Goal: Task Accomplishment & Management: Use online tool/utility

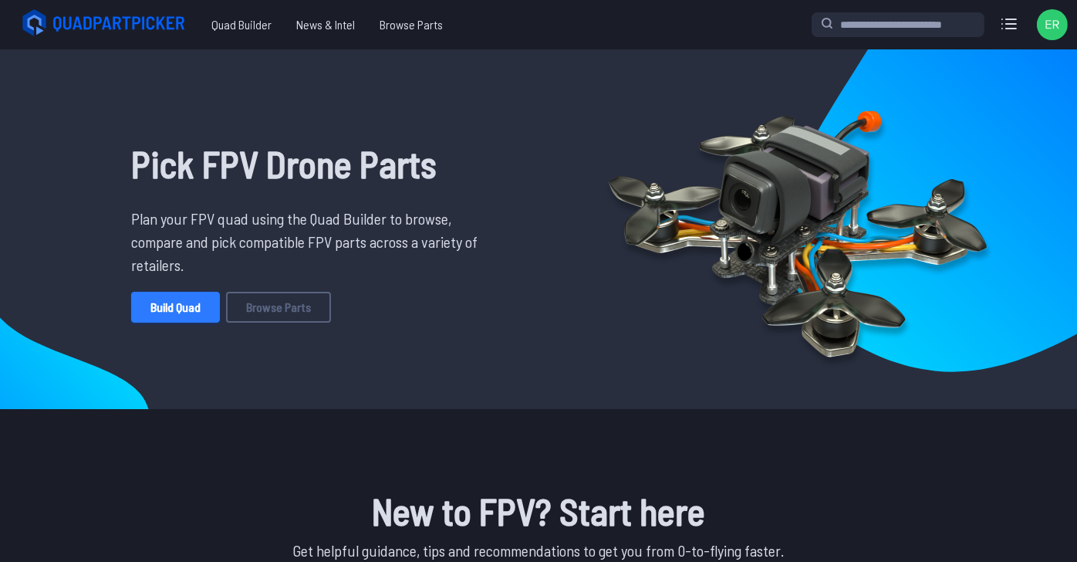
click at [179, 323] on link "Build Quad" at bounding box center [175, 307] width 89 height 31
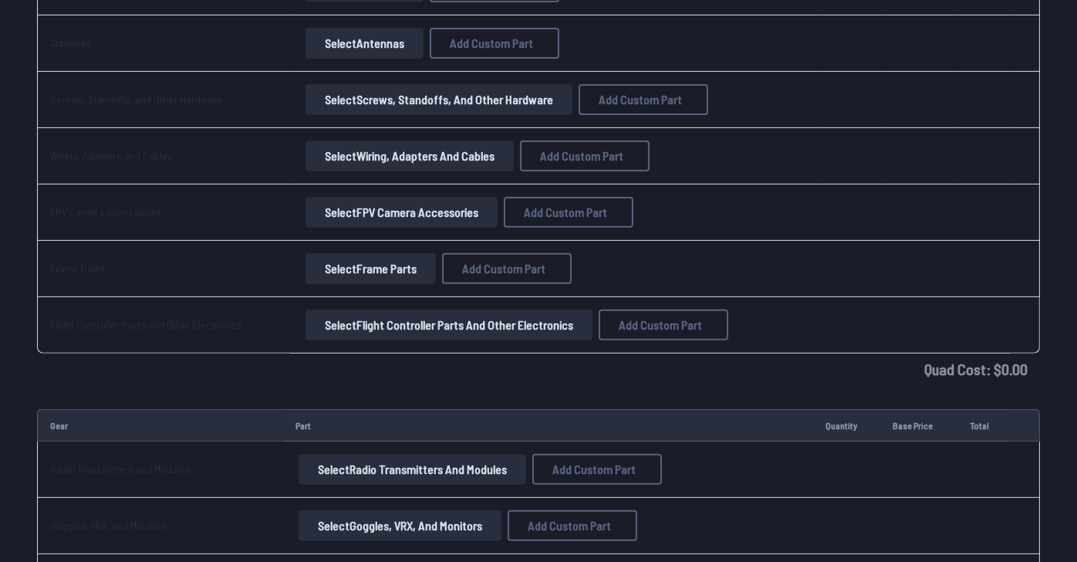
scroll to position [694, 0]
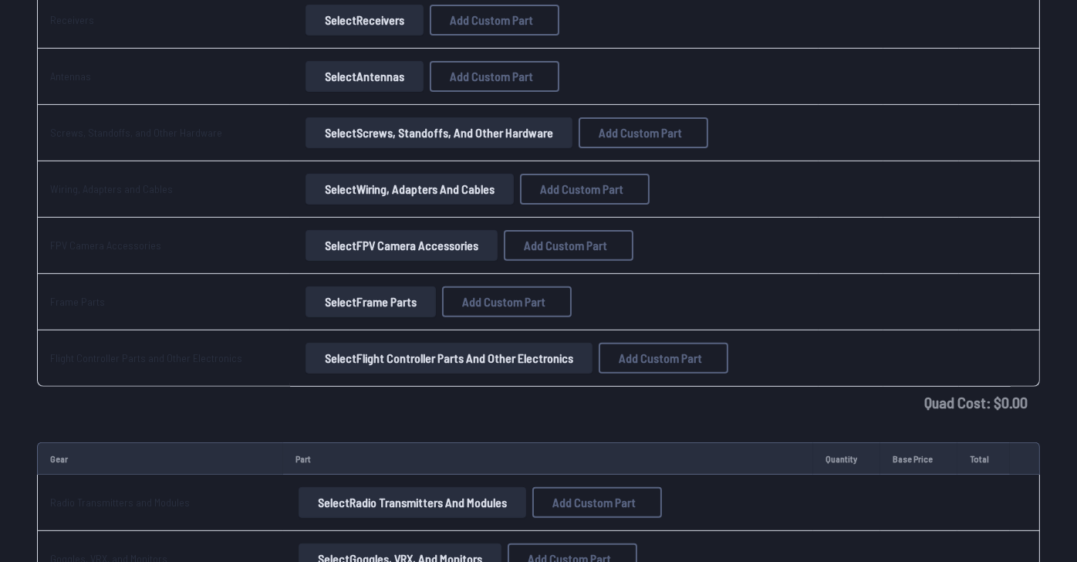
click at [421, 35] on button "Select Receivers" at bounding box center [365, 20] width 118 height 31
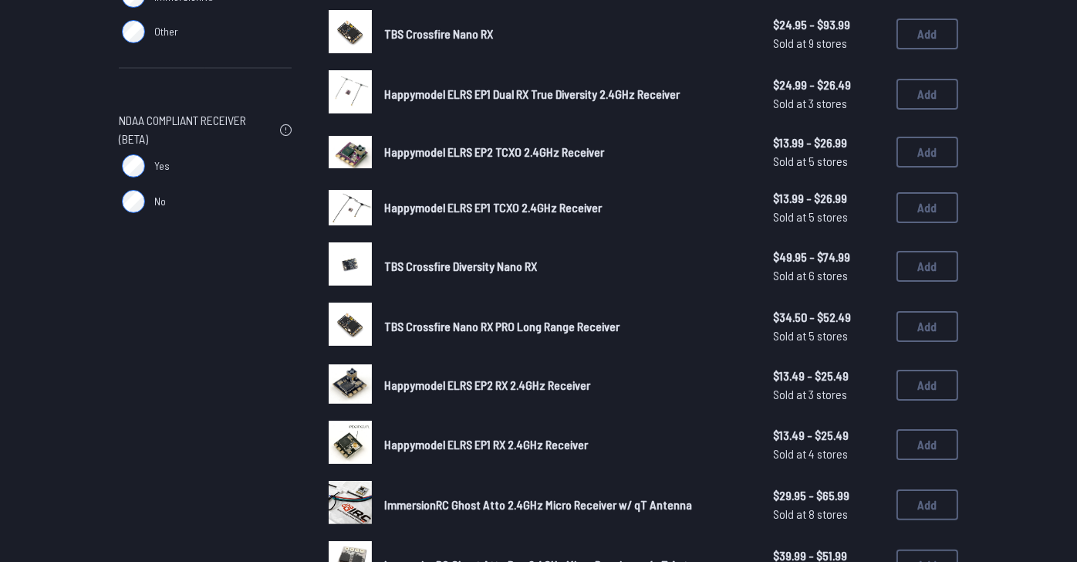
scroll to position [463, 0]
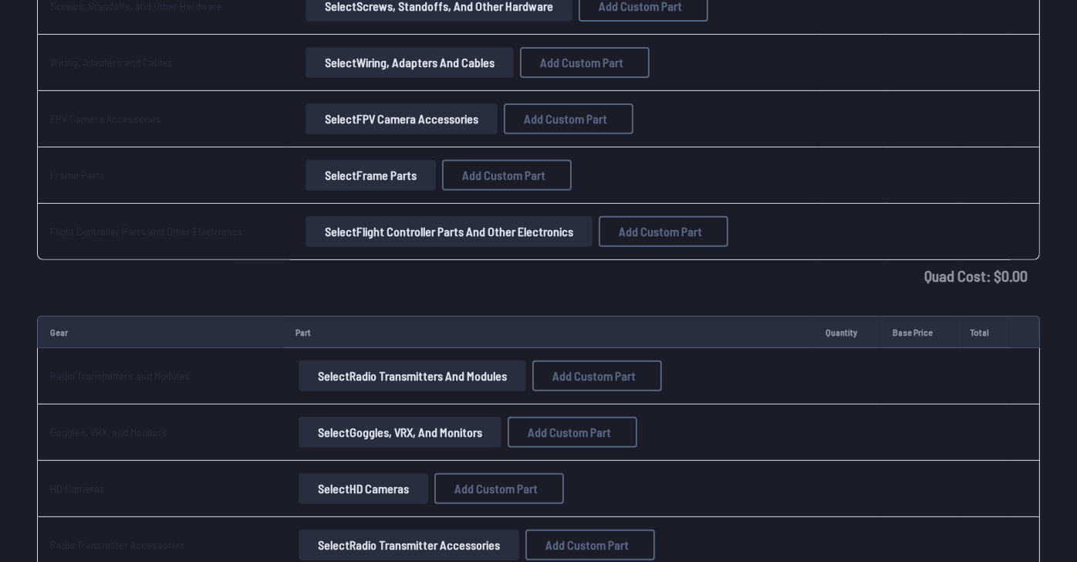
scroll to position [848, 0]
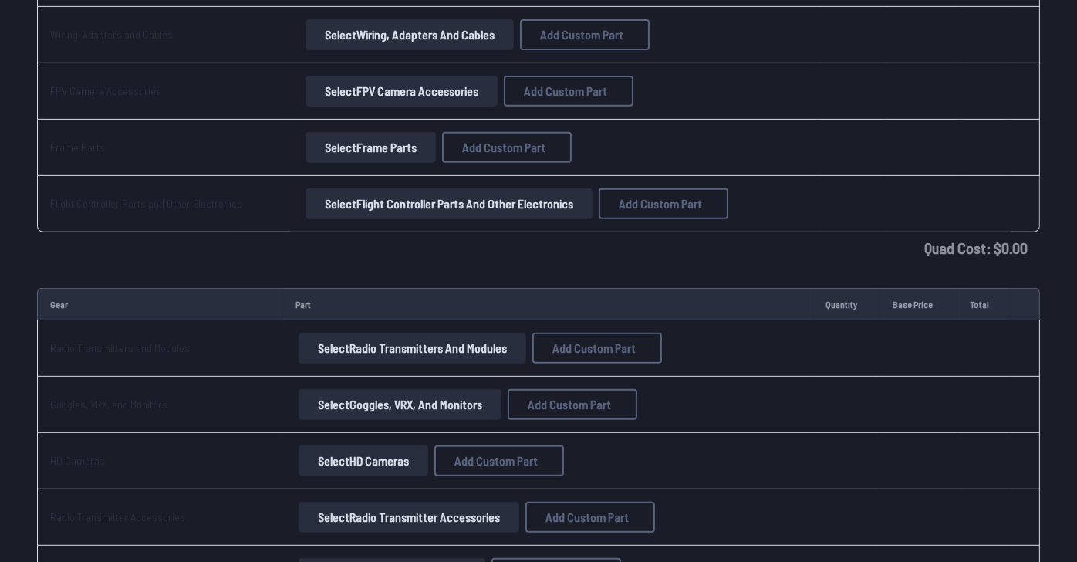
click at [417, 219] on button "Select Flight Controller Parts and Other Electronics" at bounding box center [449, 203] width 287 height 31
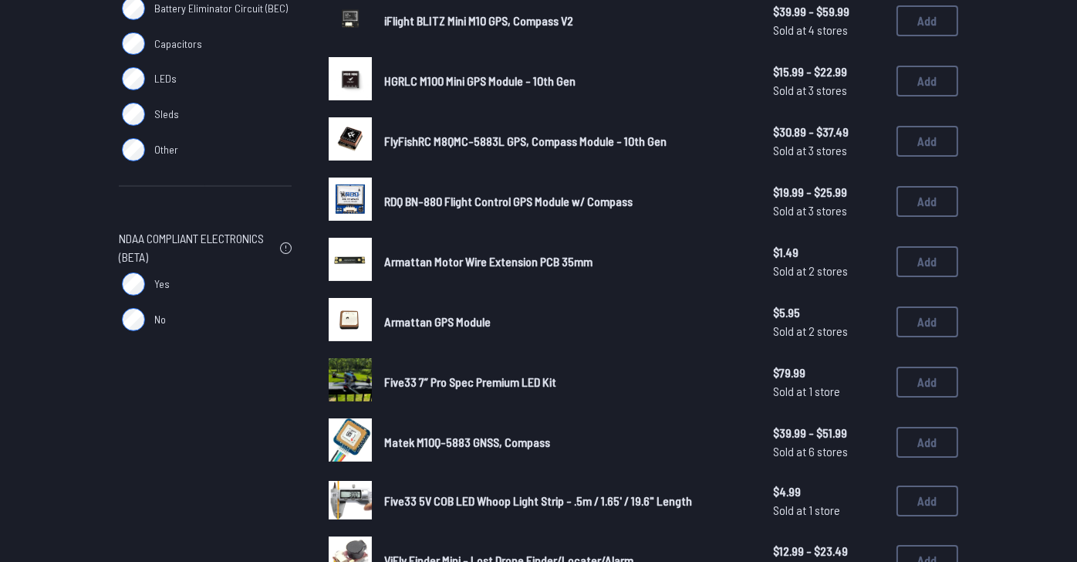
scroll to position [386, 0]
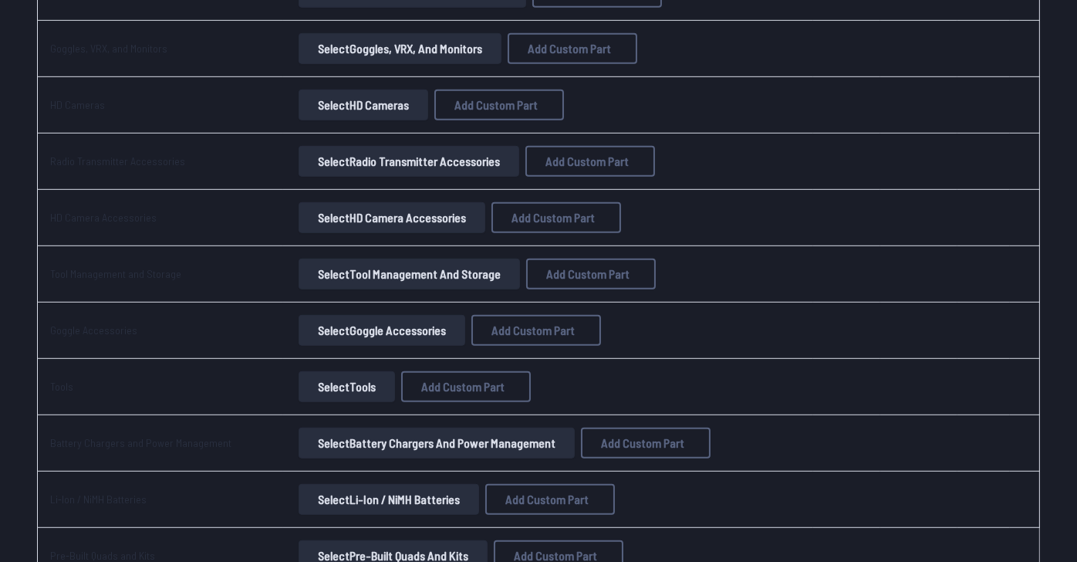
scroll to position [1234, 0]
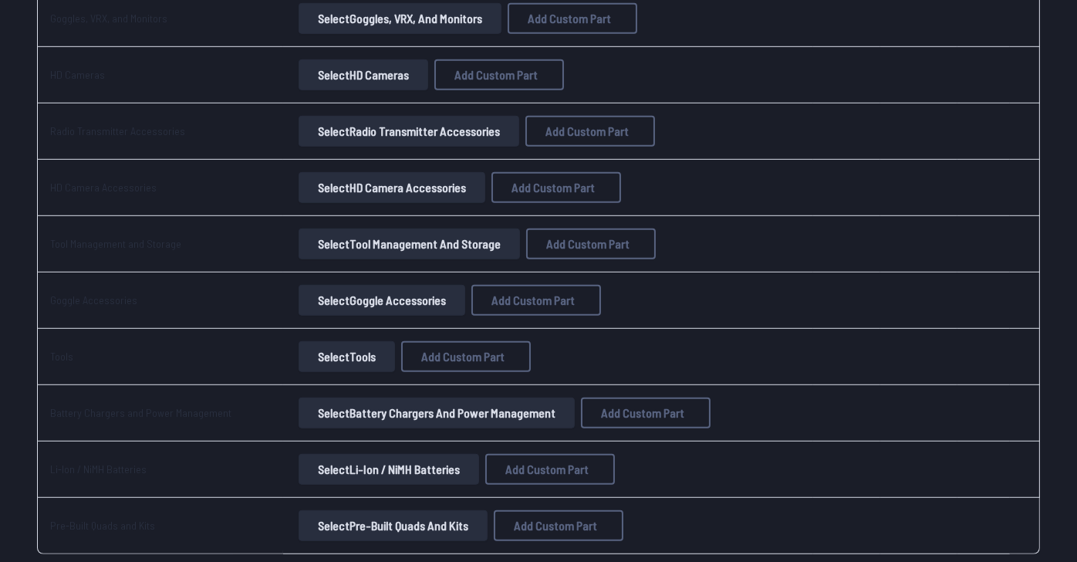
click at [429, 34] on button "Select Goggles, VRX, and Monitors" at bounding box center [400, 18] width 203 height 31
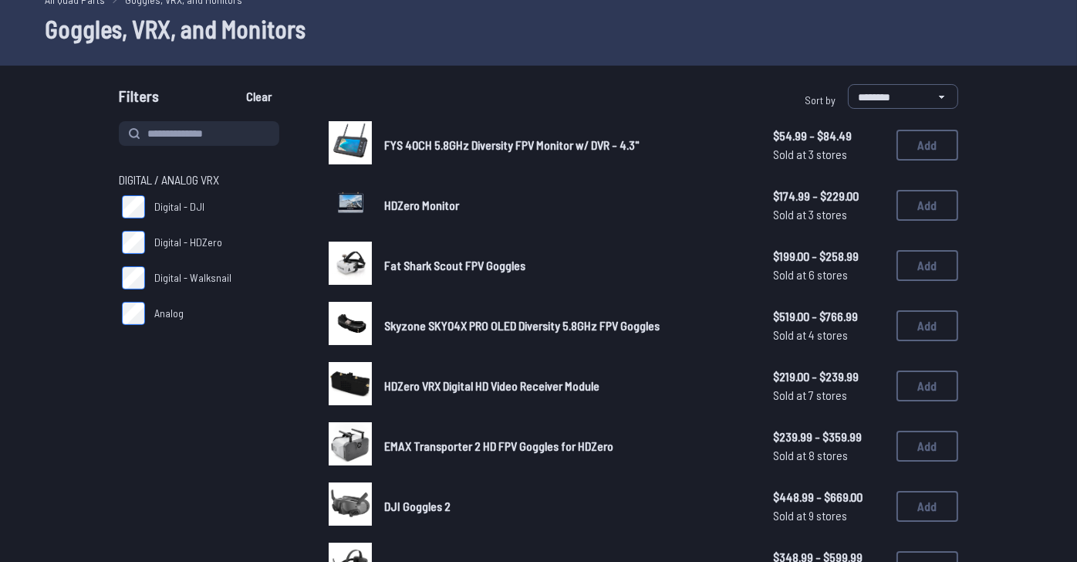
scroll to position [154, 0]
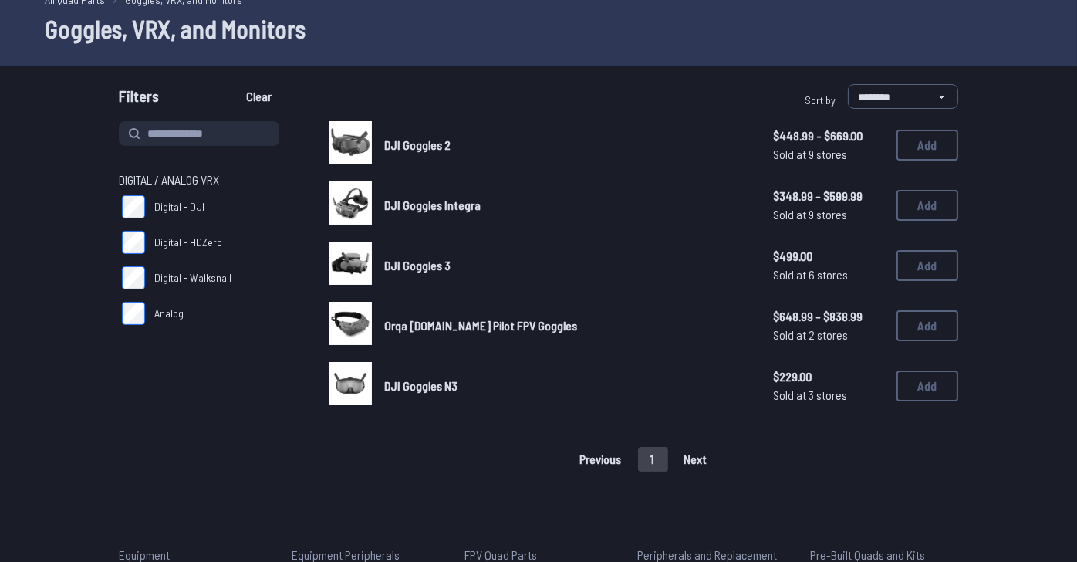
scroll to position [76, 0]
click at [938, 281] on button "Add" at bounding box center [928, 265] width 62 height 31
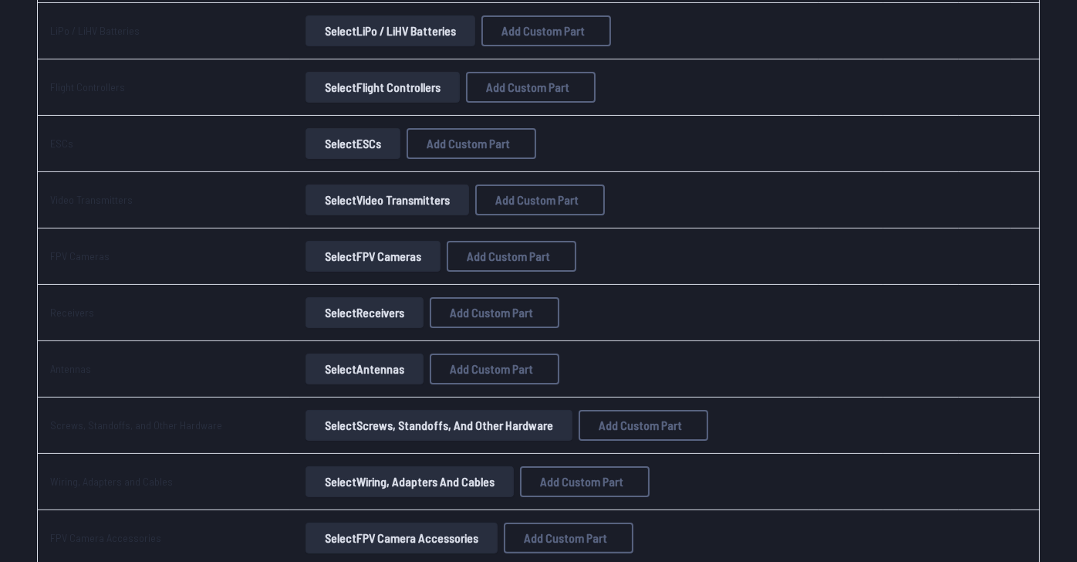
scroll to position [478, 0]
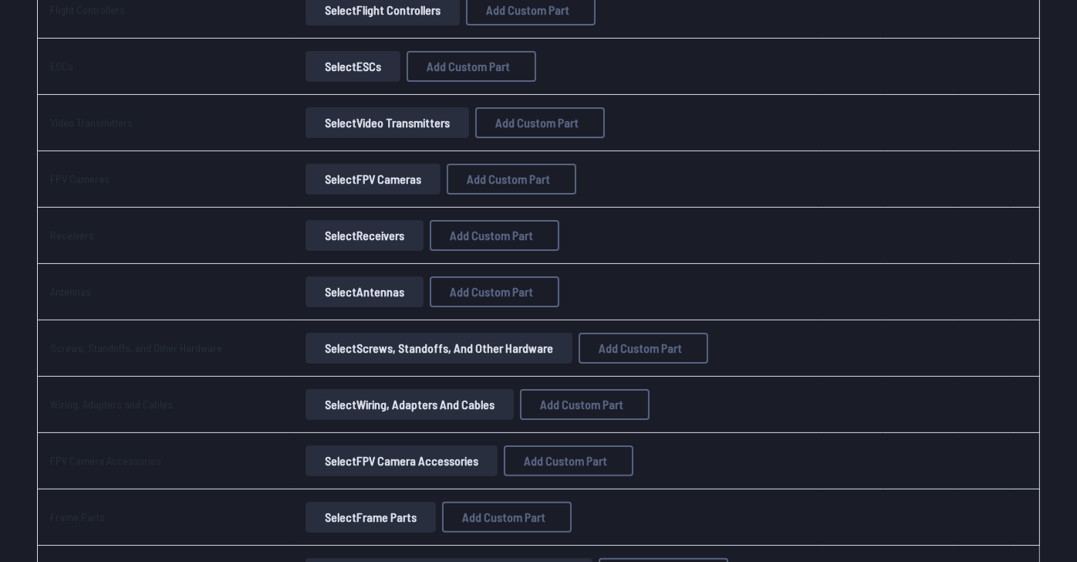
click at [407, 138] on button "Select Video Transmitters" at bounding box center [388, 122] width 164 height 31
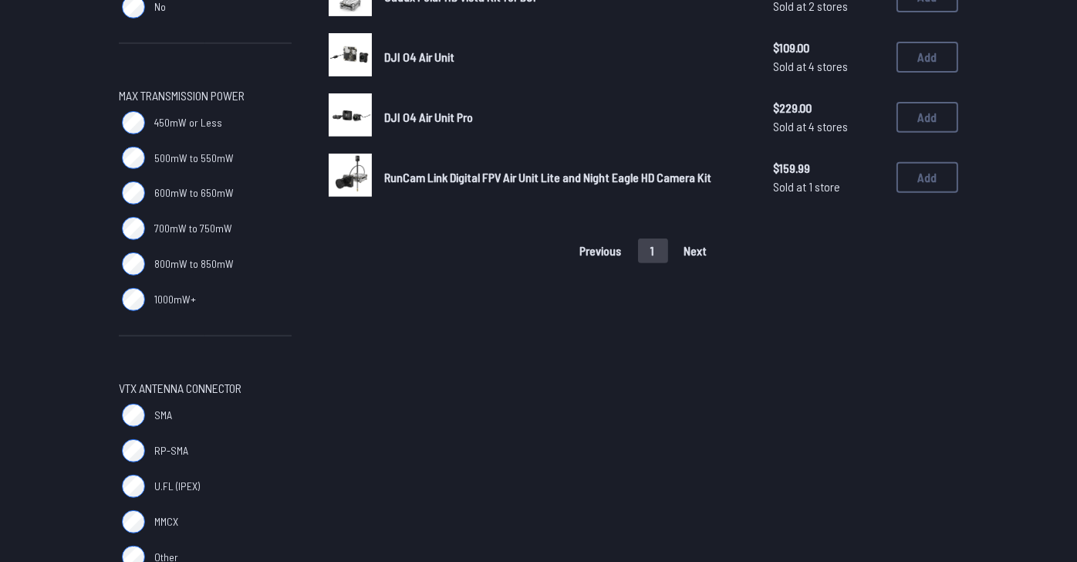
scroll to position [849, 0]
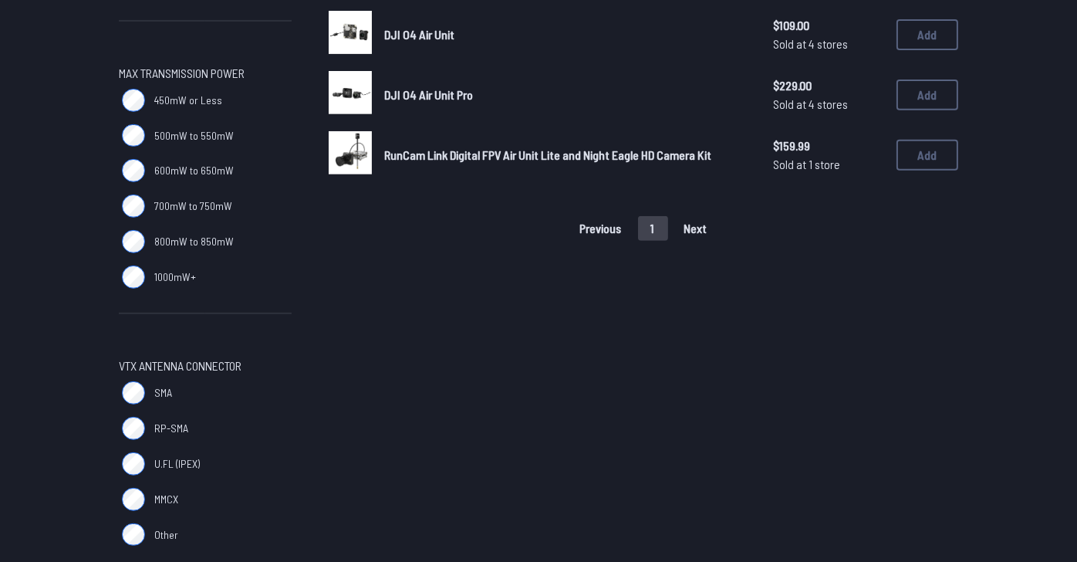
click at [454, 42] on span "DJI O4 Air Unit" at bounding box center [419, 34] width 70 height 15
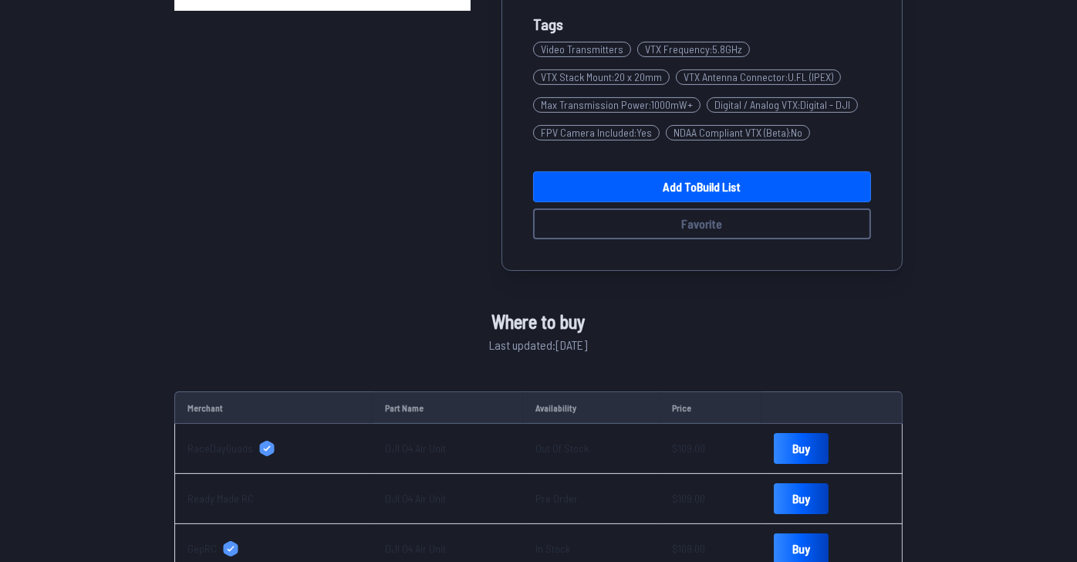
scroll to position [463, 0]
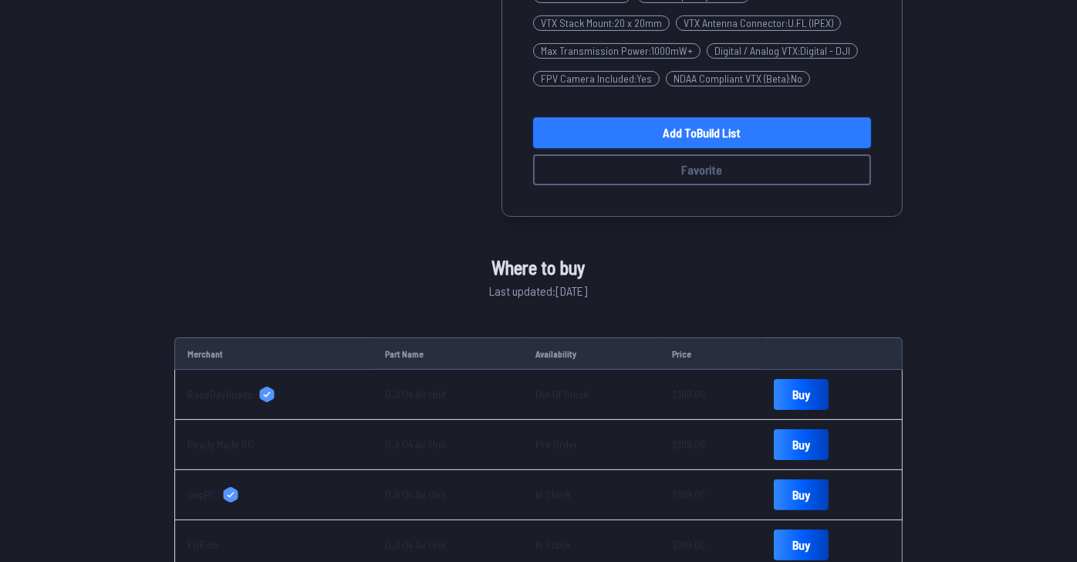
click at [757, 148] on link "Add to Build List" at bounding box center [702, 132] width 338 height 31
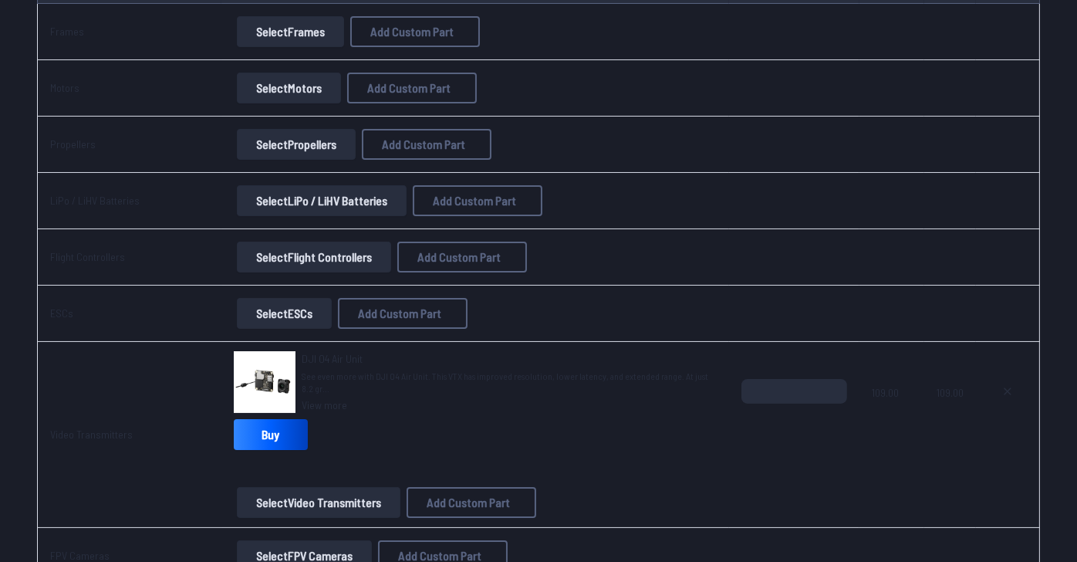
scroll to position [309, 0]
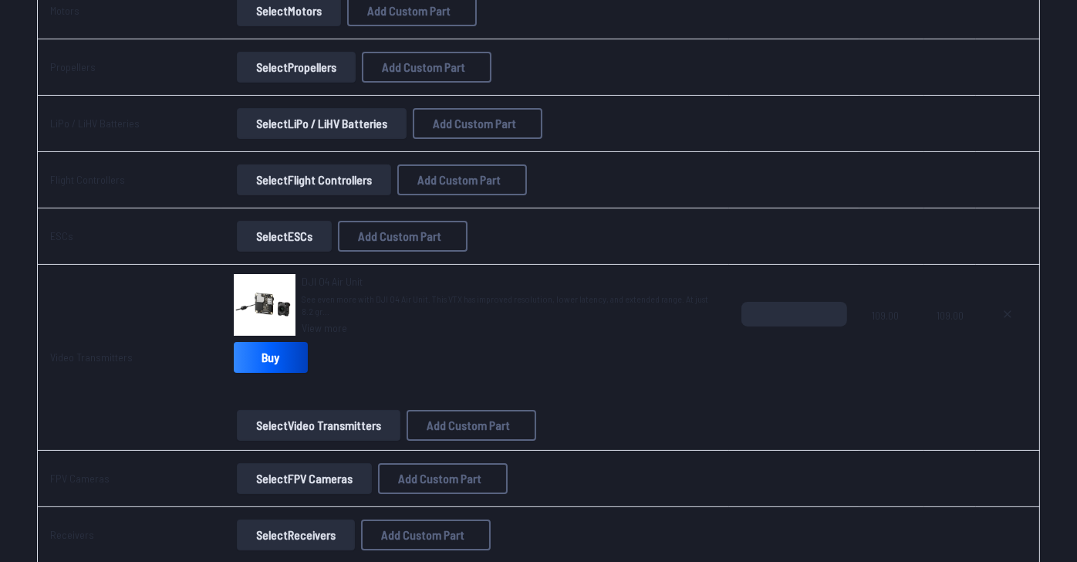
click at [299, 195] on button "Select Flight Controllers" at bounding box center [314, 179] width 154 height 31
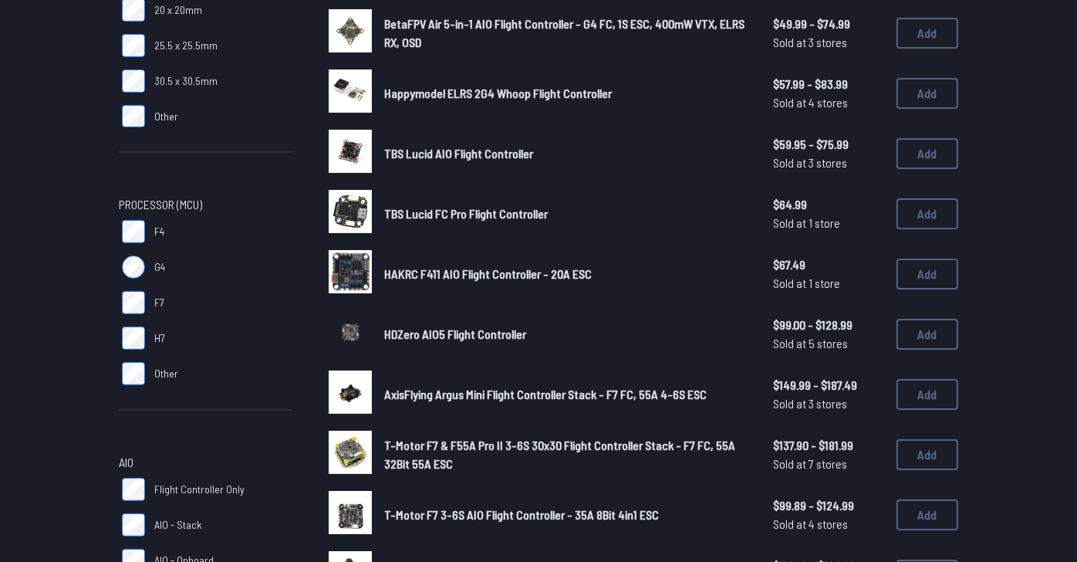
scroll to position [385, 0]
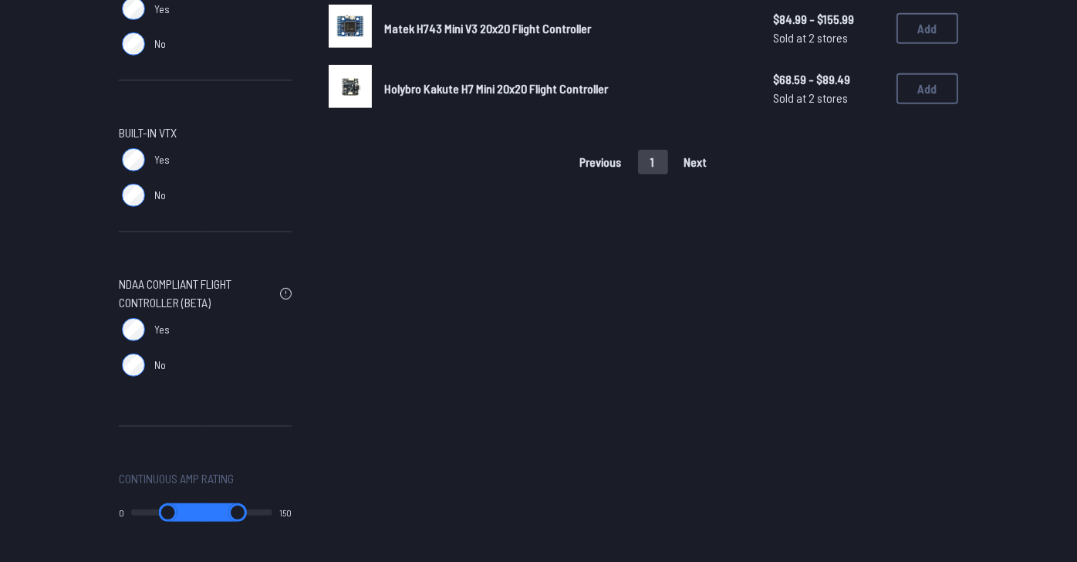
scroll to position [1003, 0]
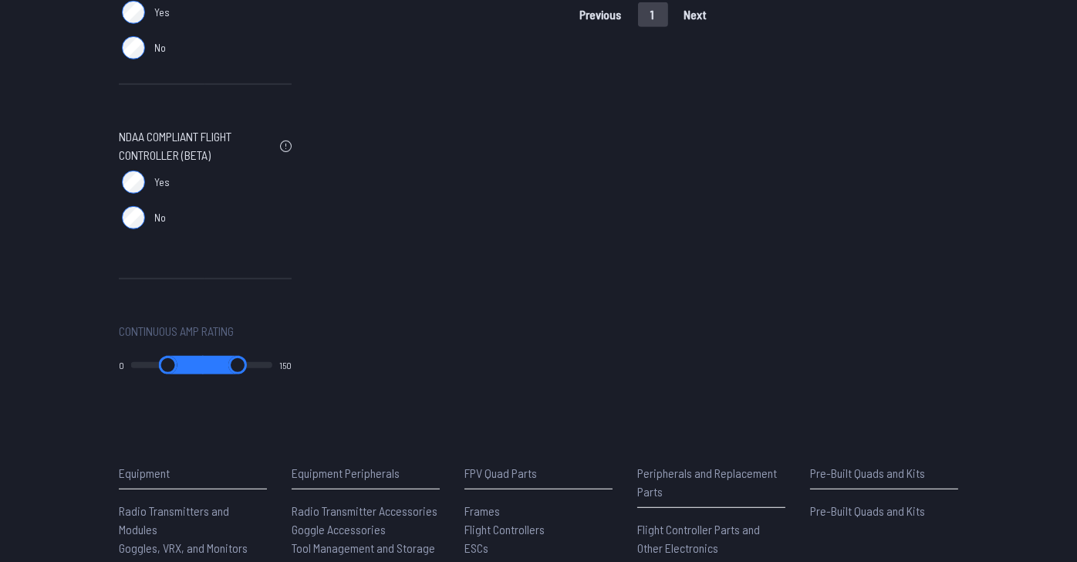
scroll to position [1157, 0]
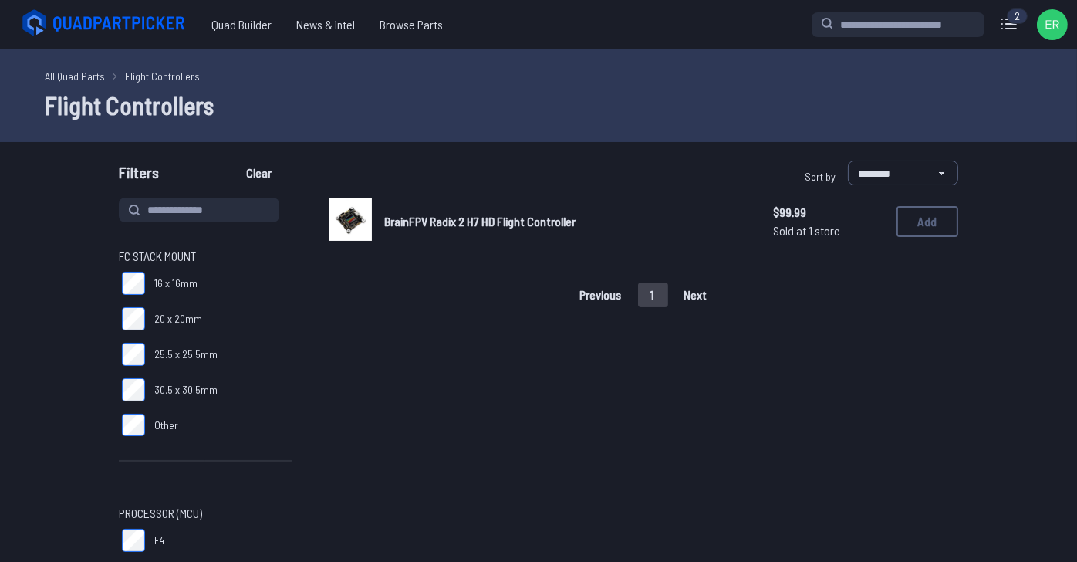
click at [509, 228] on span "BrainFPV Radix 2 H7 HD Flight Controller" at bounding box center [479, 221] width 191 height 15
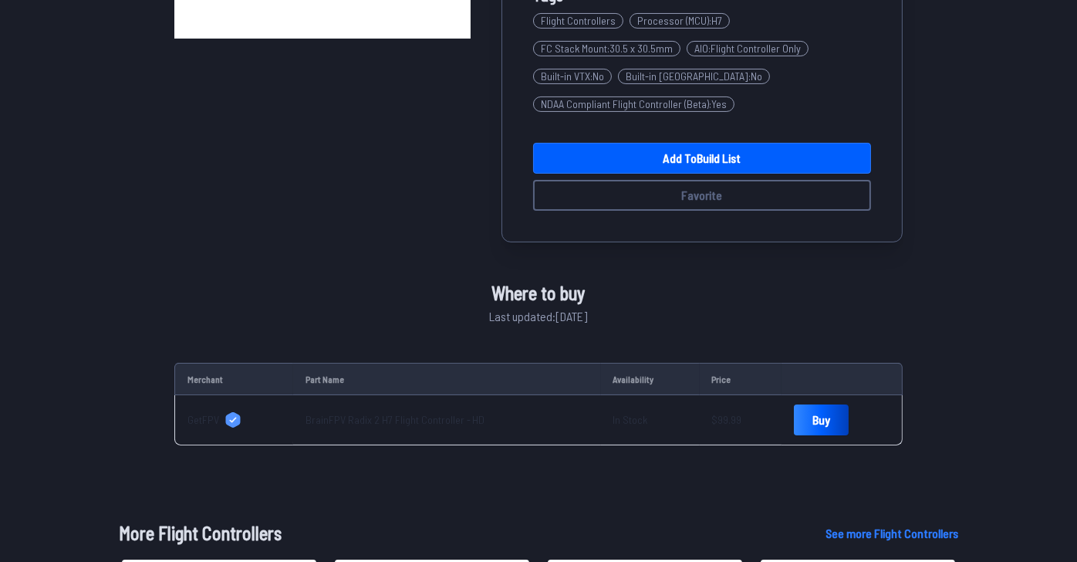
scroll to position [309, 0]
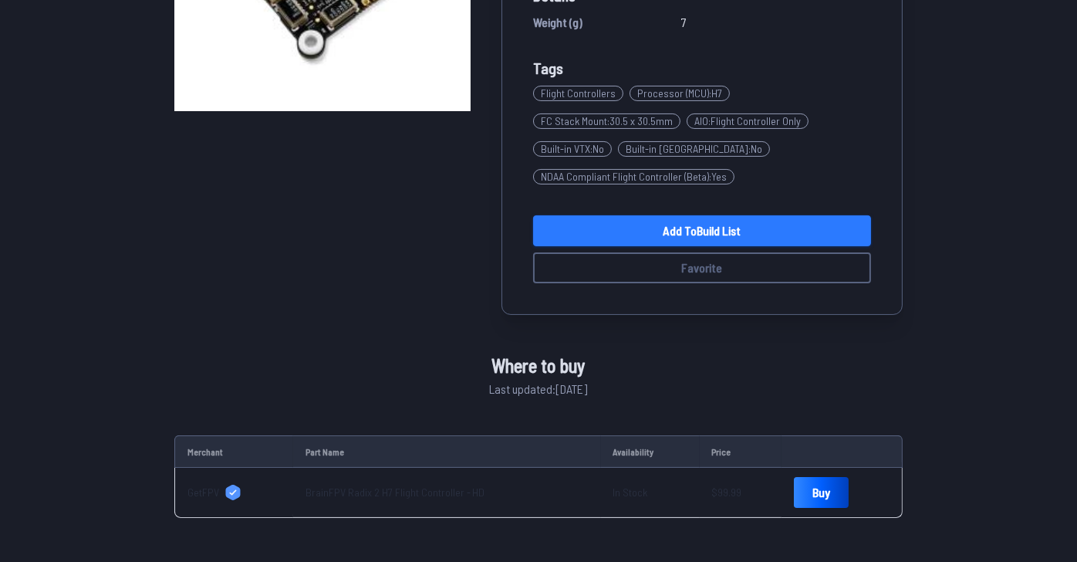
click at [629, 246] on link "Add to Build List" at bounding box center [702, 230] width 338 height 31
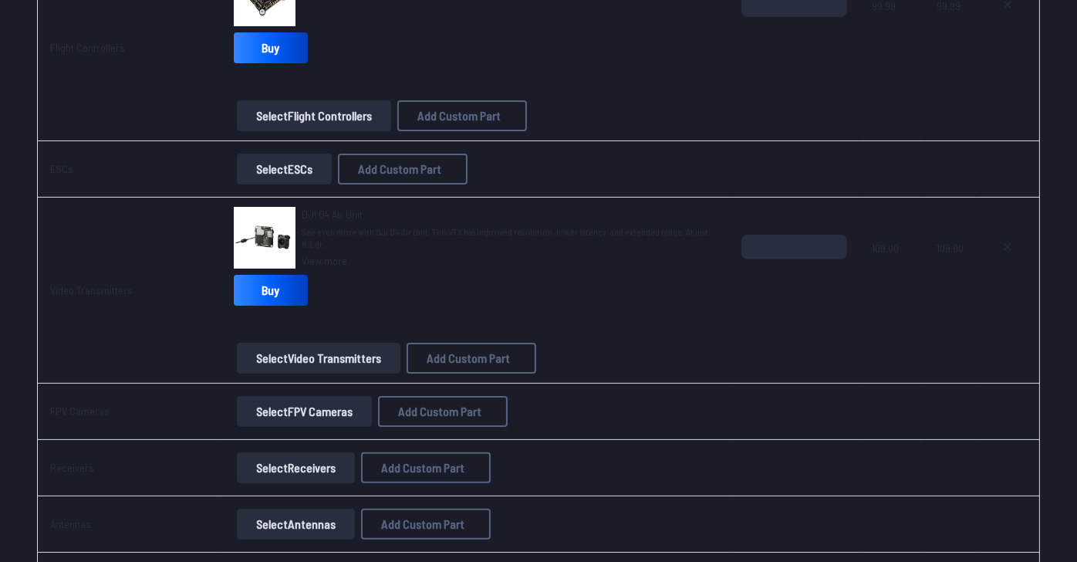
scroll to position [540, 0]
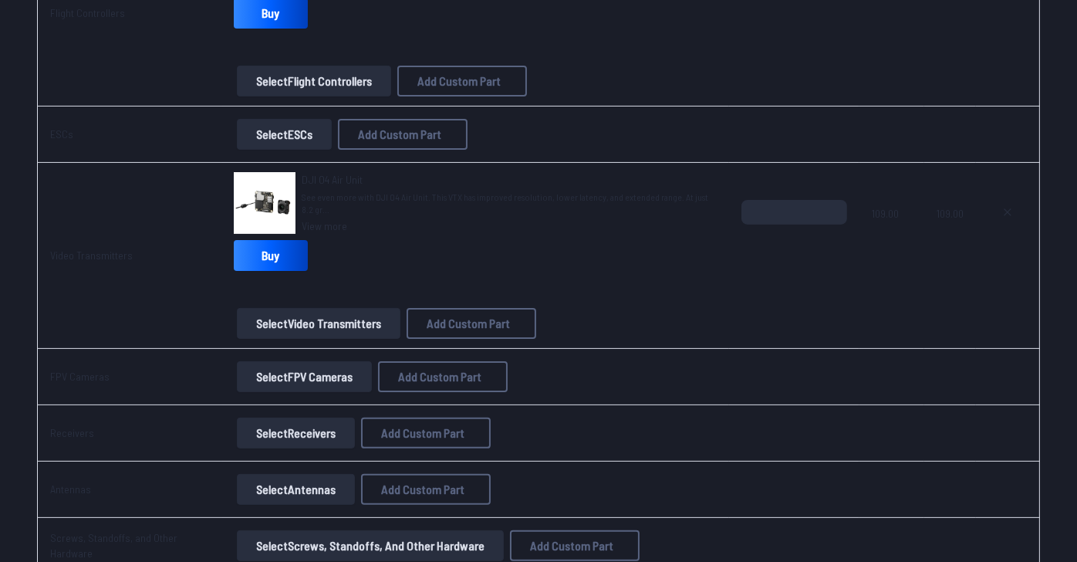
click at [272, 150] on button "Select ESCs" at bounding box center [284, 134] width 95 height 31
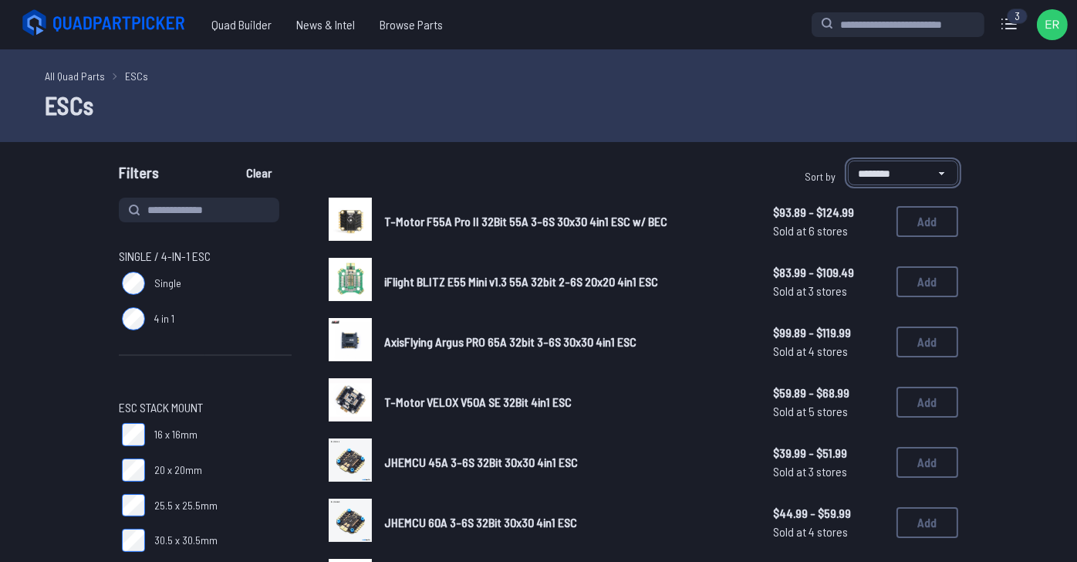
click at [958, 185] on select "**********" at bounding box center [903, 172] width 110 height 25
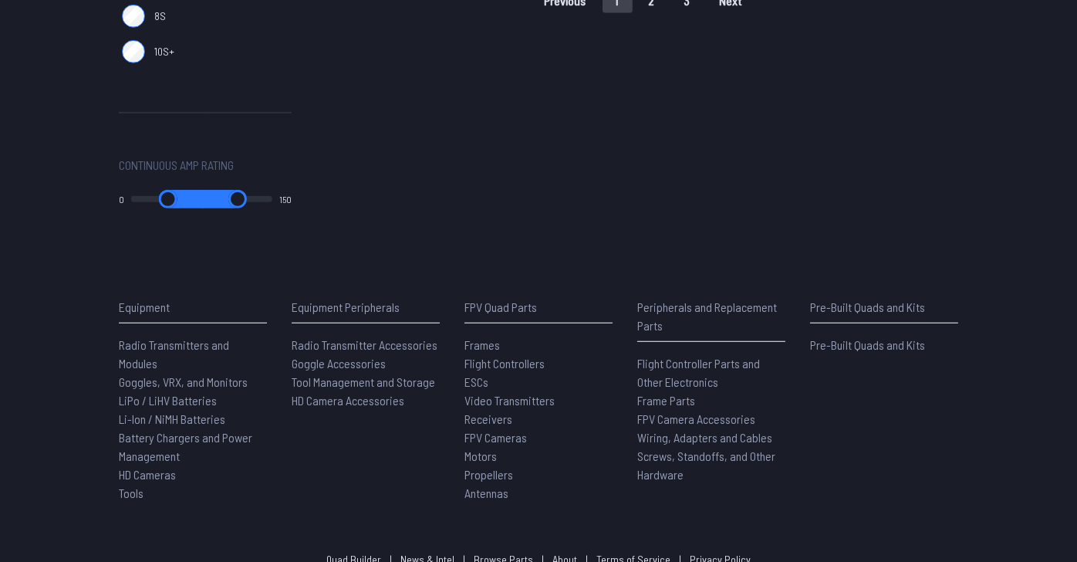
scroll to position [1466, 0]
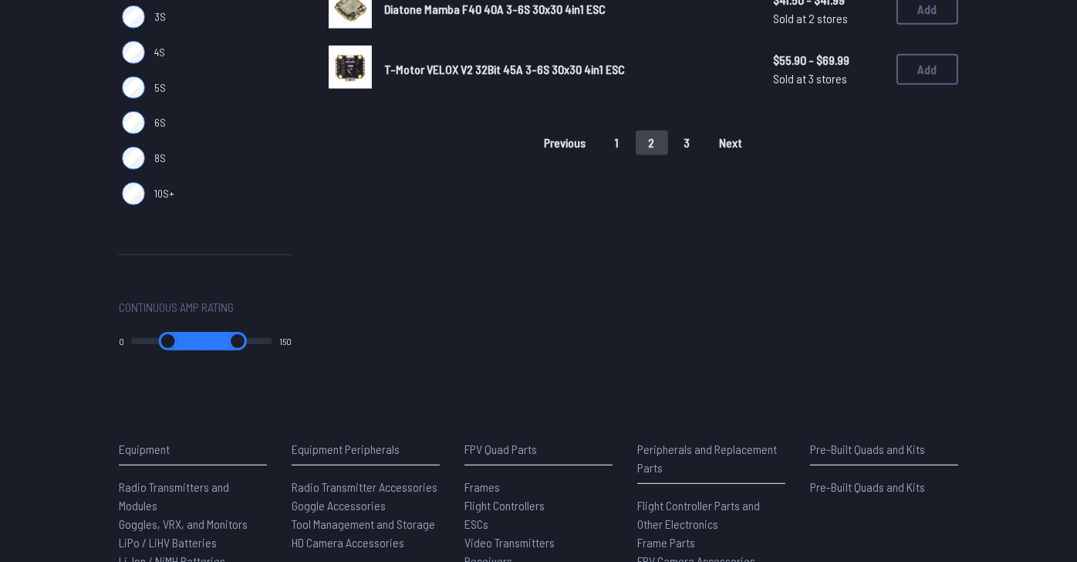
scroll to position [1311, 0]
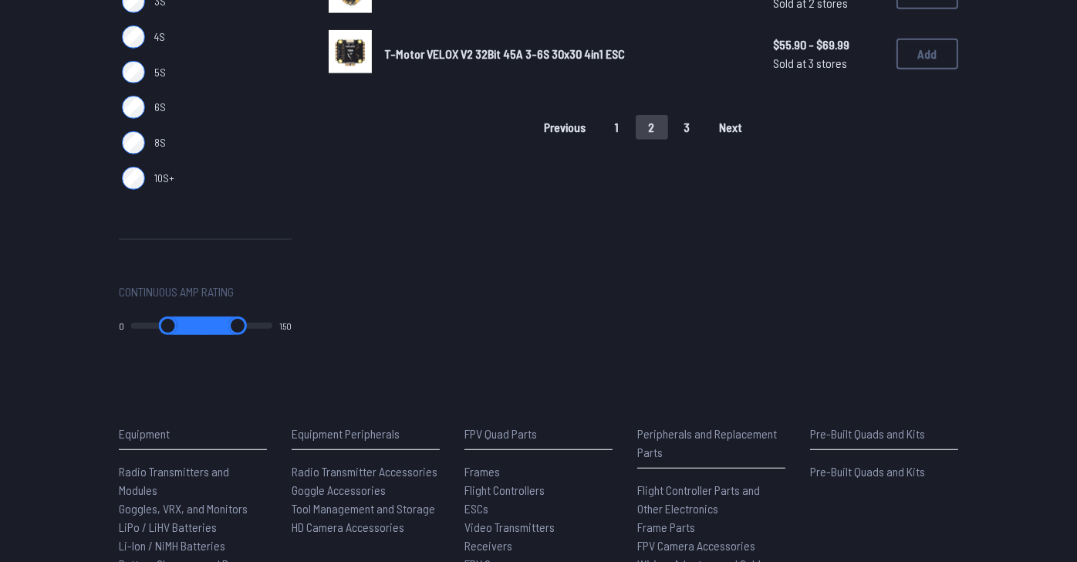
click at [704, 140] on button "3" at bounding box center [687, 127] width 32 height 25
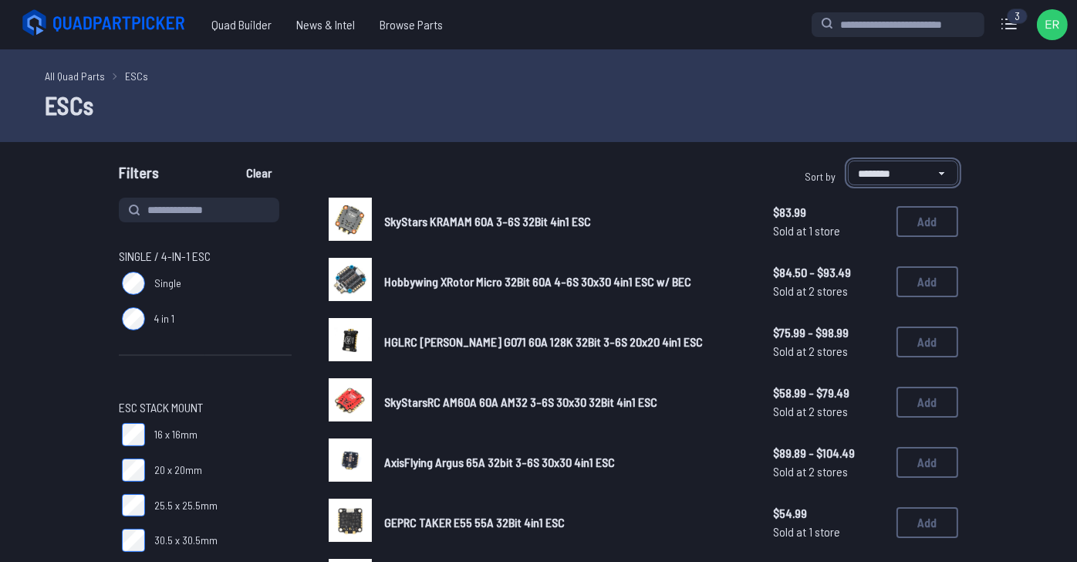
click at [958, 185] on select "**********" at bounding box center [903, 172] width 110 height 25
select select "******"
click at [848, 185] on select "**********" at bounding box center [903, 172] width 110 height 25
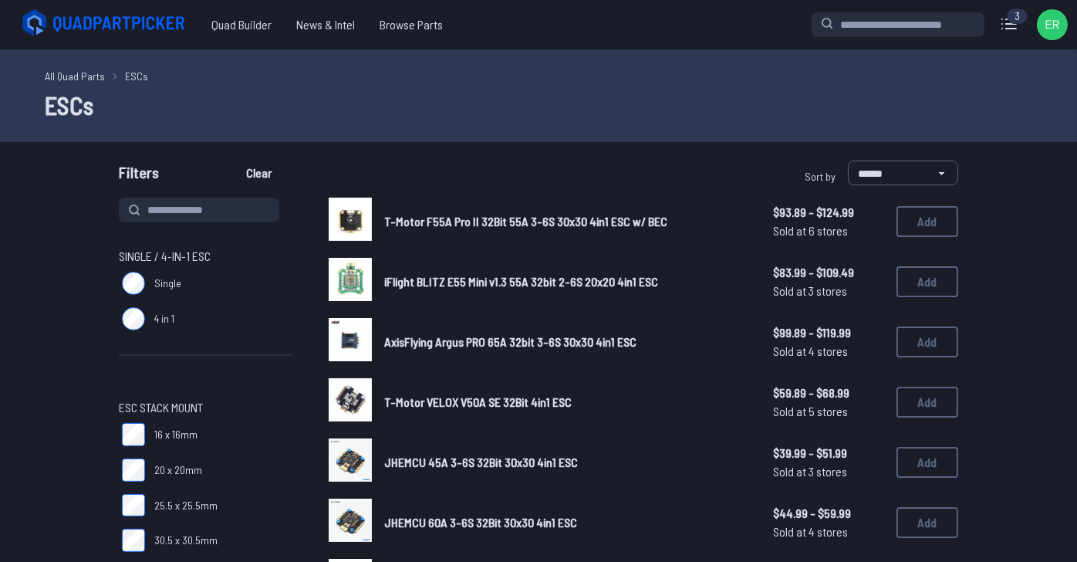
click at [566, 228] on span "T-Motor F55A Pro II 32Bit 55A 3-6S 30x30 4in1 ESC w/ BEC" at bounding box center [525, 221] width 283 height 15
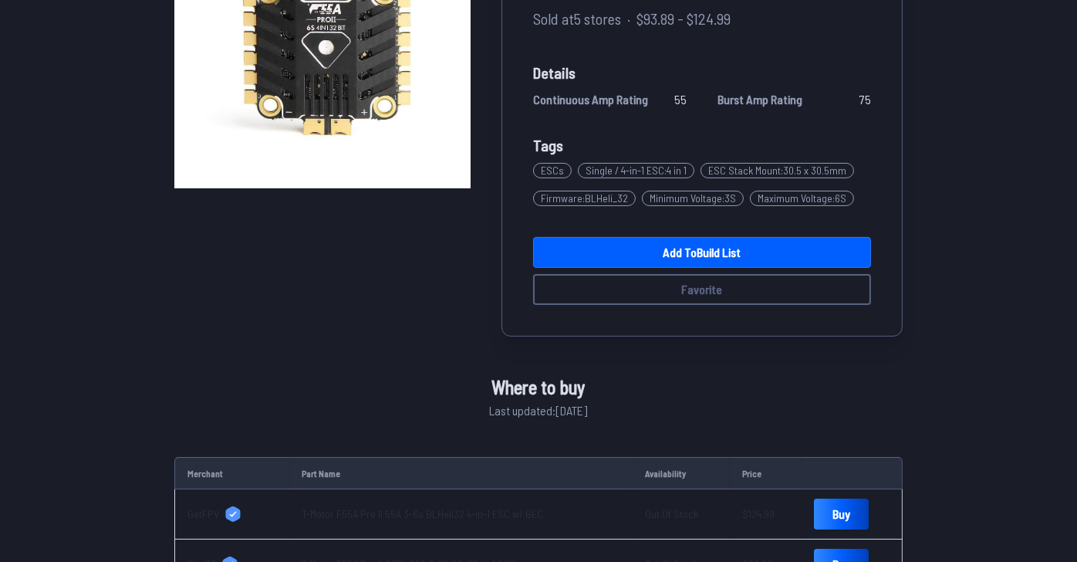
scroll to position [154, 0]
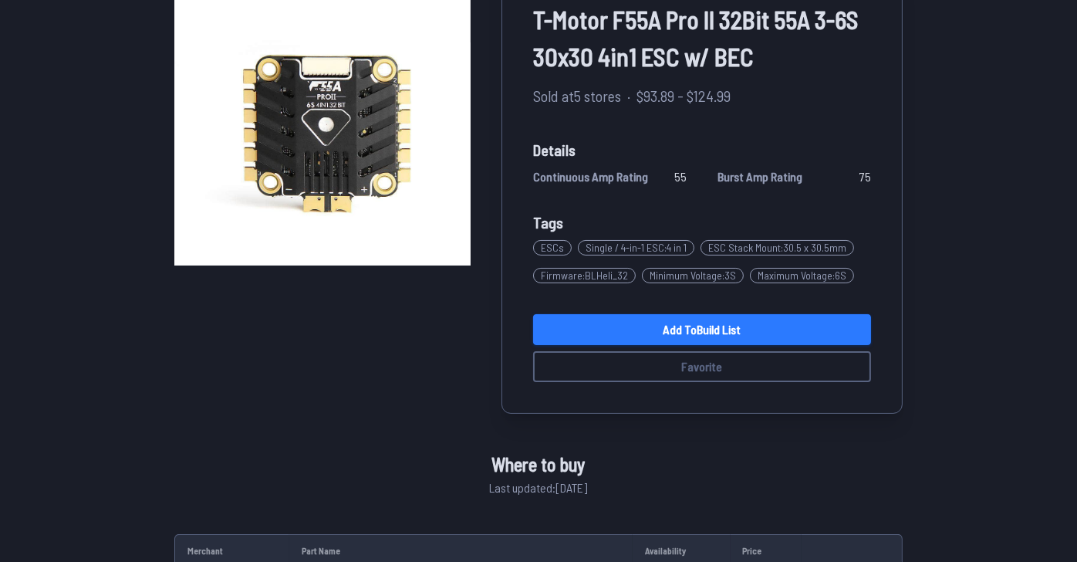
click at [705, 345] on link "Add to Build List" at bounding box center [702, 329] width 338 height 31
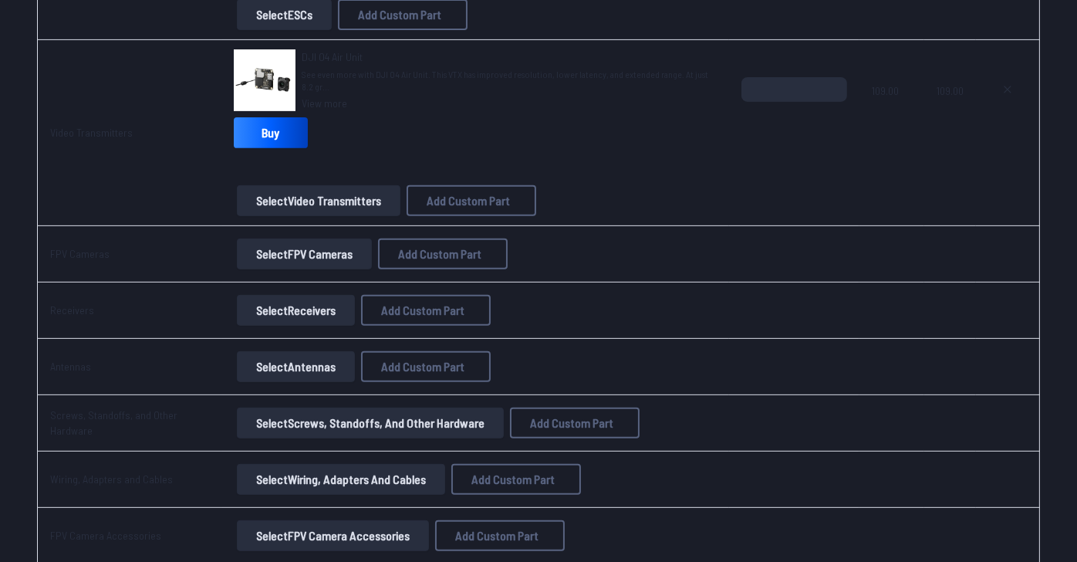
scroll to position [772, 0]
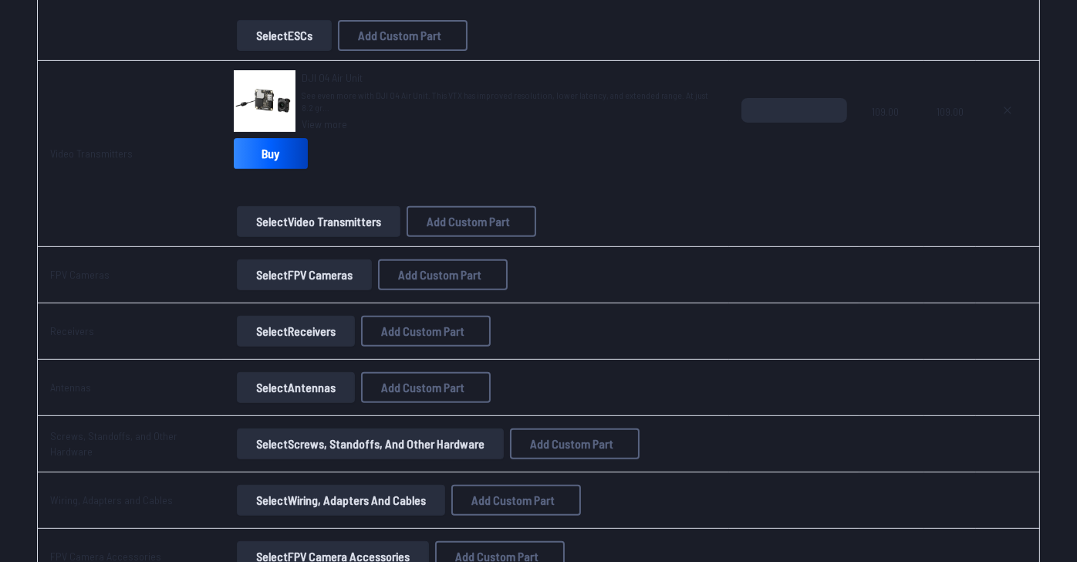
click at [332, 113] on span "See even more with DJI O4 Air Unit. This VTX has improved resolution, lower lat…" at bounding box center [509, 101] width 415 height 25
click at [269, 132] on img at bounding box center [265, 101] width 62 height 62
click at [355, 84] on span "DJI O4 Air Unit" at bounding box center [332, 77] width 61 height 13
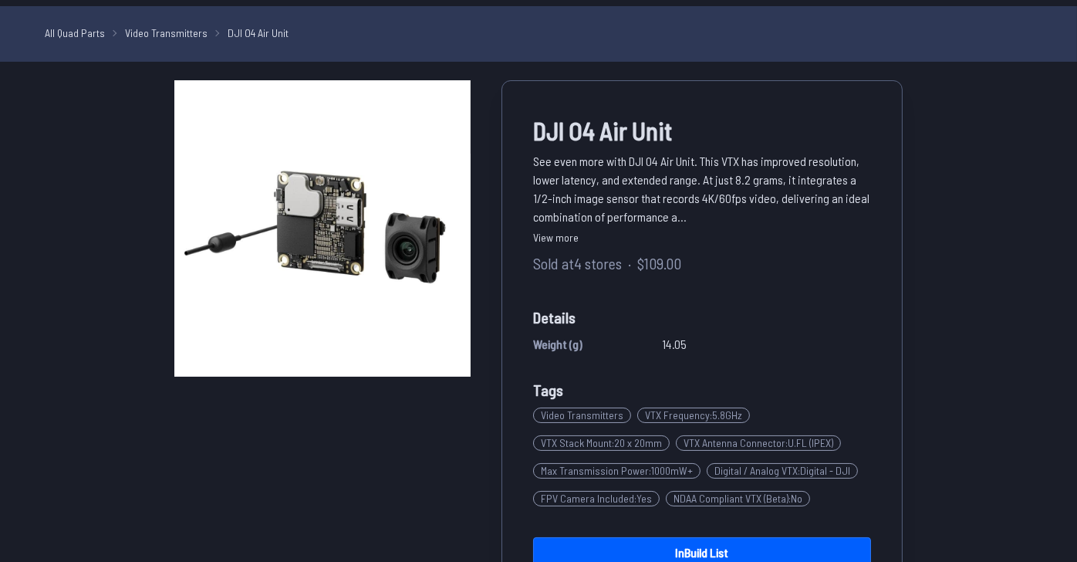
scroll to position [76, 0]
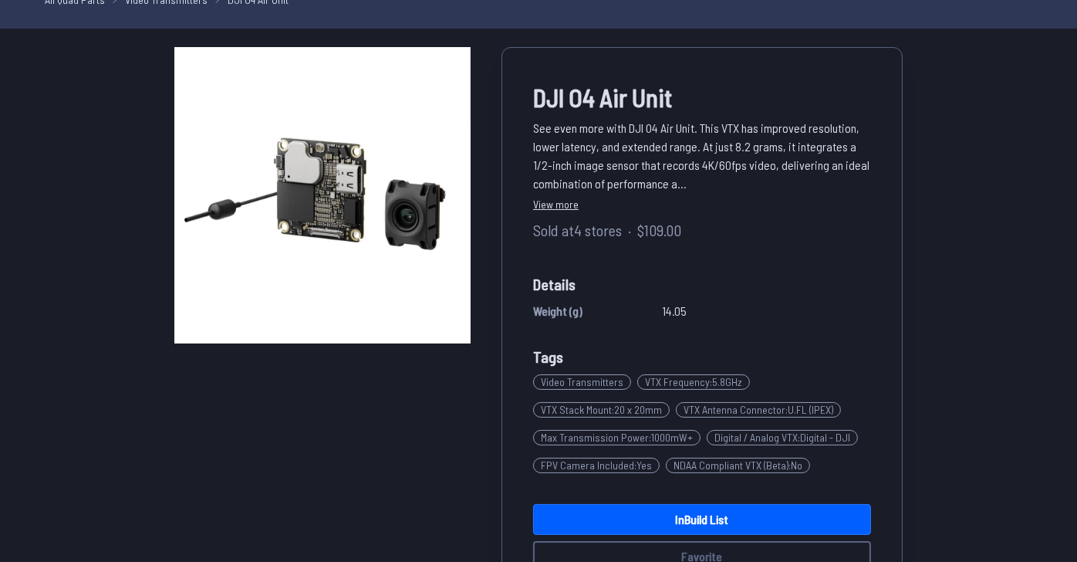
click at [616, 212] on link "View more" at bounding box center [702, 204] width 338 height 16
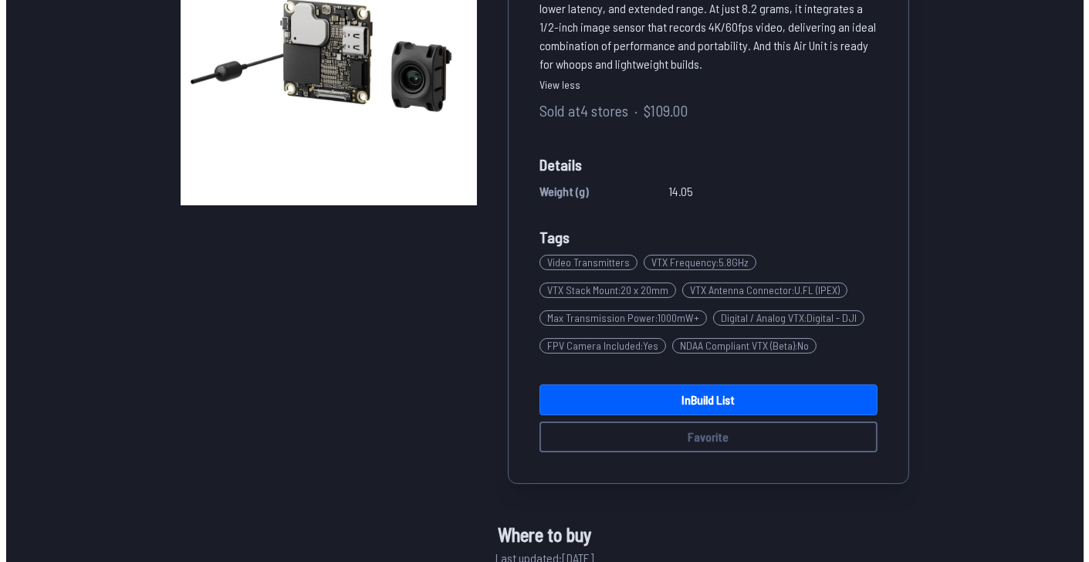
scroll to position [0, 0]
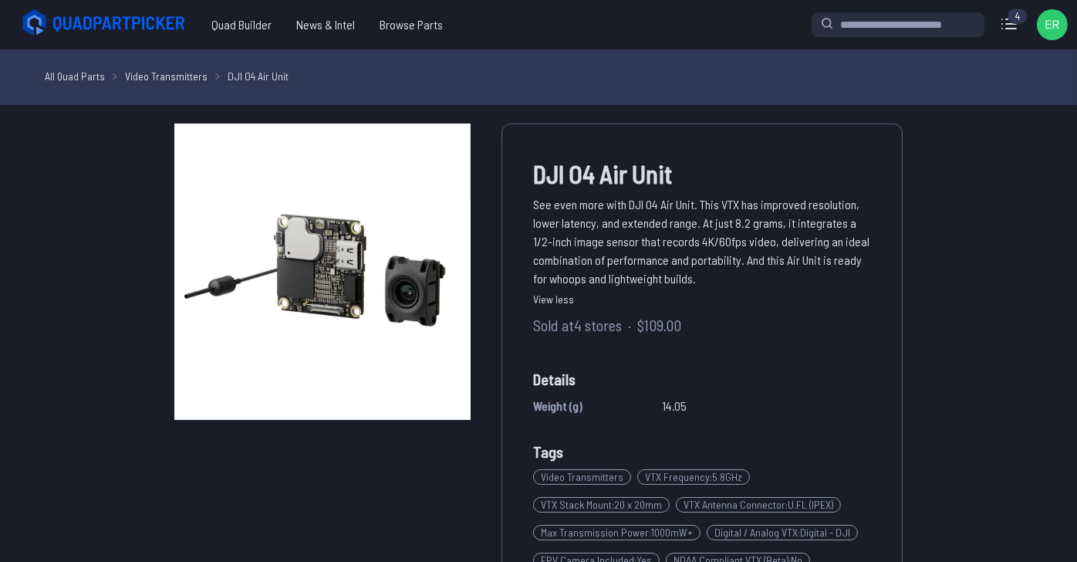
click at [54, 84] on link "All Quad Parts" at bounding box center [75, 76] width 60 height 16
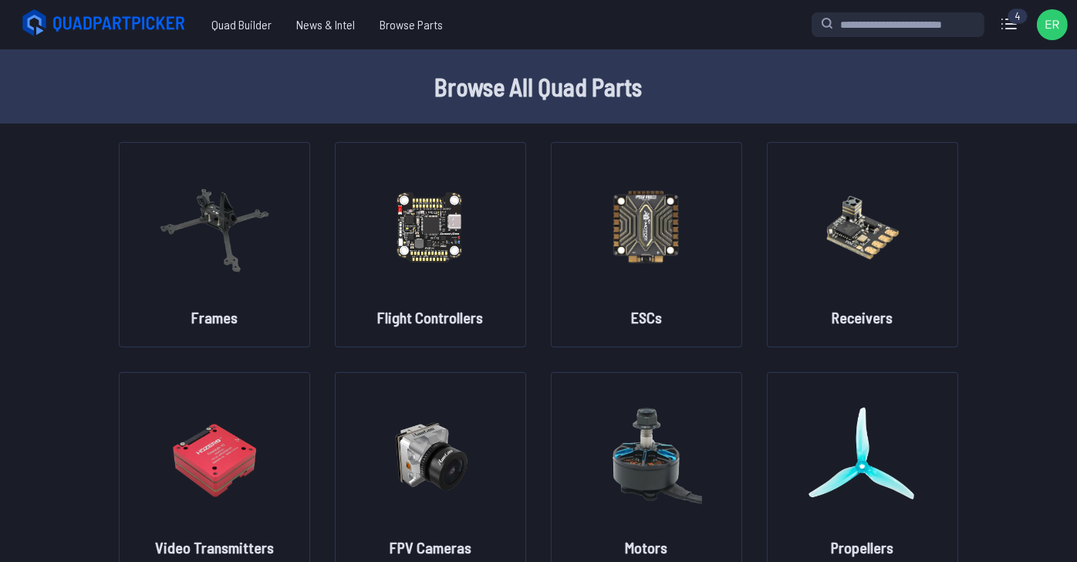
click at [1008, 22] on div "4" at bounding box center [1018, 15] width 20 height 15
click at [1002, 29] on icon at bounding box center [1009, 23] width 14 height 9
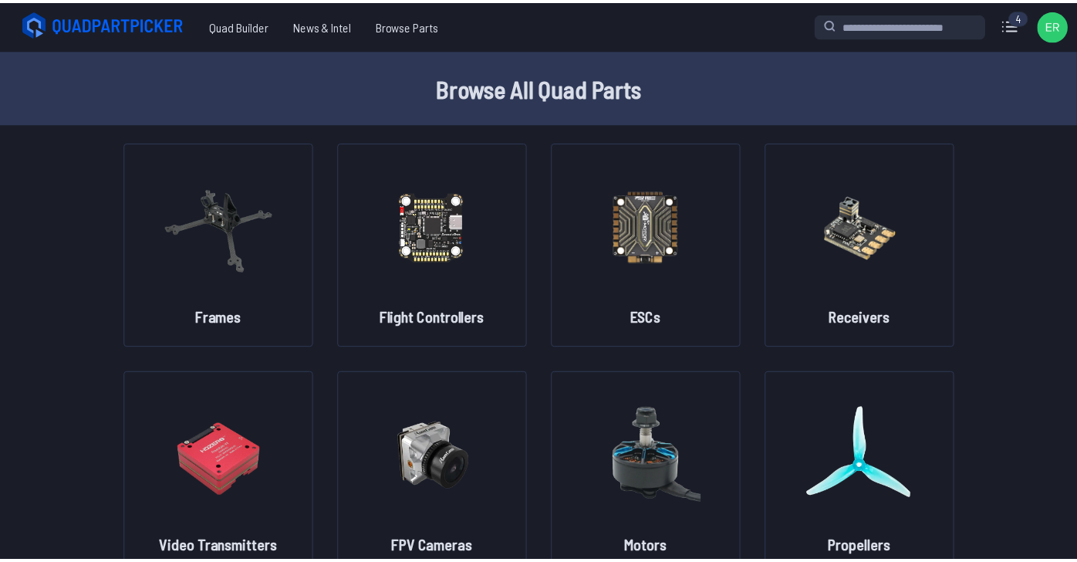
scroll to position [92, 0]
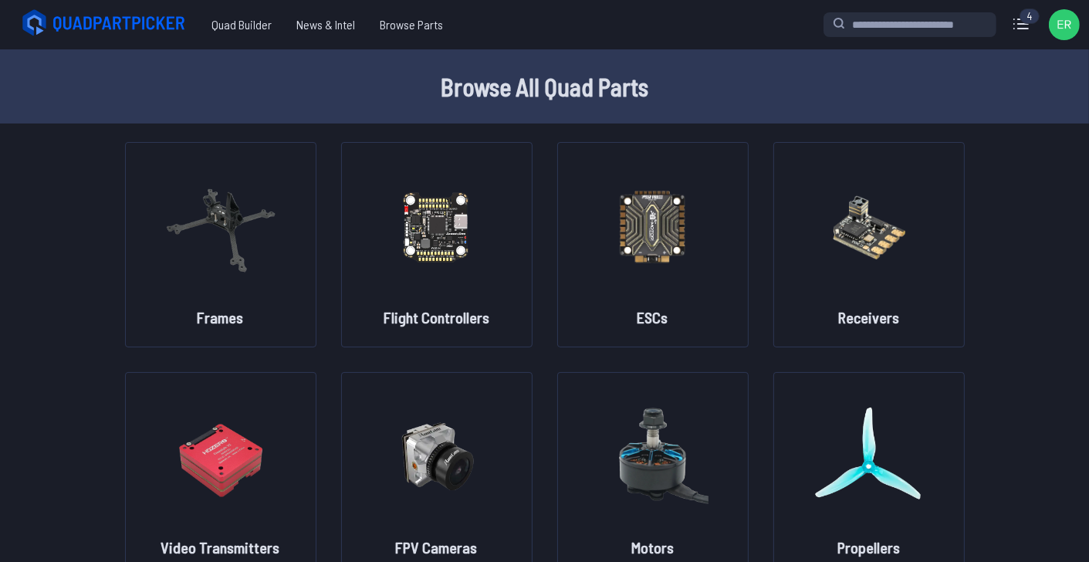
click at [0, 297] on label "close sidebar" at bounding box center [544, 281] width 1089 height 562
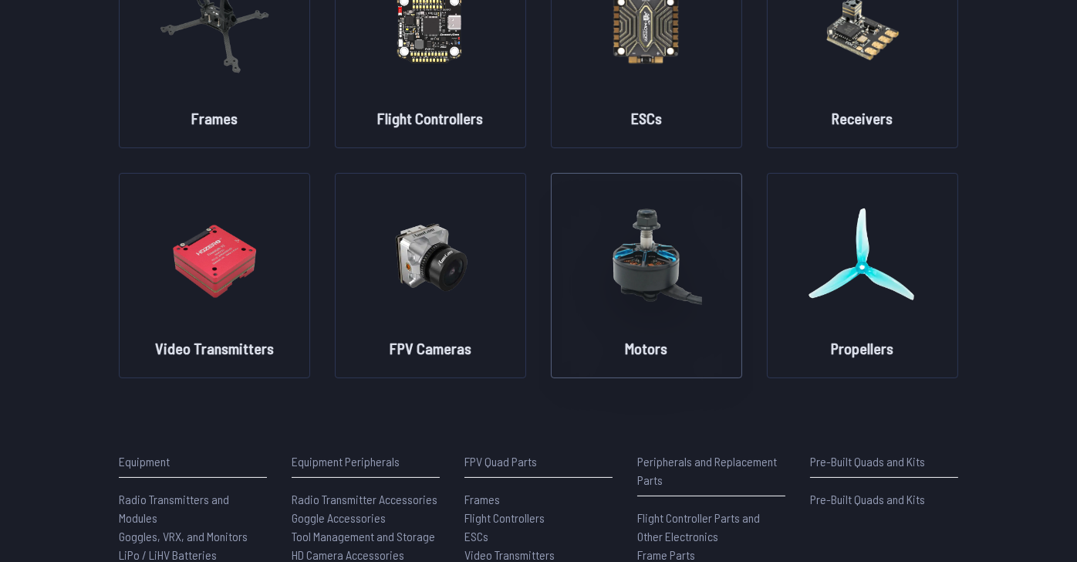
scroll to position [231, 0]
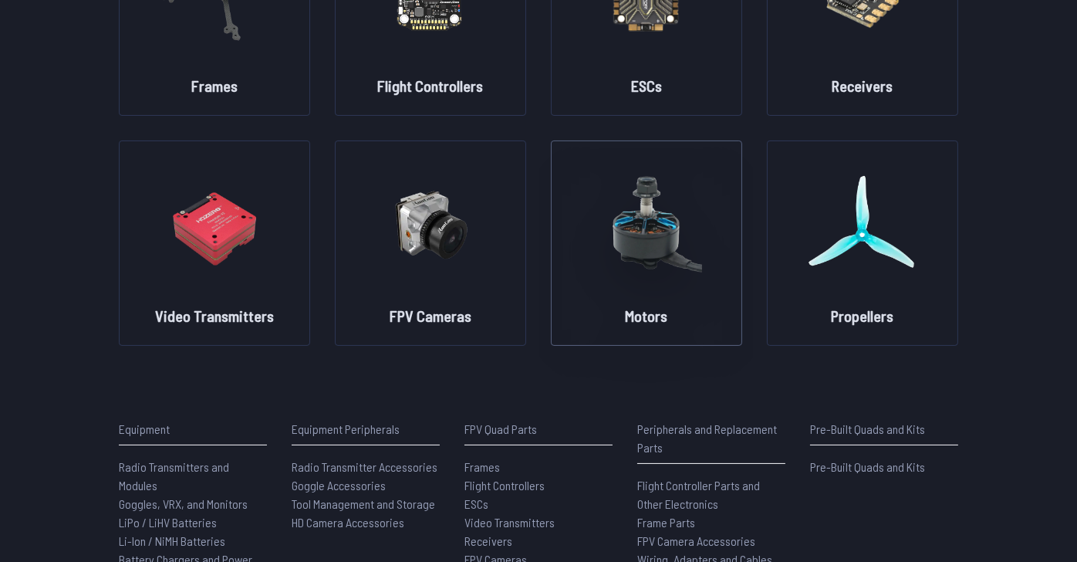
click at [660, 292] on img at bounding box center [646, 225] width 111 height 136
click at [660, 326] on h2 "Motors" at bounding box center [647, 316] width 42 height 22
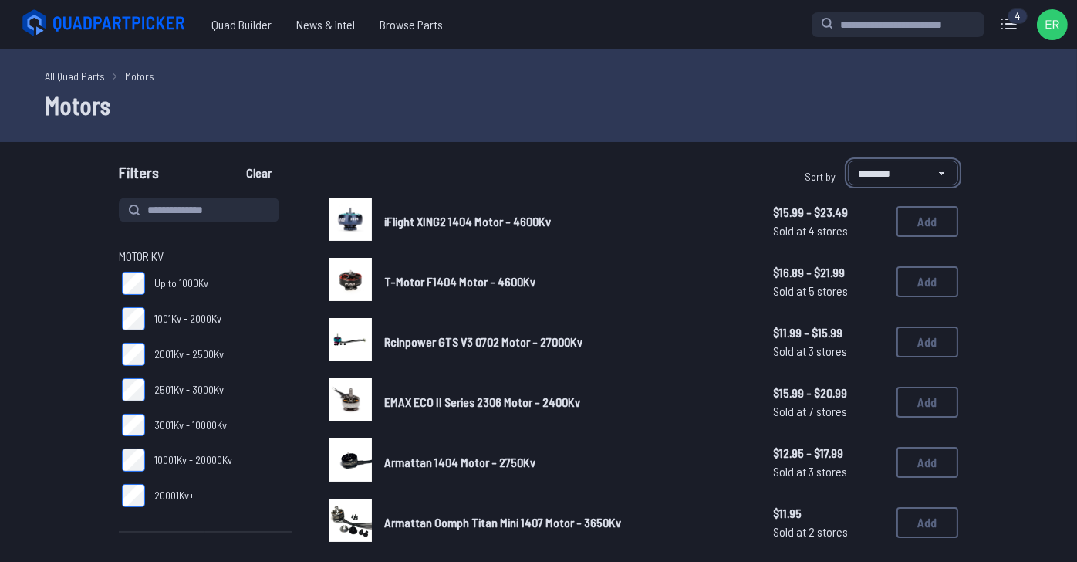
click at [931, 185] on select "**********" at bounding box center [903, 172] width 110 height 25
click at [848, 185] on select "**********" at bounding box center [903, 172] width 110 height 25
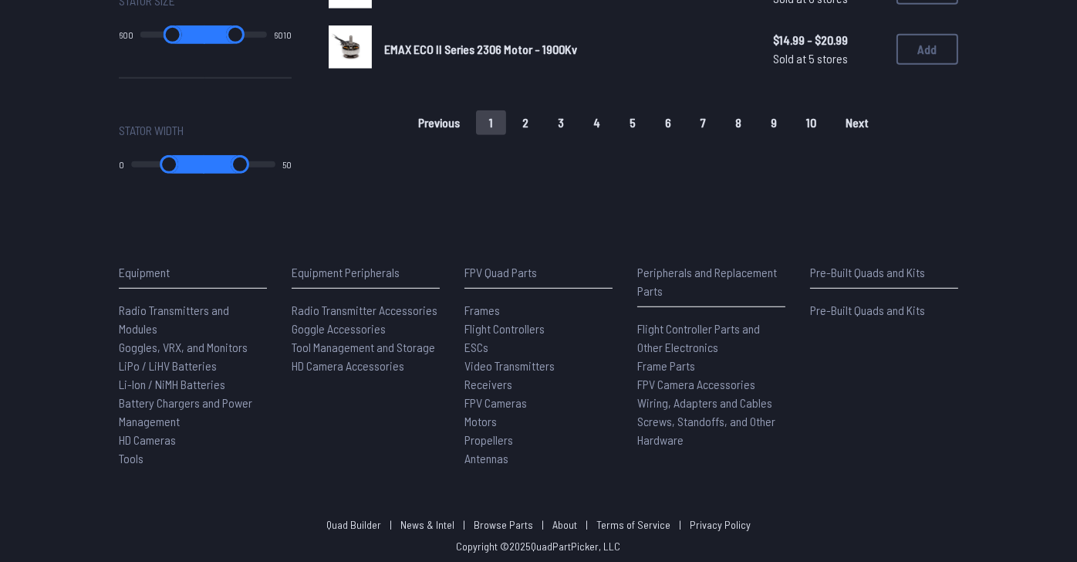
scroll to position [1311, 0]
click at [527, 135] on button "2" at bounding box center [525, 122] width 32 height 25
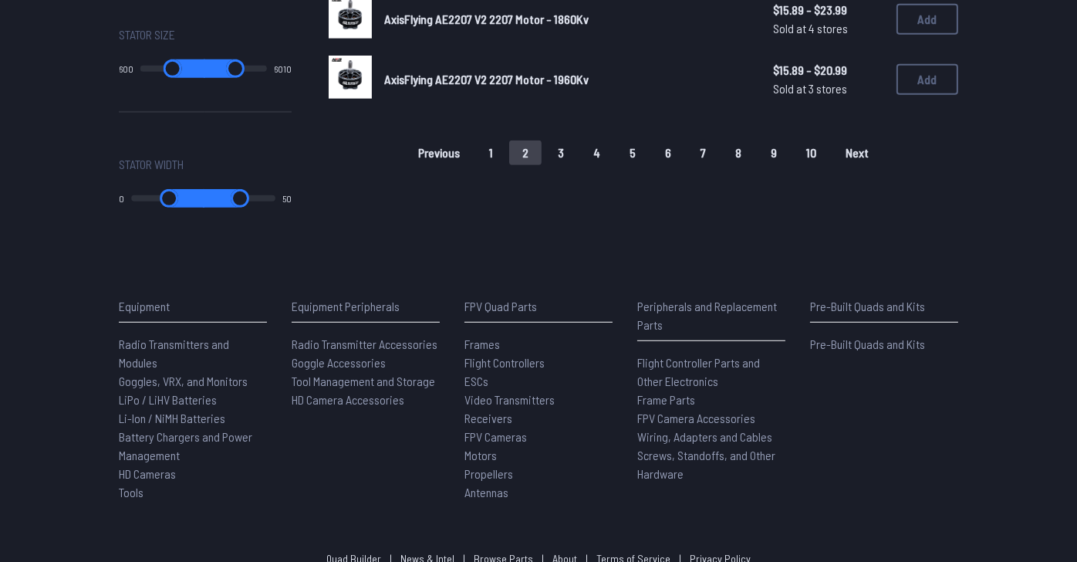
scroll to position [1312, 0]
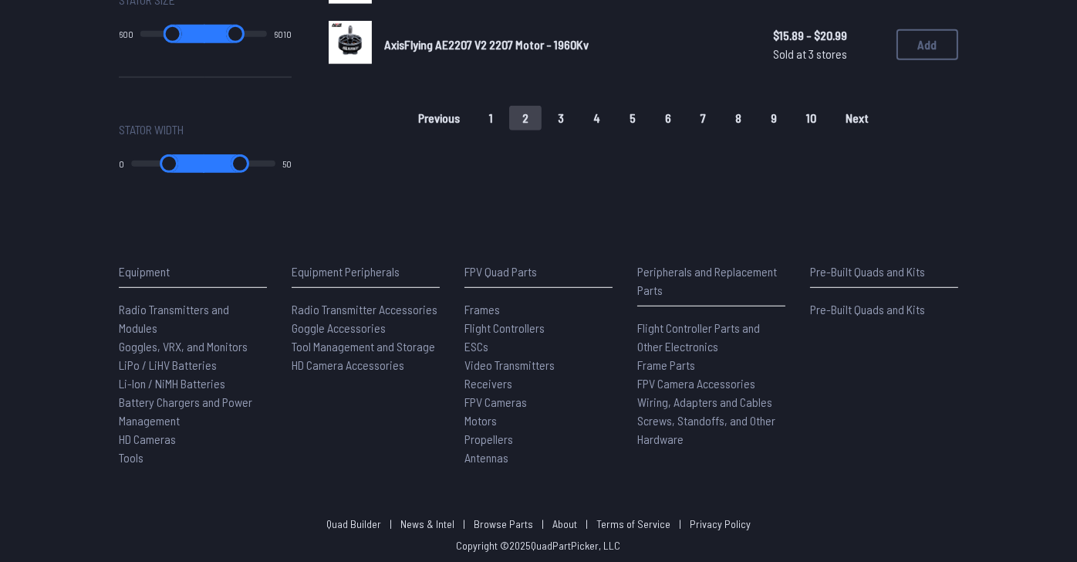
click at [570, 130] on button "3" at bounding box center [561, 118] width 32 height 25
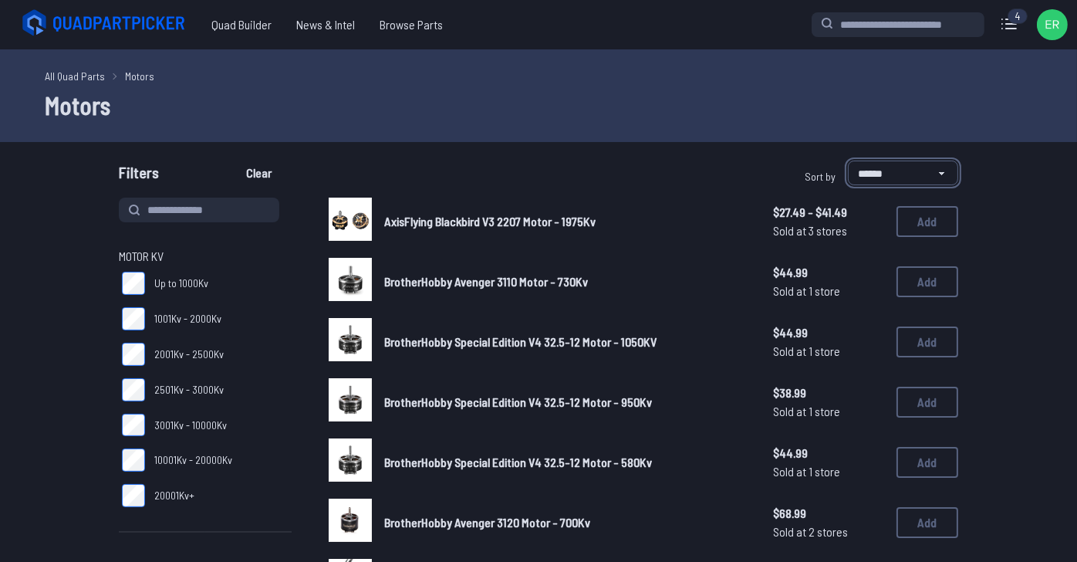
click at [933, 185] on select "**********" at bounding box center [903, 172] width 110 height 25
select select "********"
click at [848, 185] on select "**********" at bounding box center [903, 172] width 110 height 25
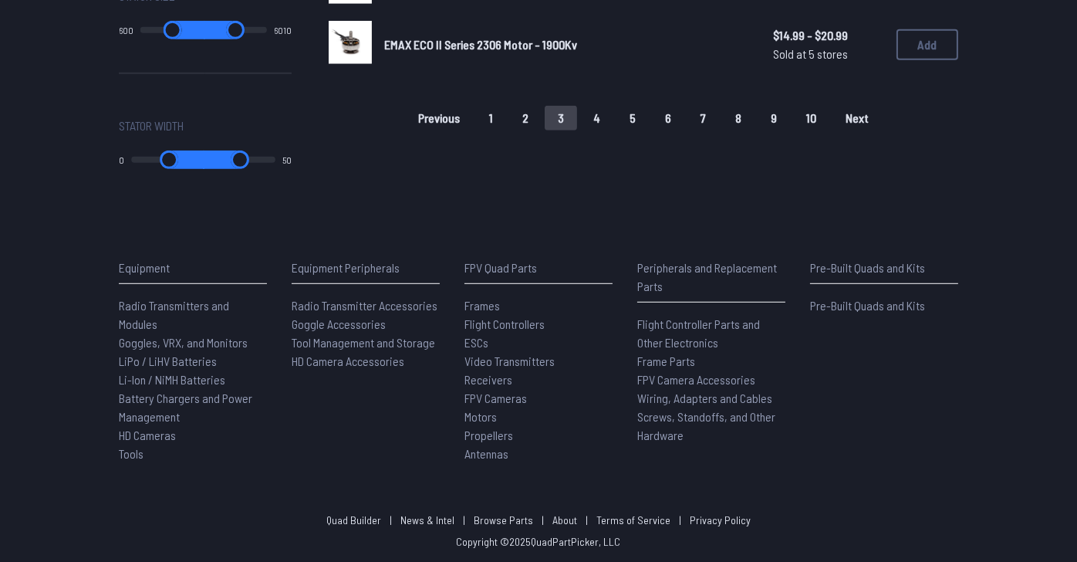
scroll to position [41, 0]
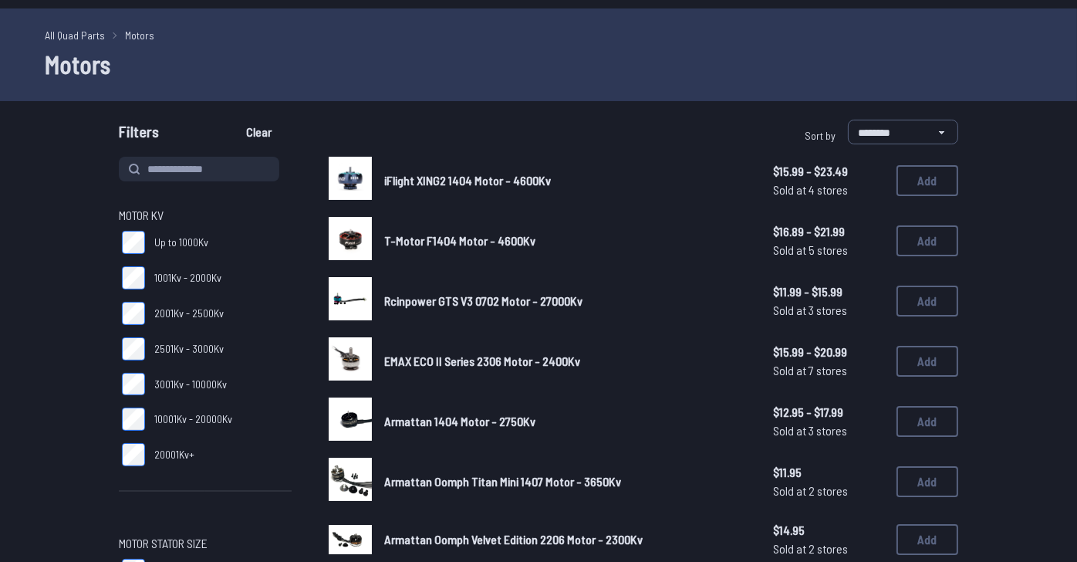
click at [499, 248] on span "T-Motor F1404 Motor - 4600Kv" at bounding box center [459, 240] width 151 height 15
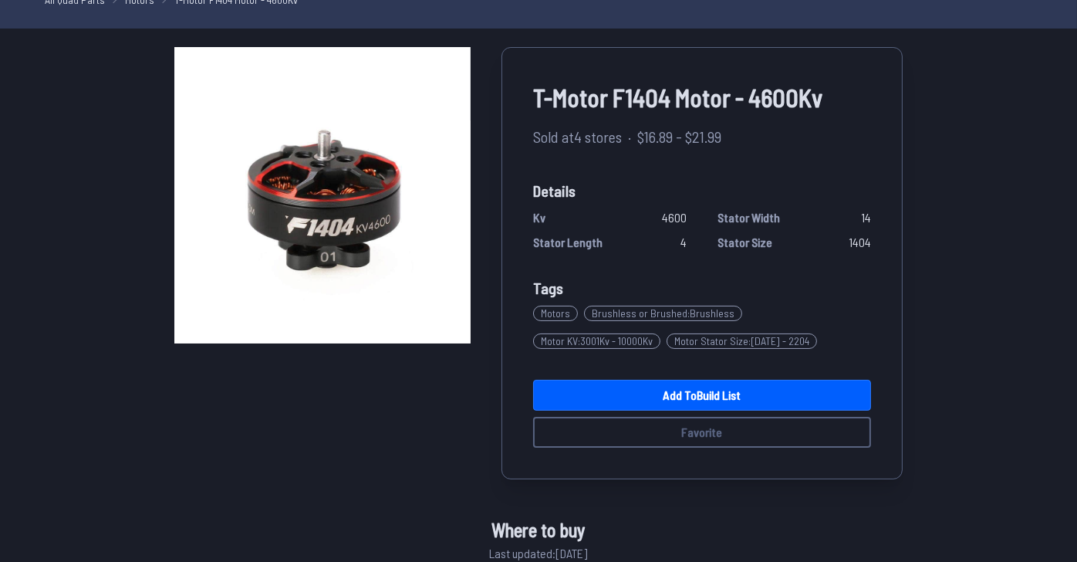
scroll to position [154, 0]
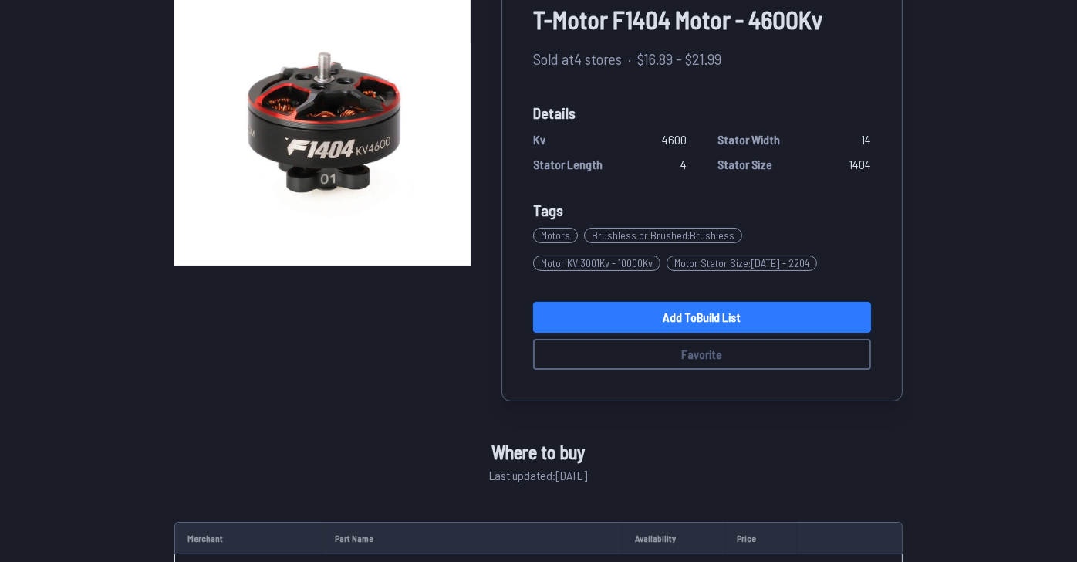
click at [767, 333] on link "Add to Build List" at bounding box center [702, 317] width 338 height 31
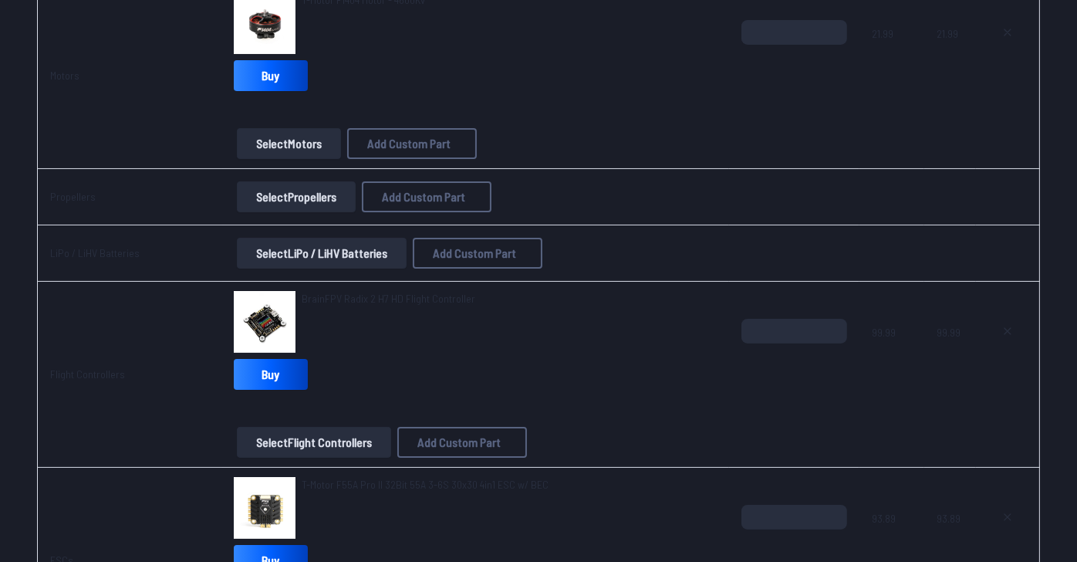
scroll to position [385, 0]
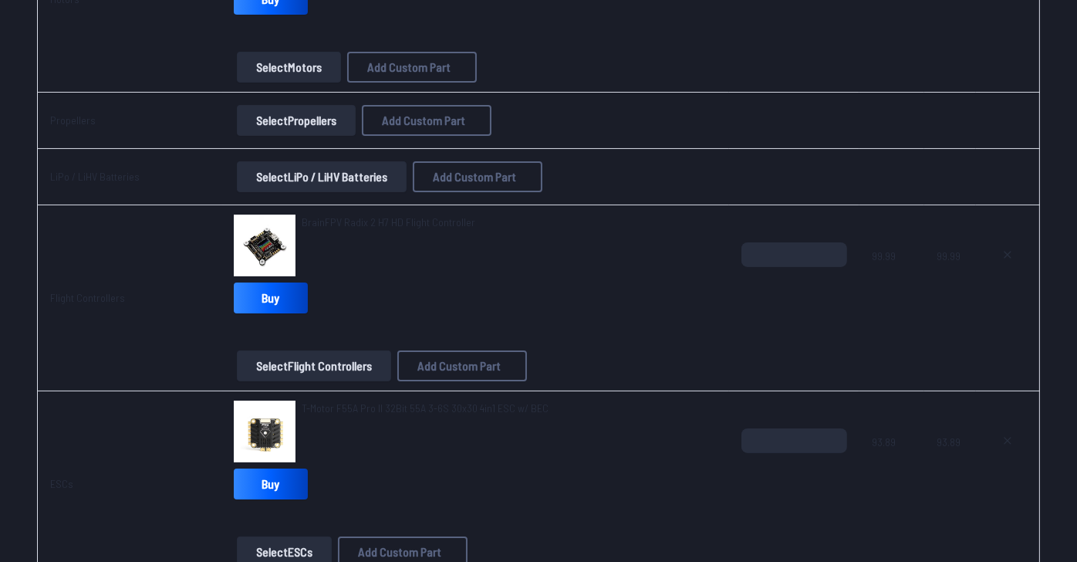
click at [277, 136] on button "Select Propellers" at bounding box center [296, 120] width 119 height 31
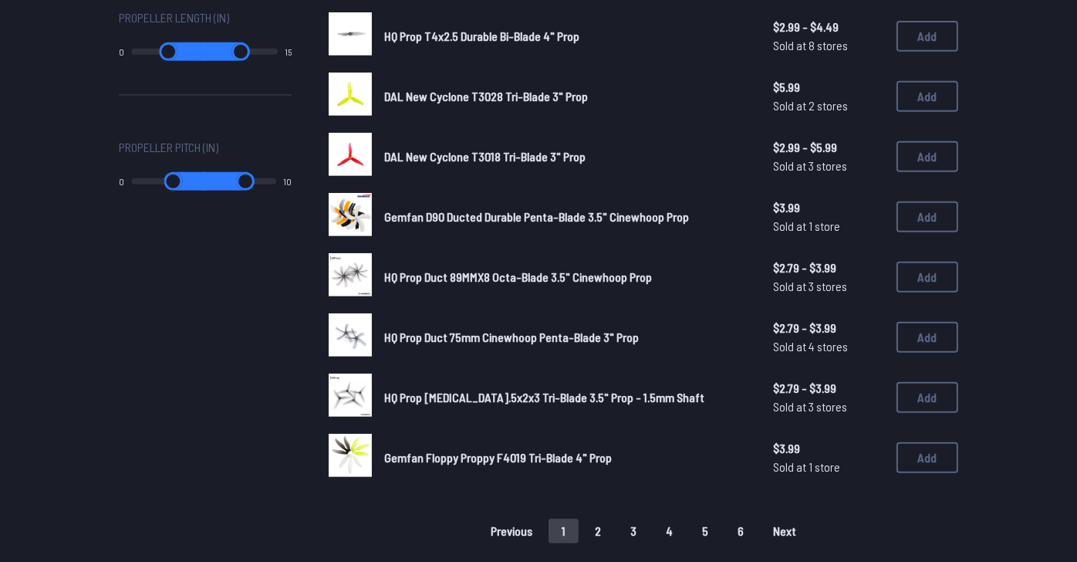
scroll to position [926, 0]
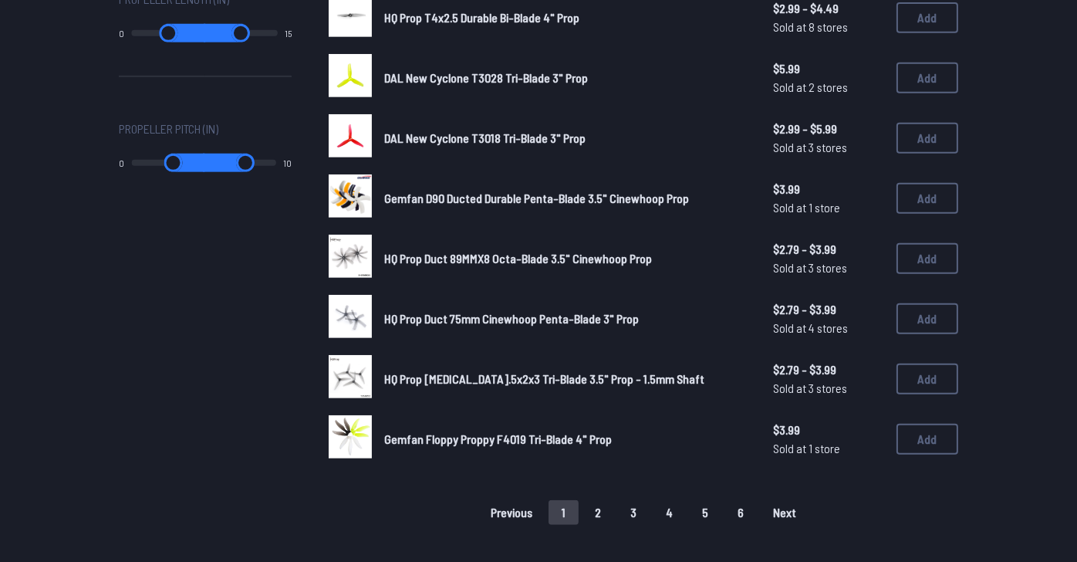
click at [555, 85] on span "DAL New Cyclone T3028 Tri-Blade 3" Prop" at bounding box center [486, 77] width 204 height 15
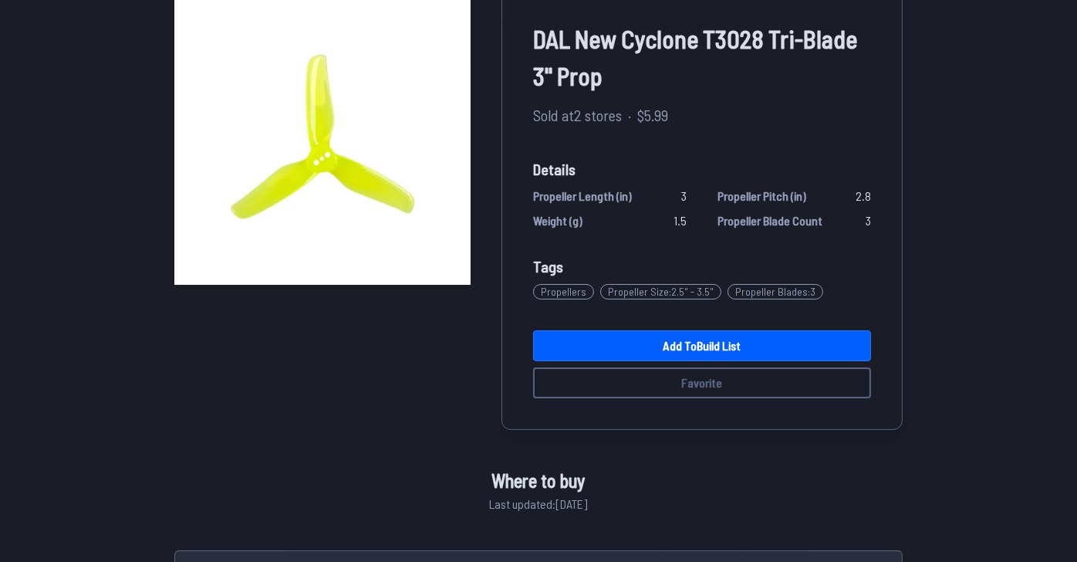
scroll to position [154, 0]
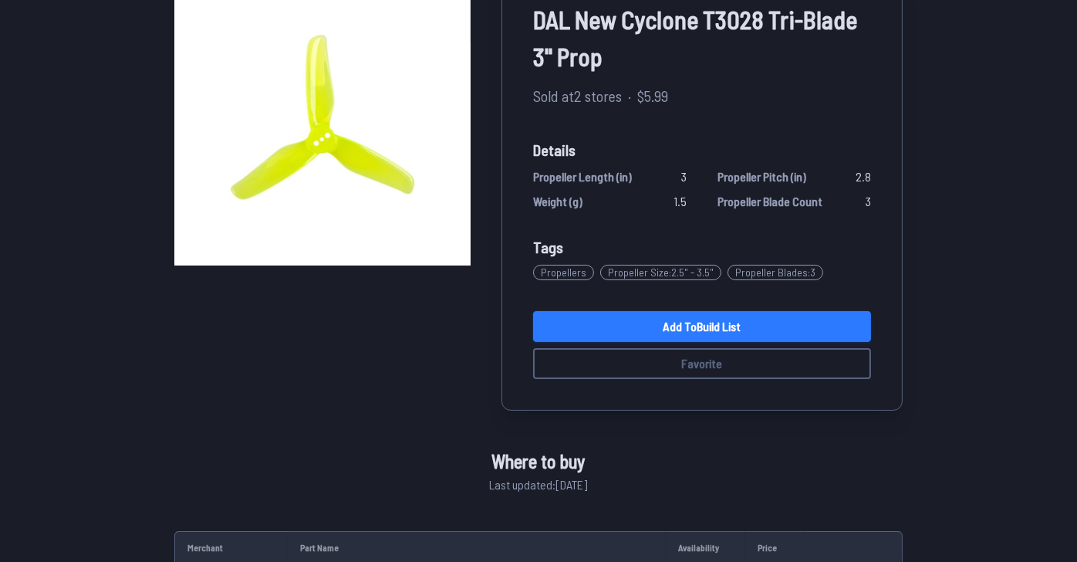
click at [744, 342] on link "Add to Build List" at bounding box center [702, 326] width 338 height 31
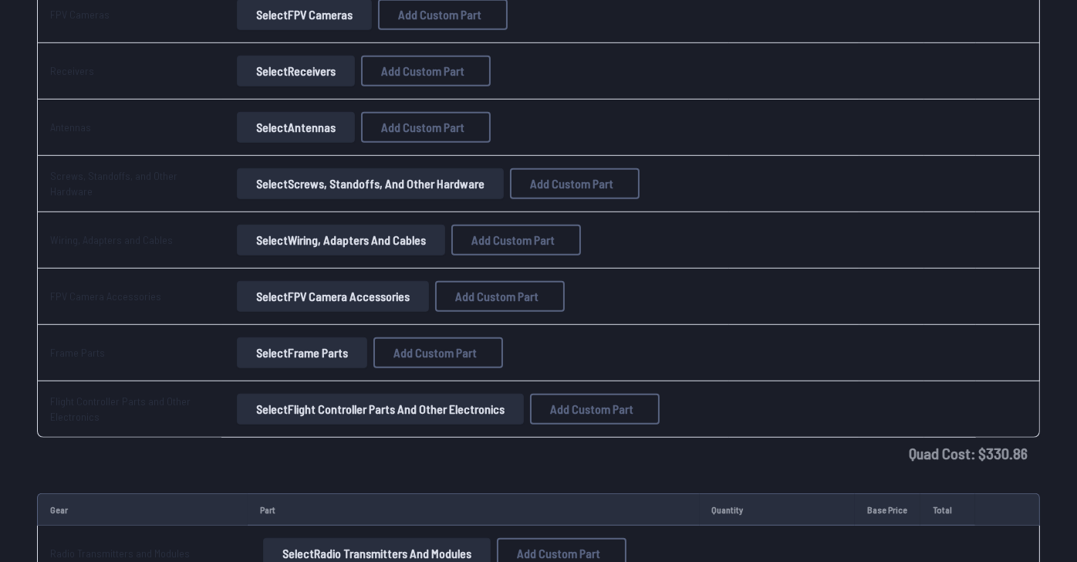
scroll to position [1389, 0]
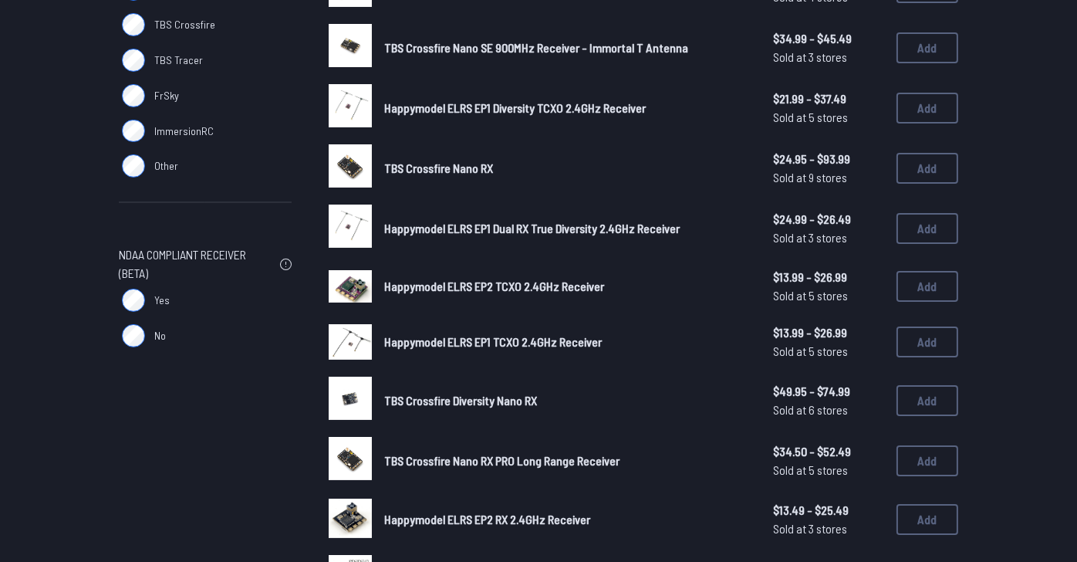
scroll to position [309, 0]
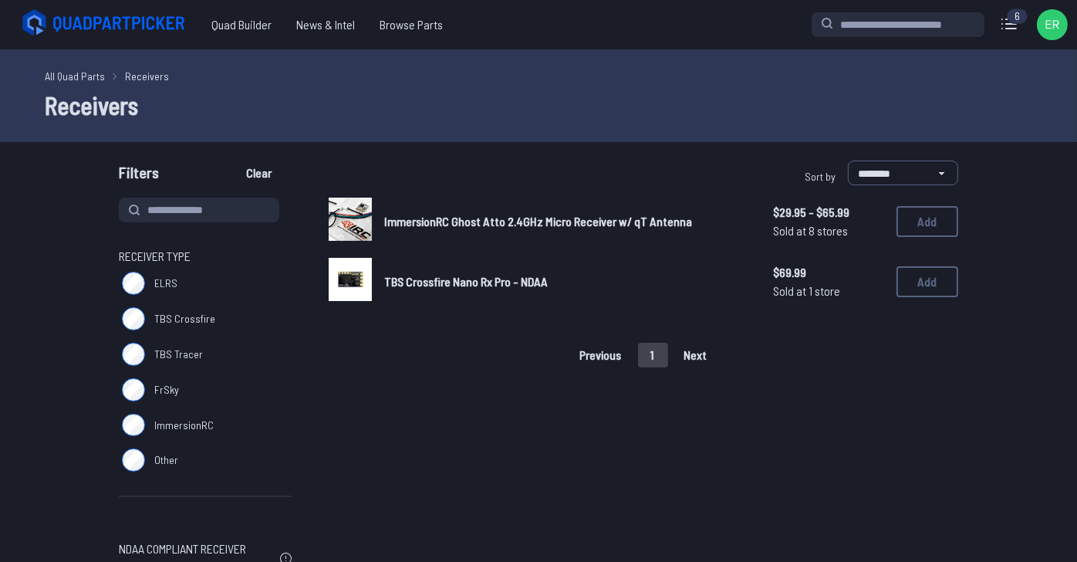
click at [510, 289] on span "TBS Crossfire Nano Rx Pro - NDAA" at bounding box center [466, 281] width 164 height 15
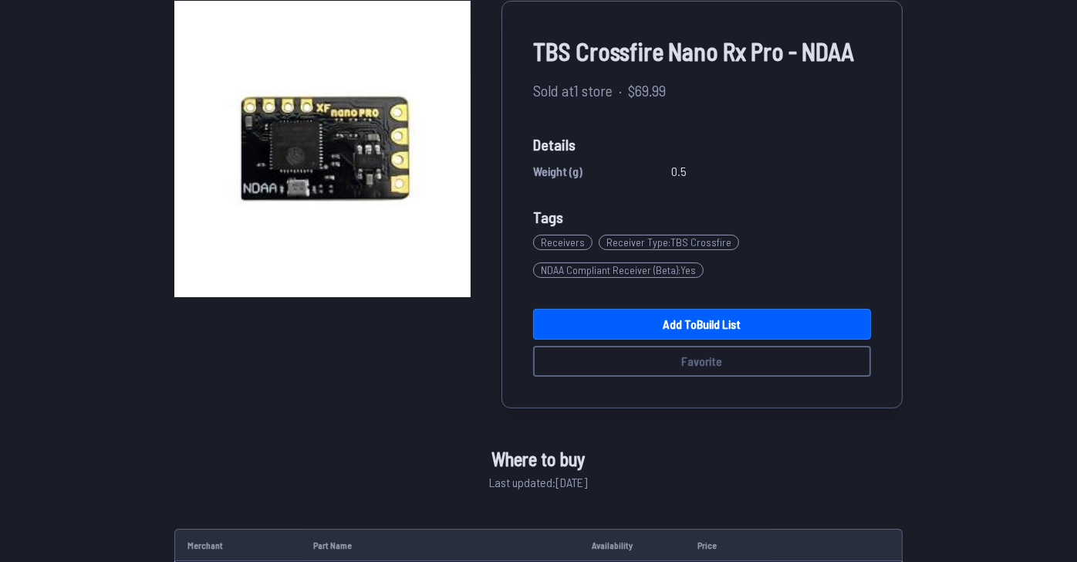
scroll to position [154, 0]
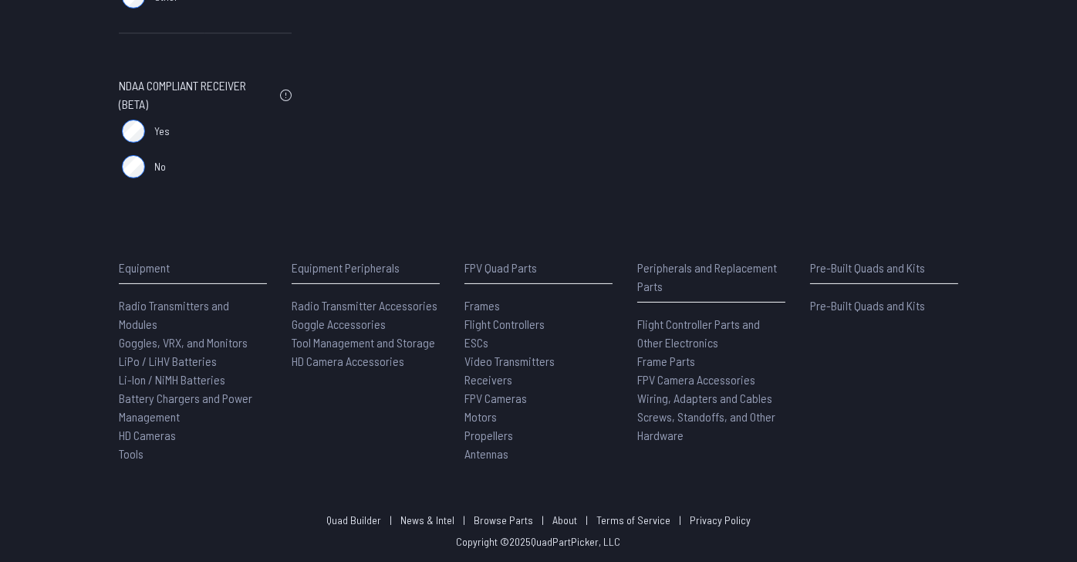
scroll to position [385, 0]
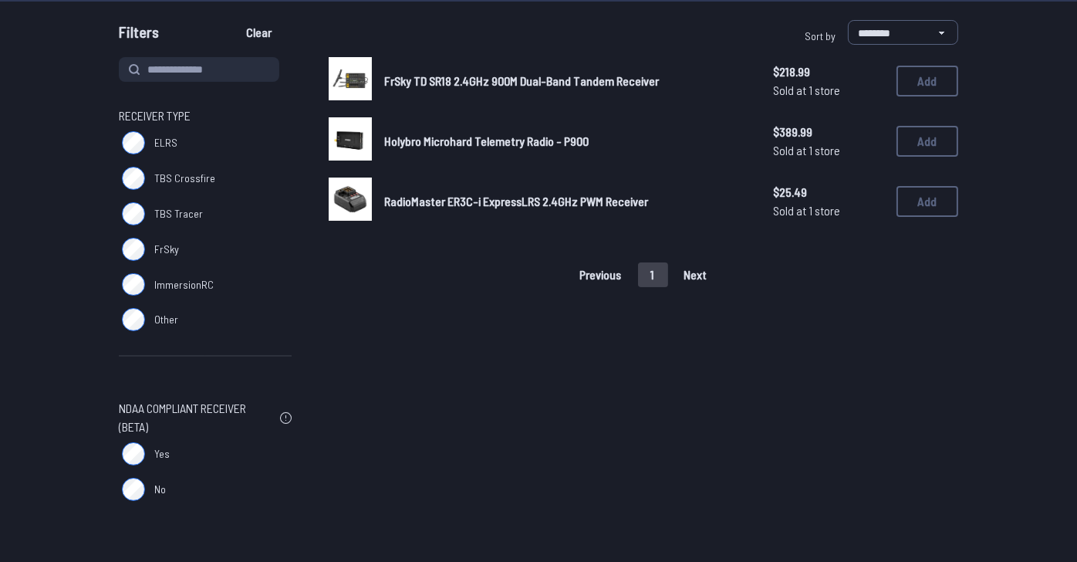
scroll to position [154, 0]
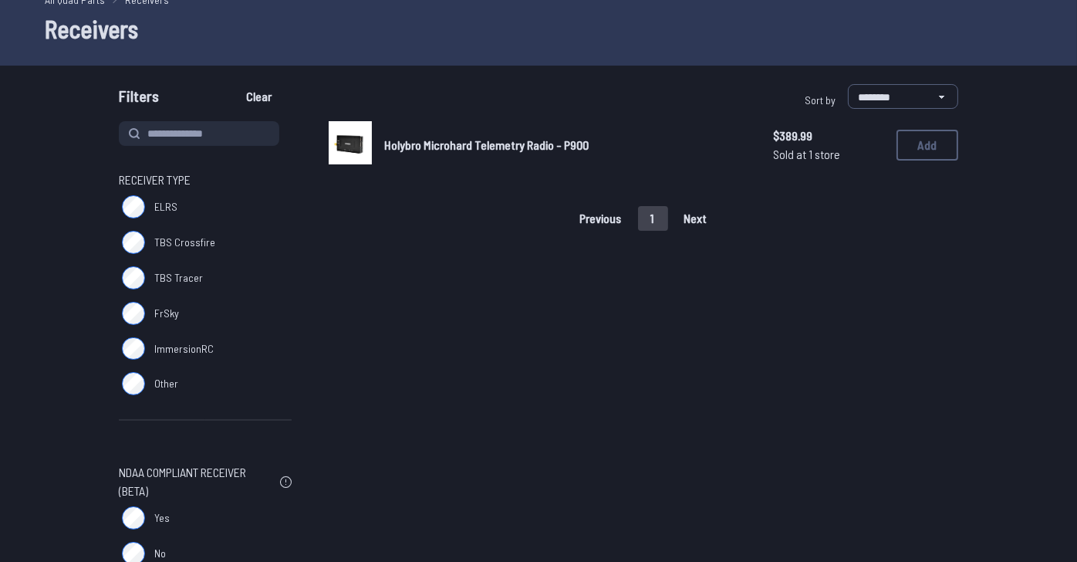
scroll to position [76, 0]
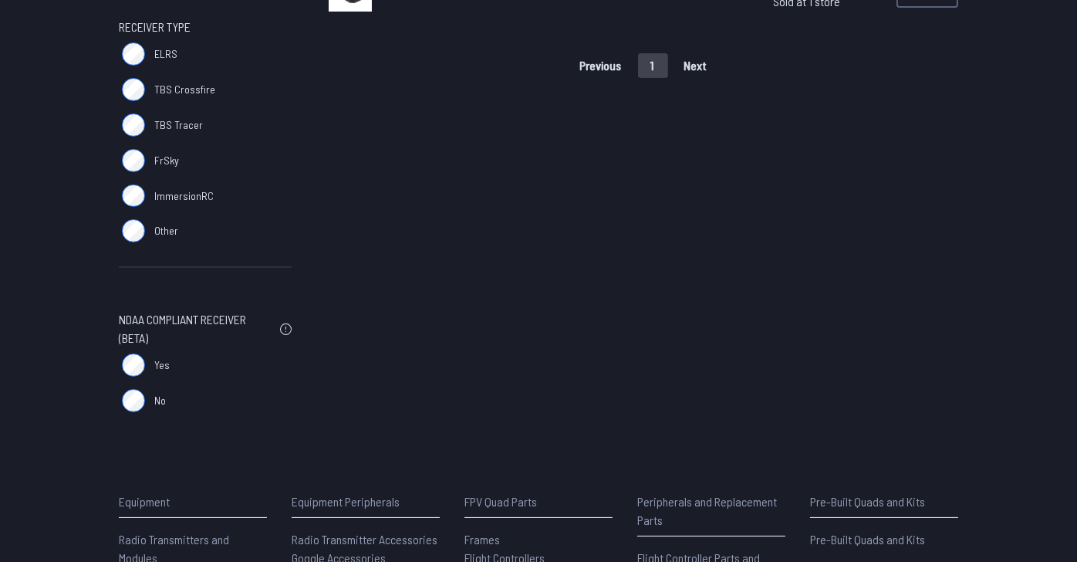
scroll to position [231, 0]
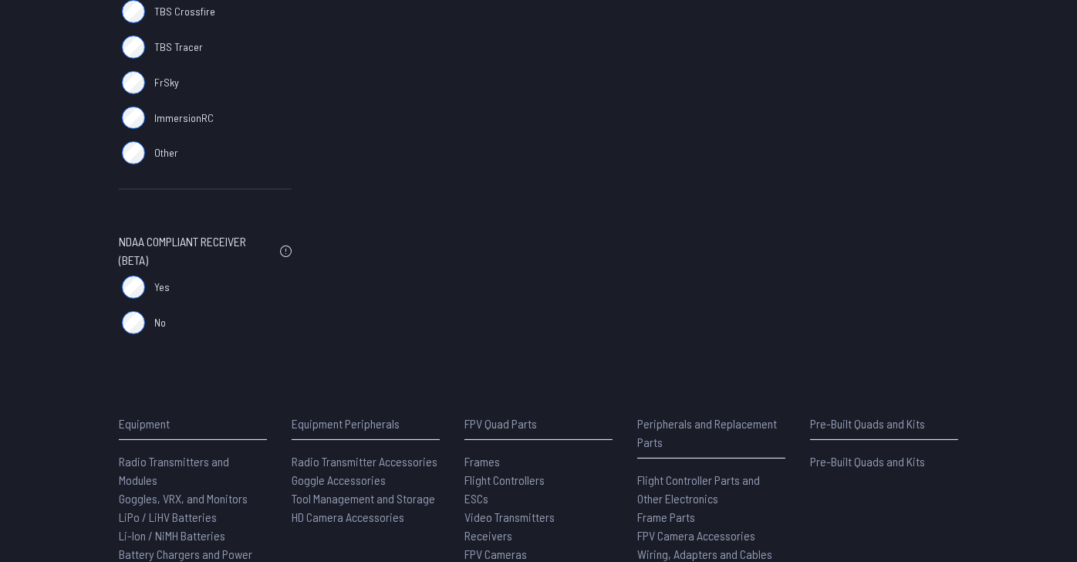
scroll to position [309, 0]
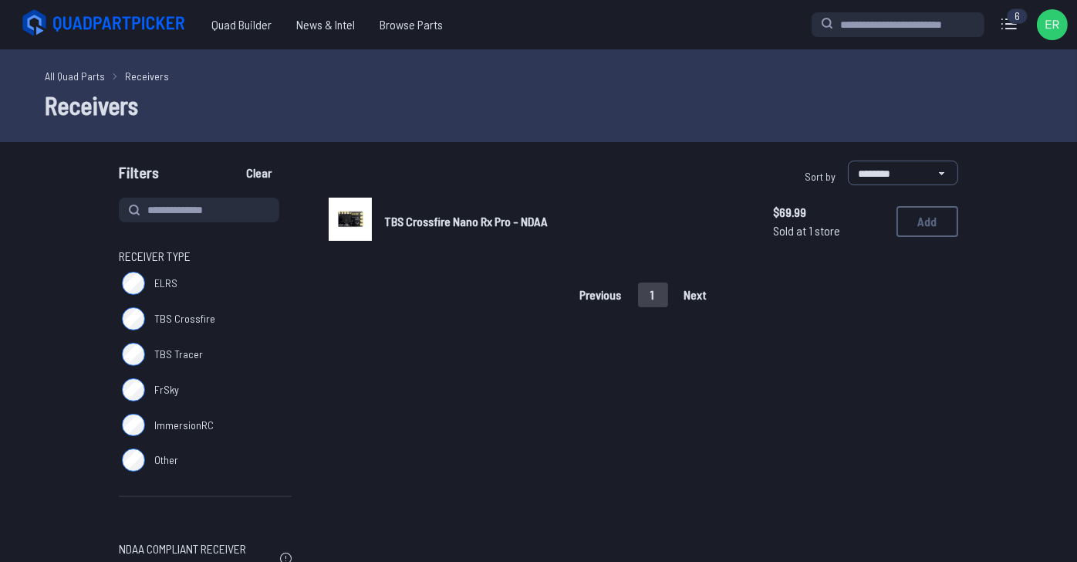
click at [475, 228] on span "TBS Crossfire Nano Rx Pro - NDAA" at bounding box center [466, 221] width 164 height 15
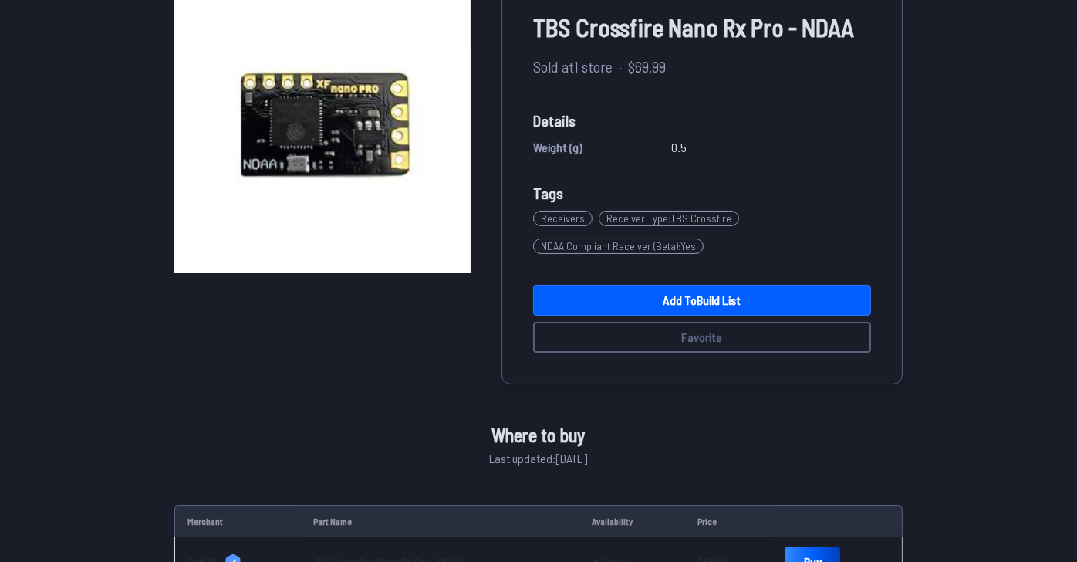
scroll to position [154, 0]
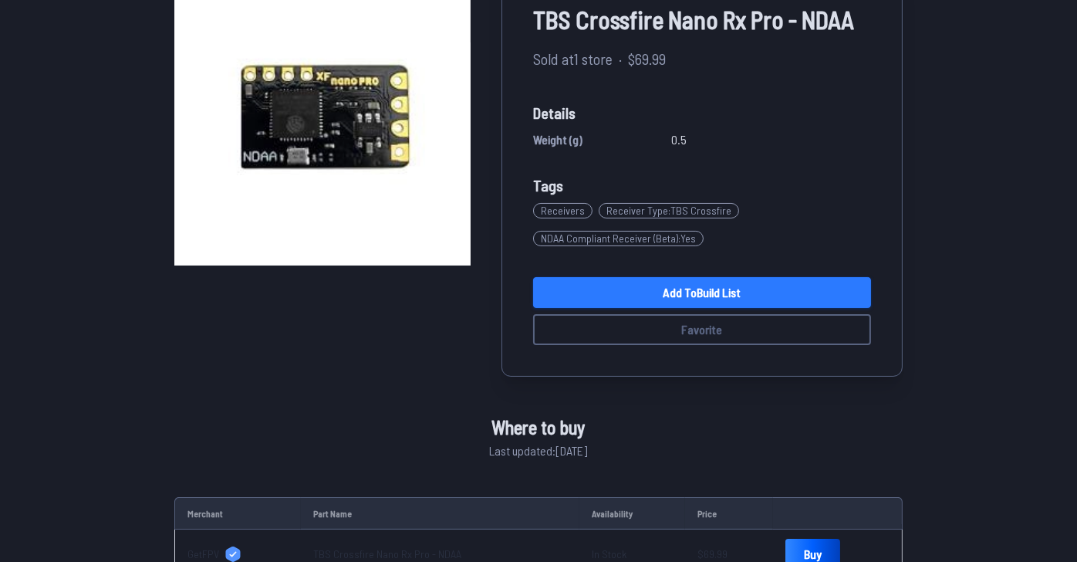
click at [738, 308] on link "Add to Build List" at bounding box center [702, 292] width 338 height 31
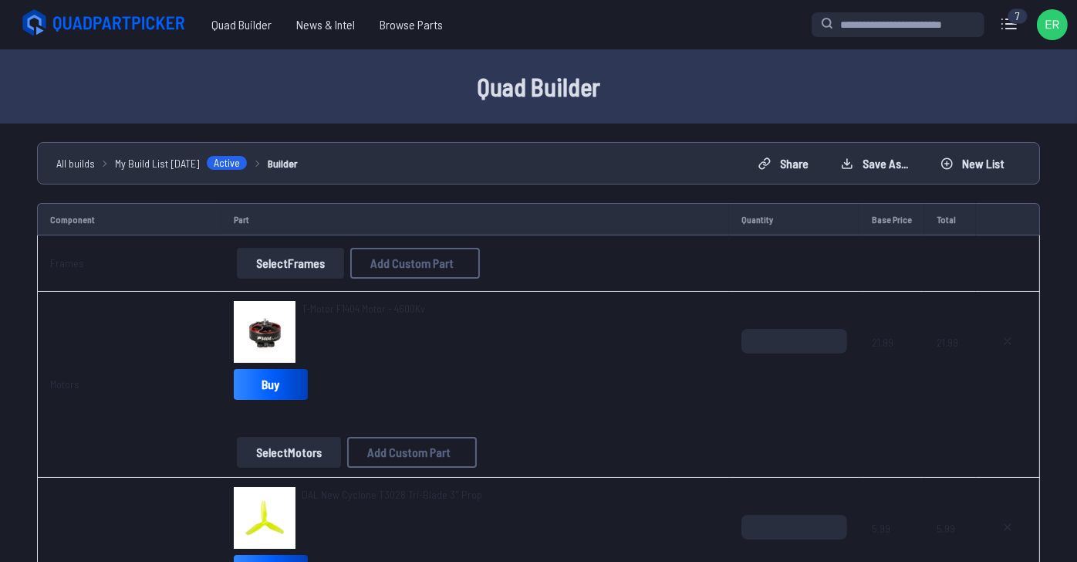
click at [257, 279] on button "Select Frames" at bounding box center [290, 263] width 107 height 31
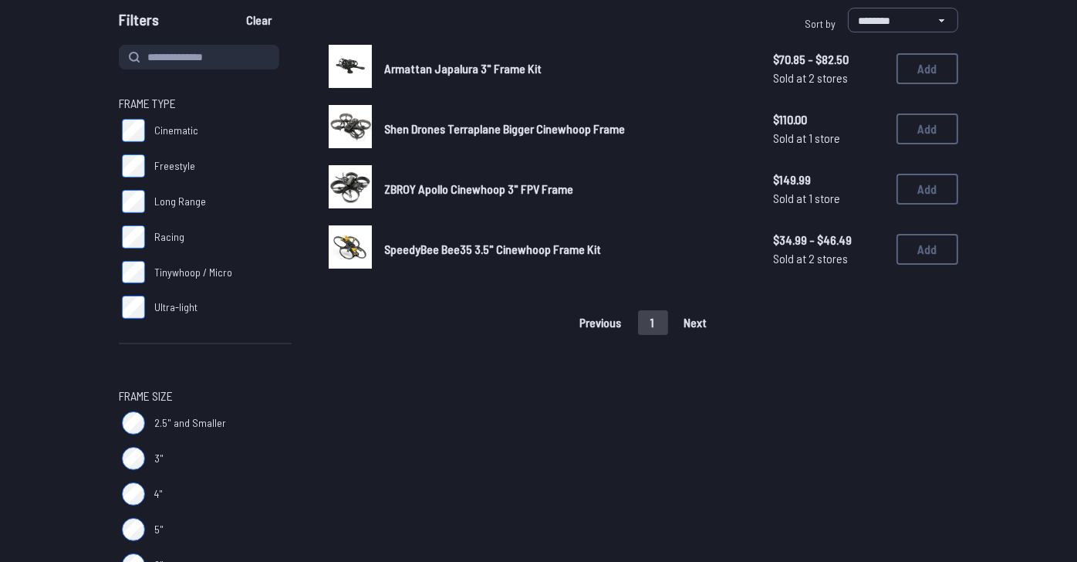
scroll to position [154, 0]
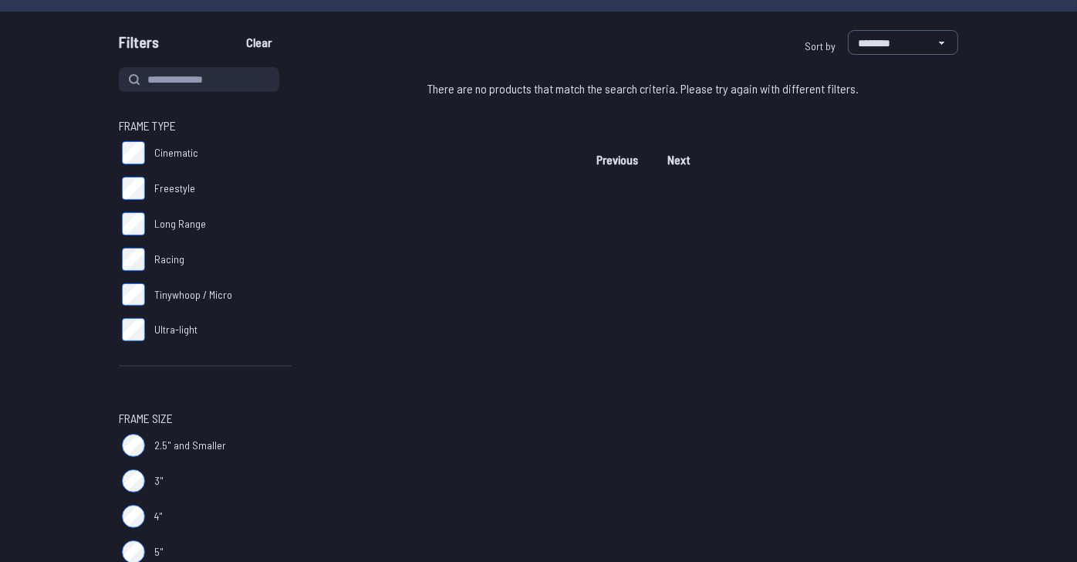
scroll to position [154, 0]
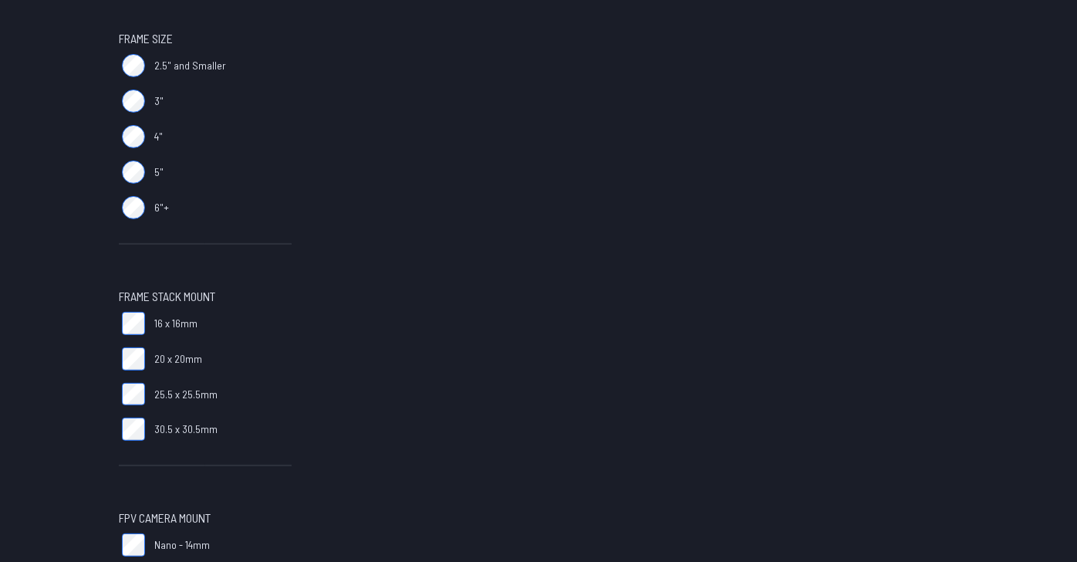
scroll to position [540, 0]
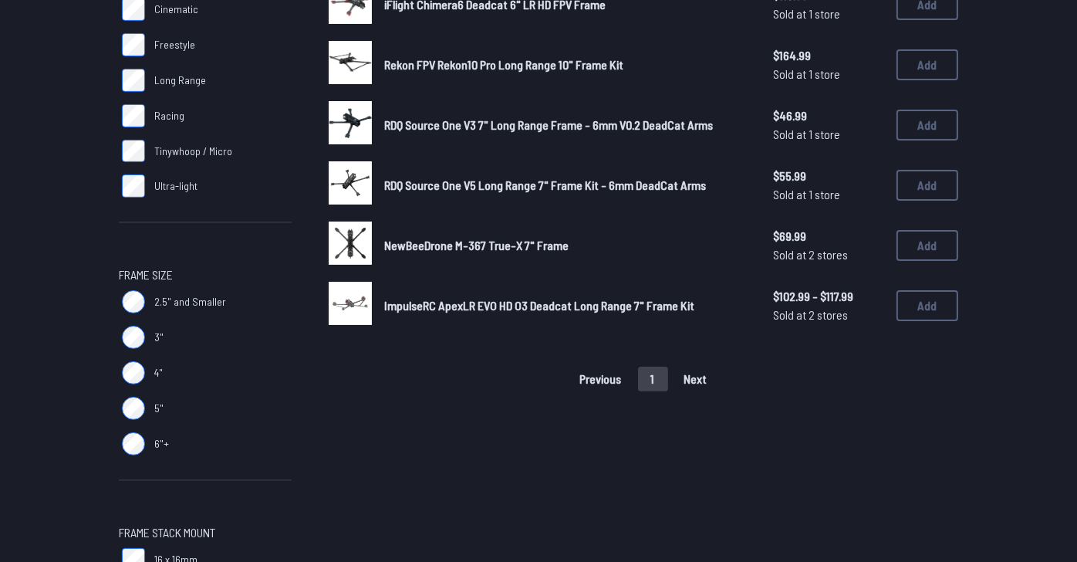
scroll to position [309, 0]
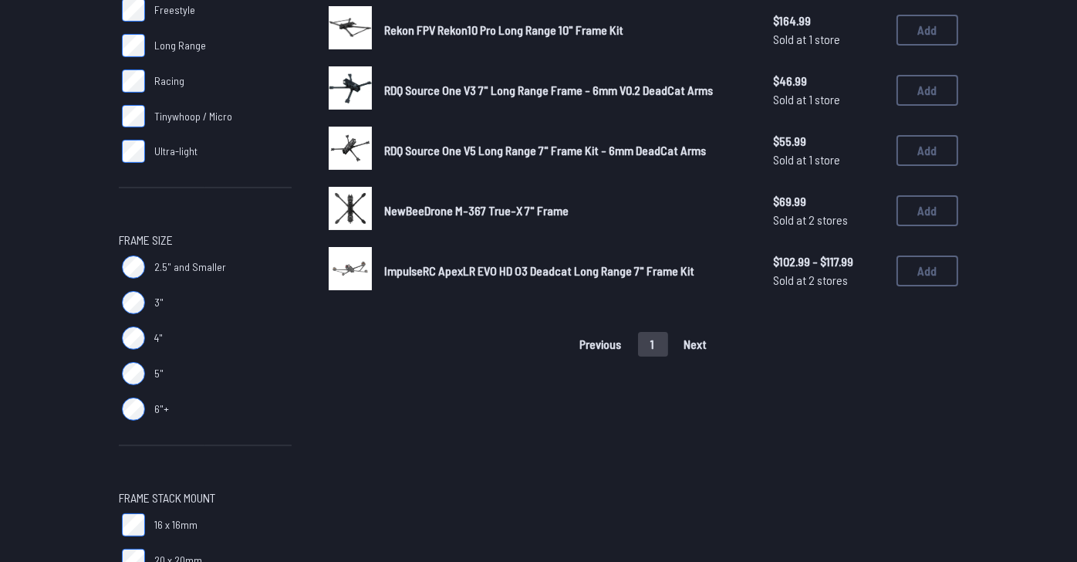
click at [510, 157] on span "RDQ Source One V5 Long Range 7" Frame Kit - 6mm DeadCat Arms" at bounding box center [545, 150] width 322 height 15
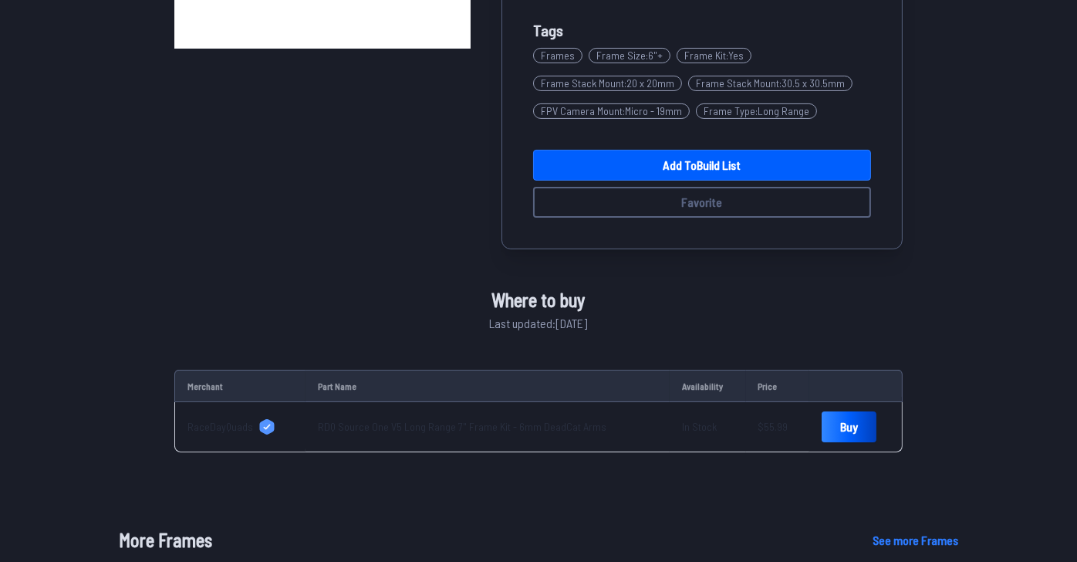
scroll to position [385, 0]
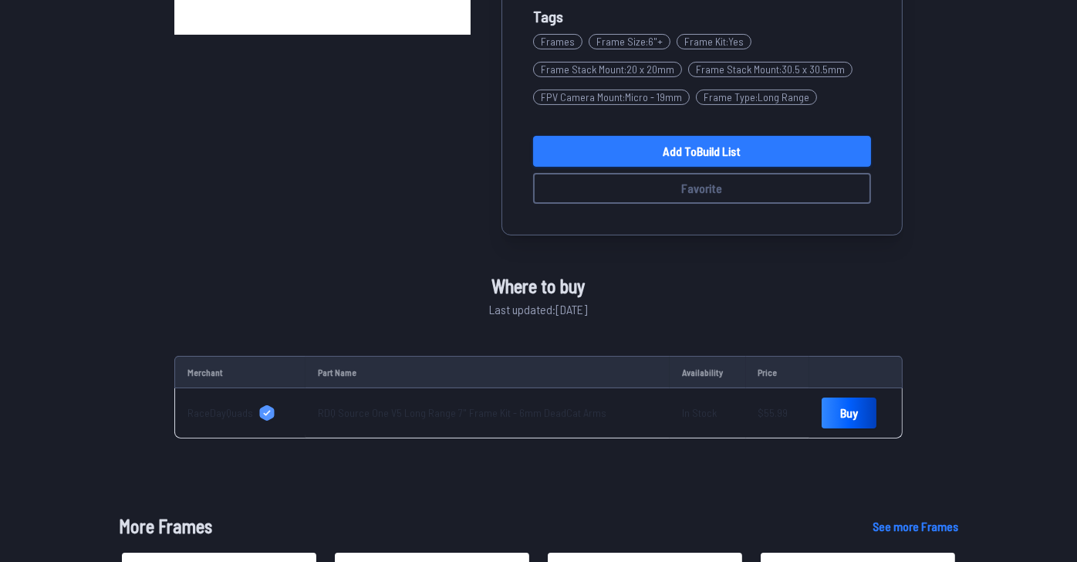
click at [718, 167] on link "Add to Build List" at bounding box center [702, 151] width 338 height 31
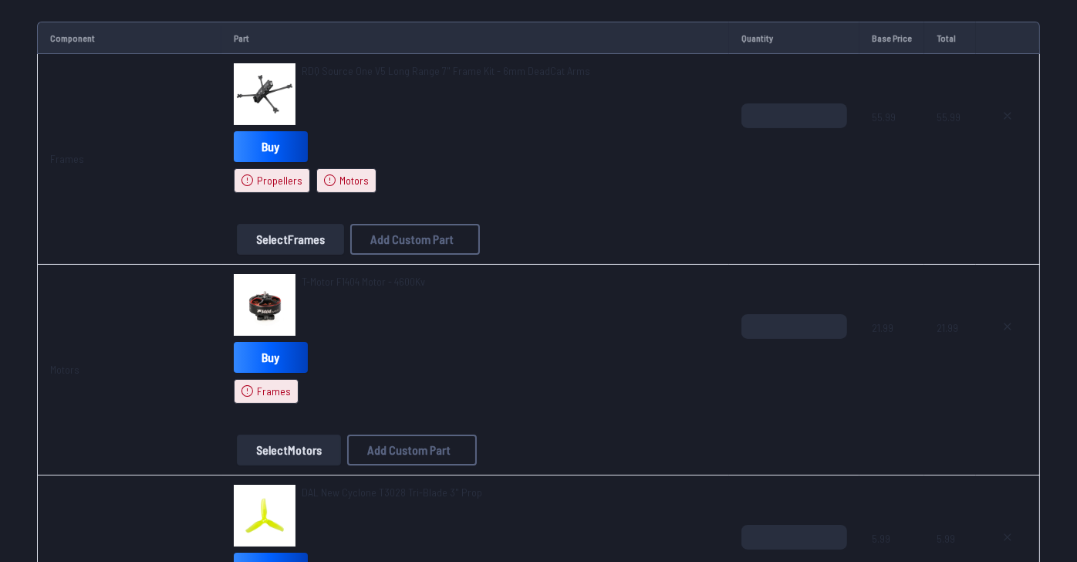
scroll to position [231, 0]
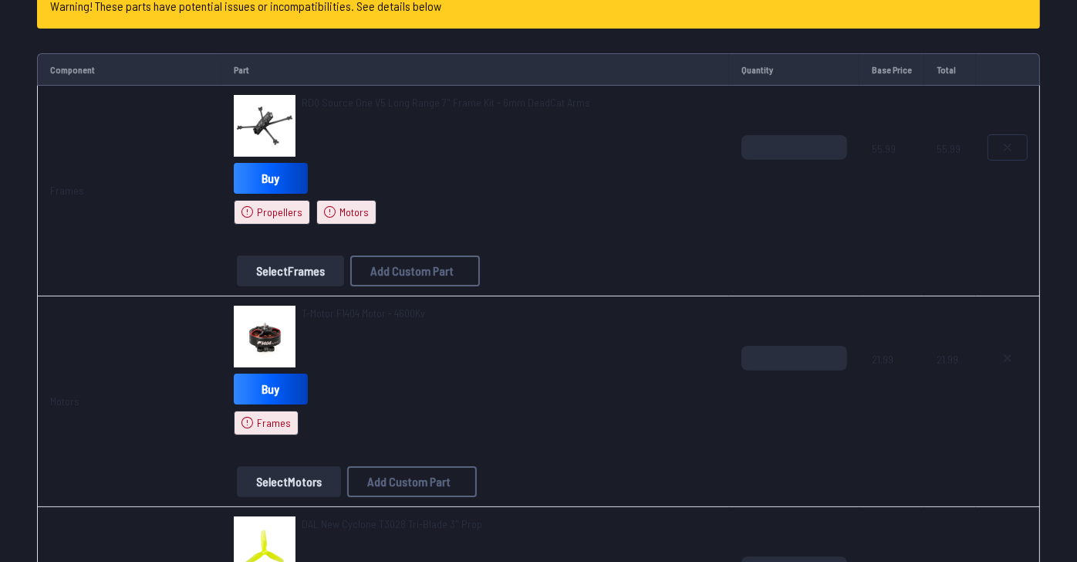
click at [1002, 154] on icon at bounding box center [1008, 147] width 12 height 12
type textarea "**********"
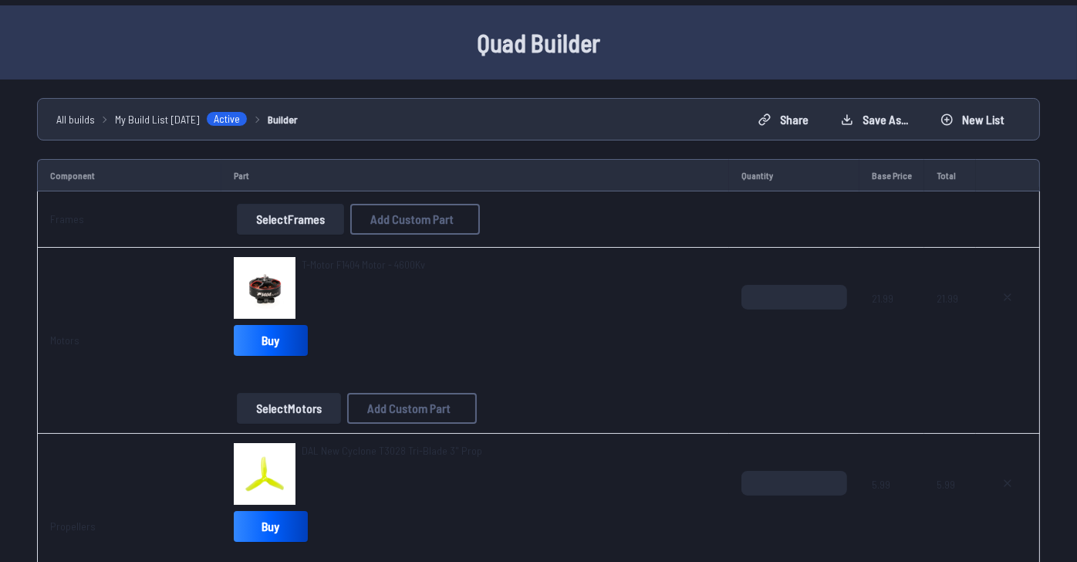
scroll to position [0, 0]
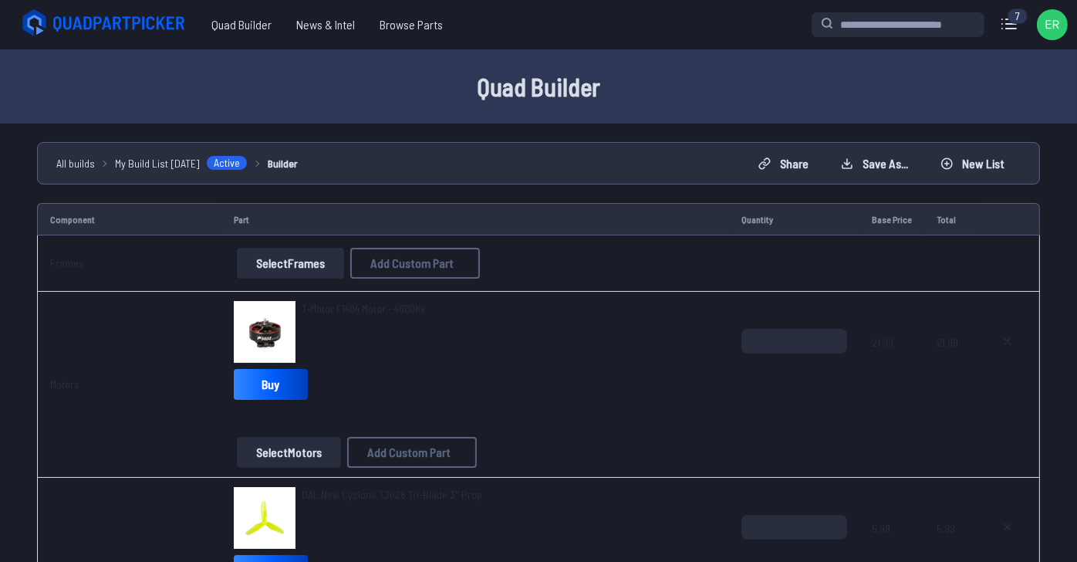
click at [276, 279] on button "Select Frames" at bounding box center [290, 263] width 107 height 31
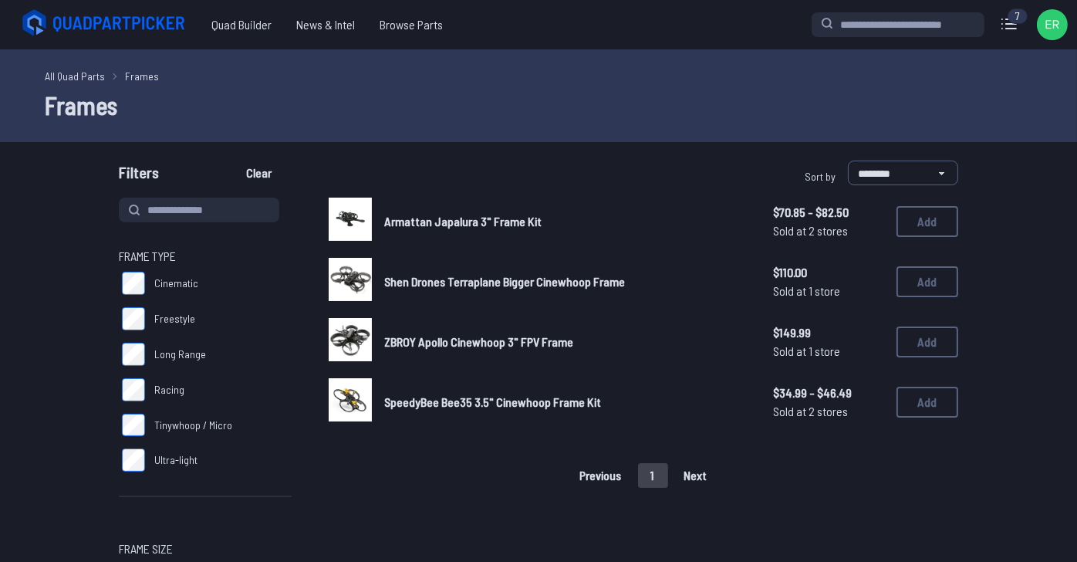
click at [49, 84] on link "All Quad Parts" at bounding box center [75, 76] width 60 height 16
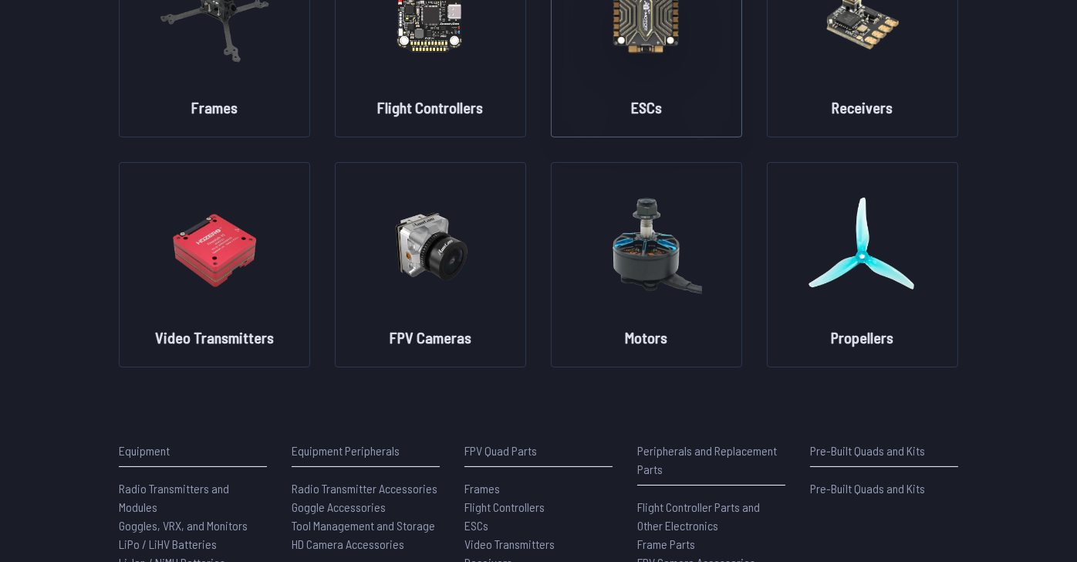
scroll to position [231, 0]
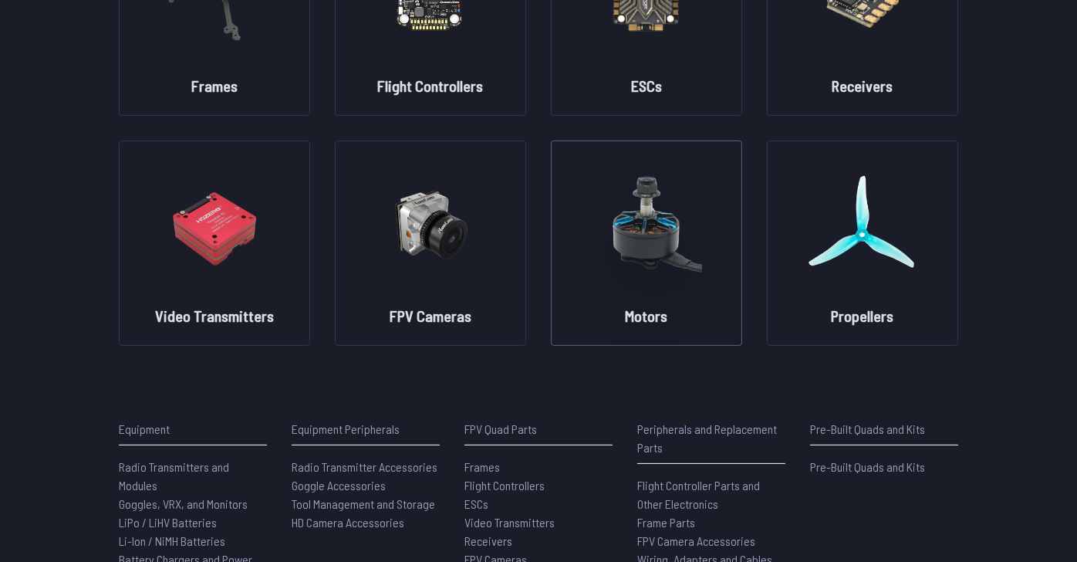
click at [662, 292] on img at bounding box center [646, 225] width 111 height 136
click at [654, 292] on img at bounding box center [646, 225] width 111 height 136
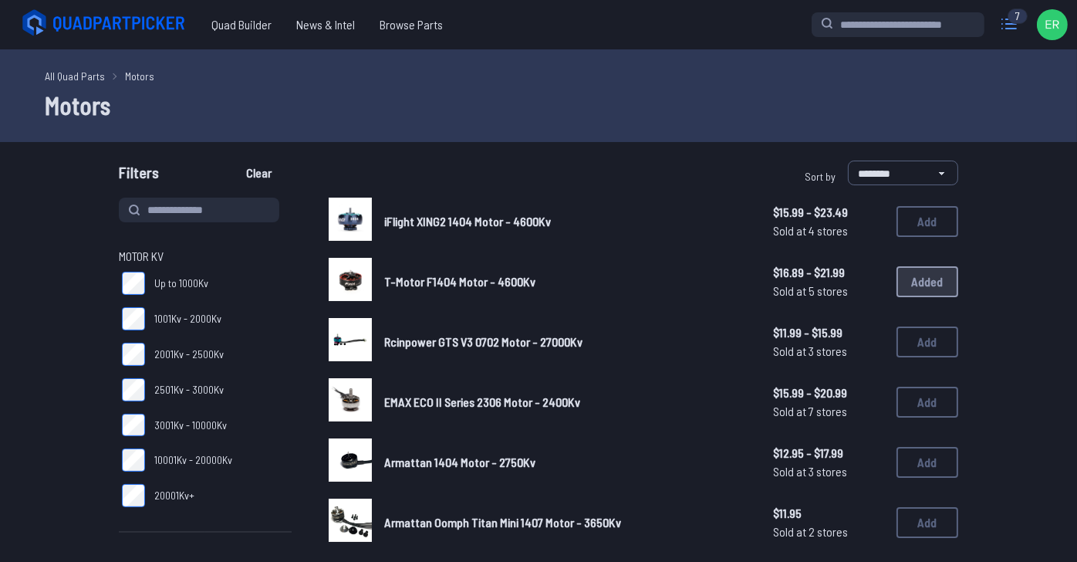
click at [998, 31] on icon at bounding box center [1009, 24] width 25 height 25
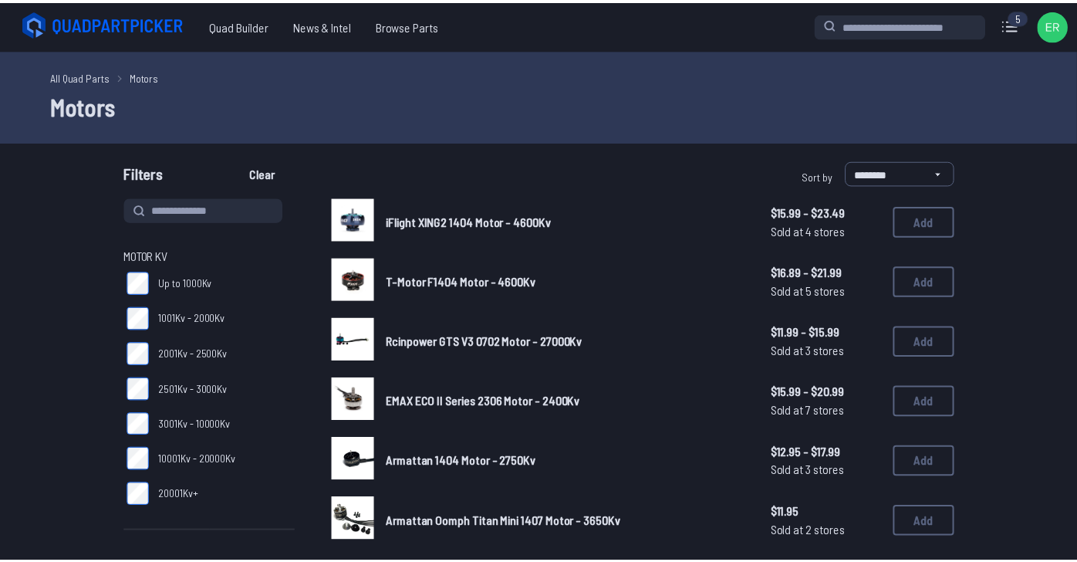
scroll to position [0, 0]
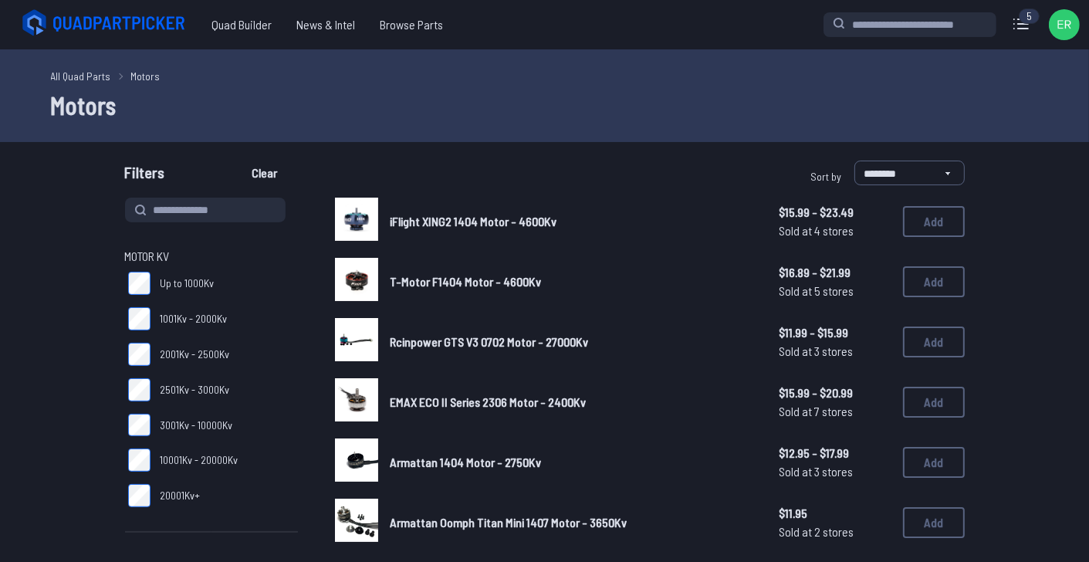
click at [62, 93] on label "close sidebar" at bounding box center [544, 281] width 1089 height 562
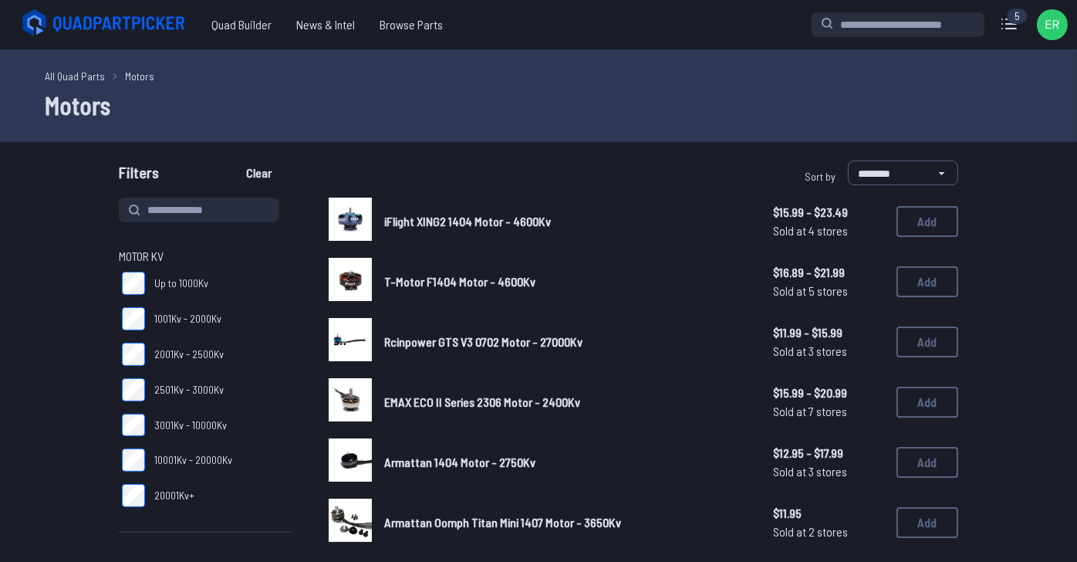
click at [55, 84] on link "All Quad Parts" at bounding box center [75, 76] width 60 height 16
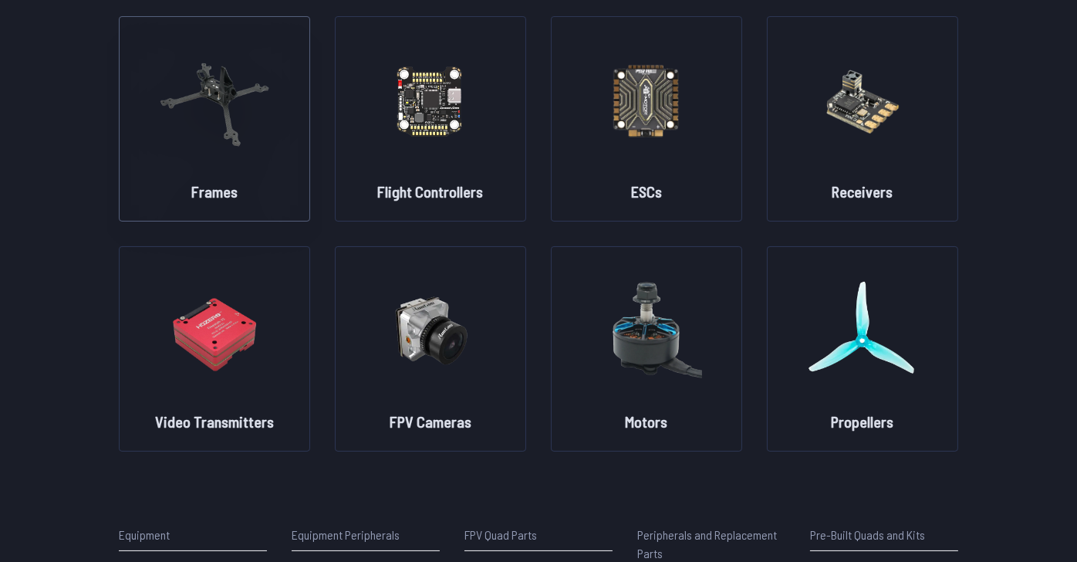
scroll to position [154, 0]
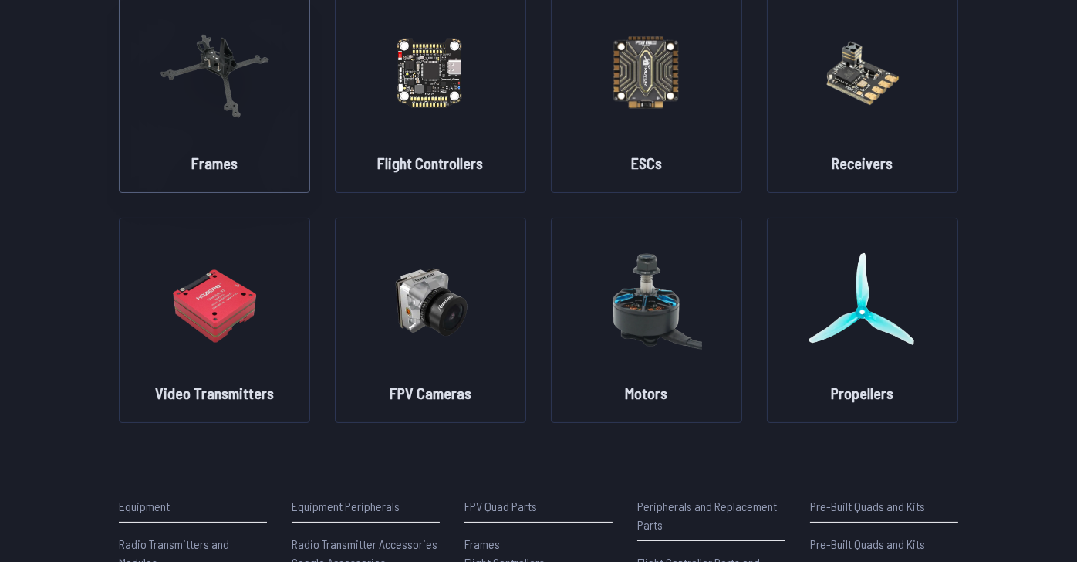
click at [185, 140] on img at bounding box center [214, 72] width 111 height 136
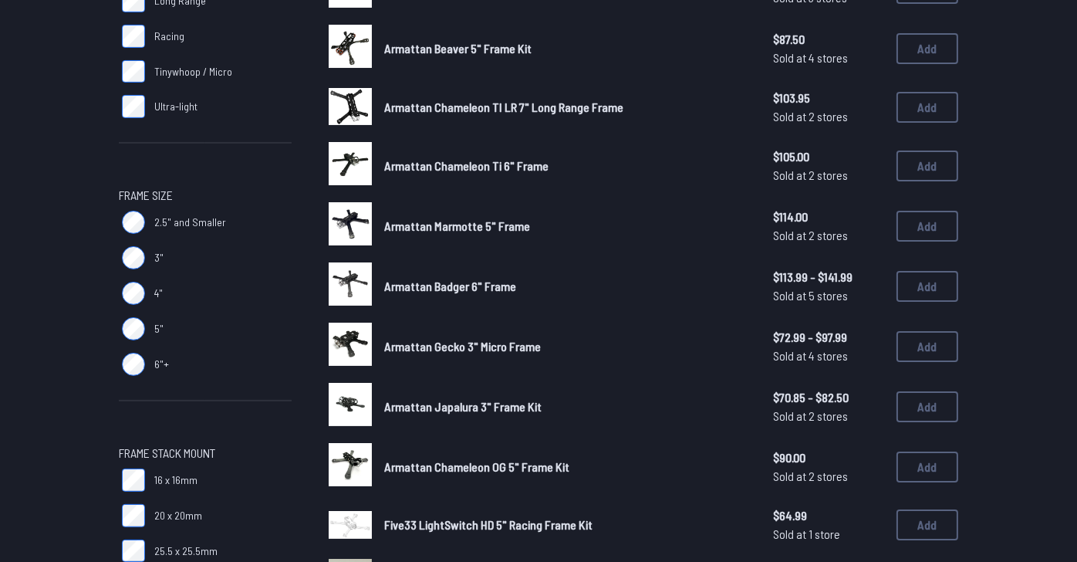
scroll to position [463, 0]
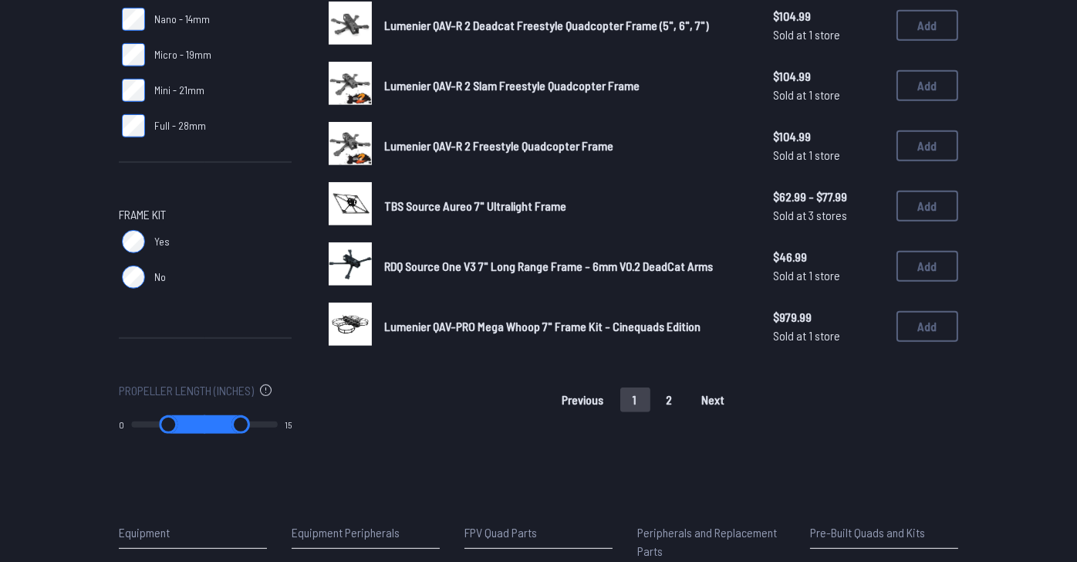
scroll to position [1002, 0]
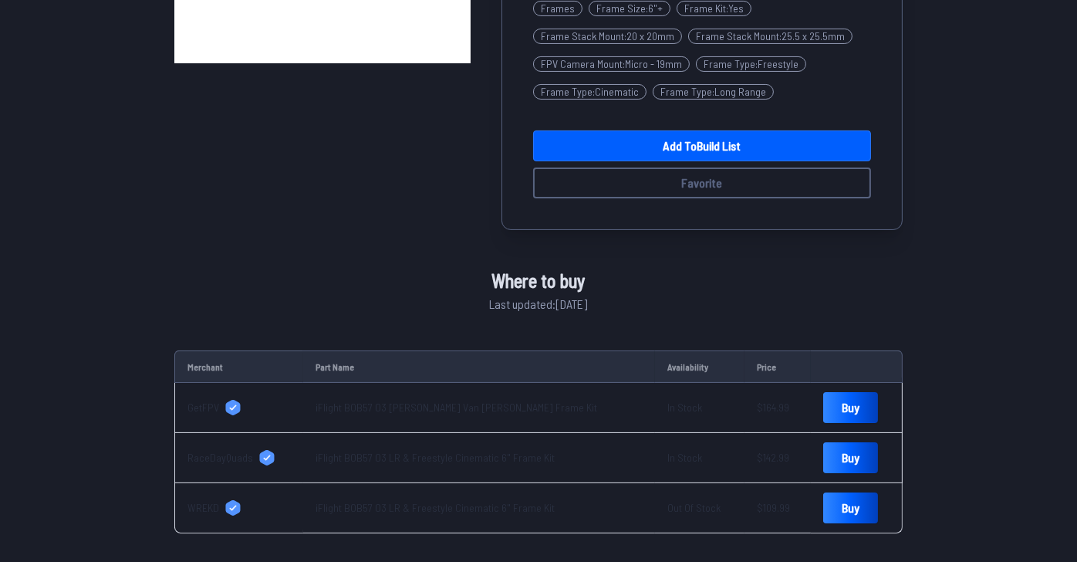
scroll to position [385, 0]
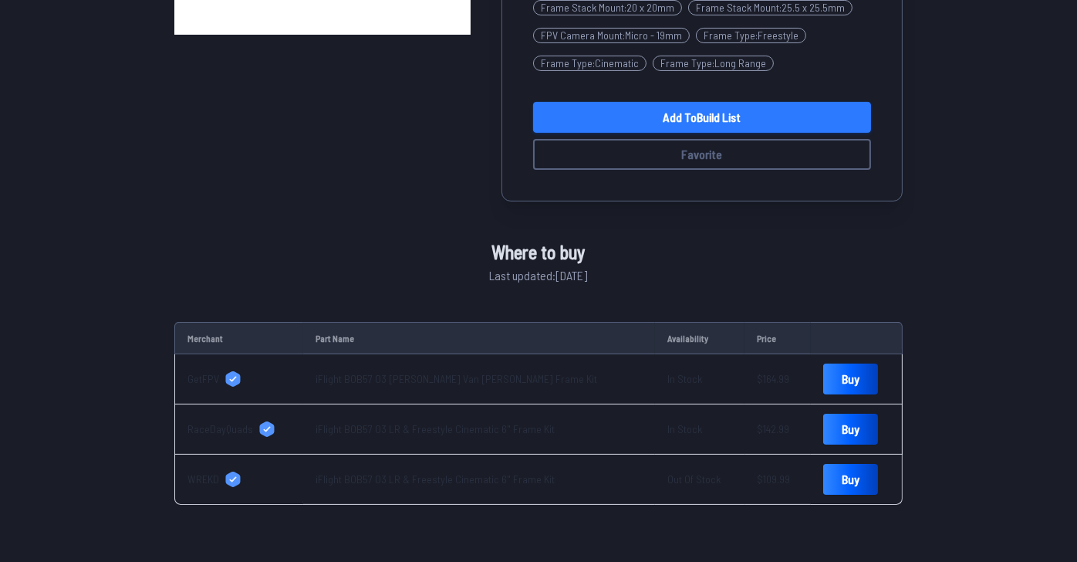
click at [753, 133] on link "Add to Build List" at bounding box center [702, 117] width 338 height 31
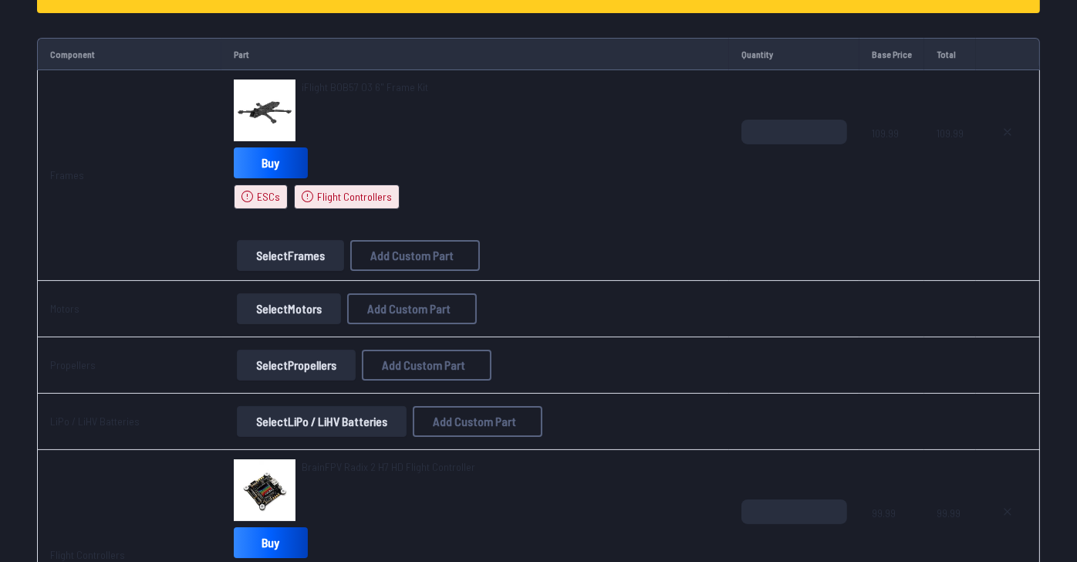
scroll to position [231, 0]
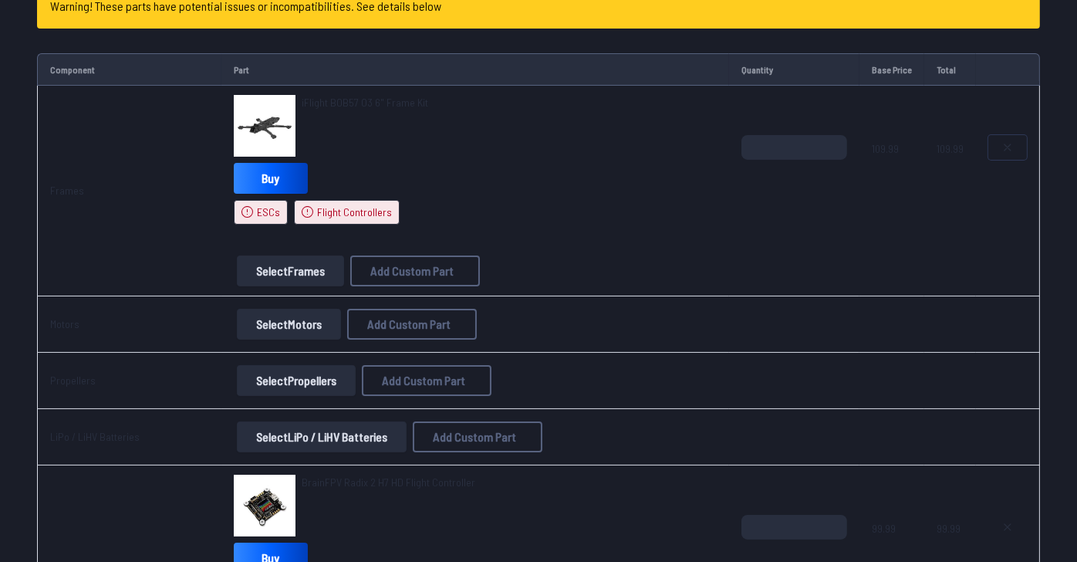
click at [1002, 154] on icon at bounding box center [1008, 147] width 12 height 12
type textarea "**********"
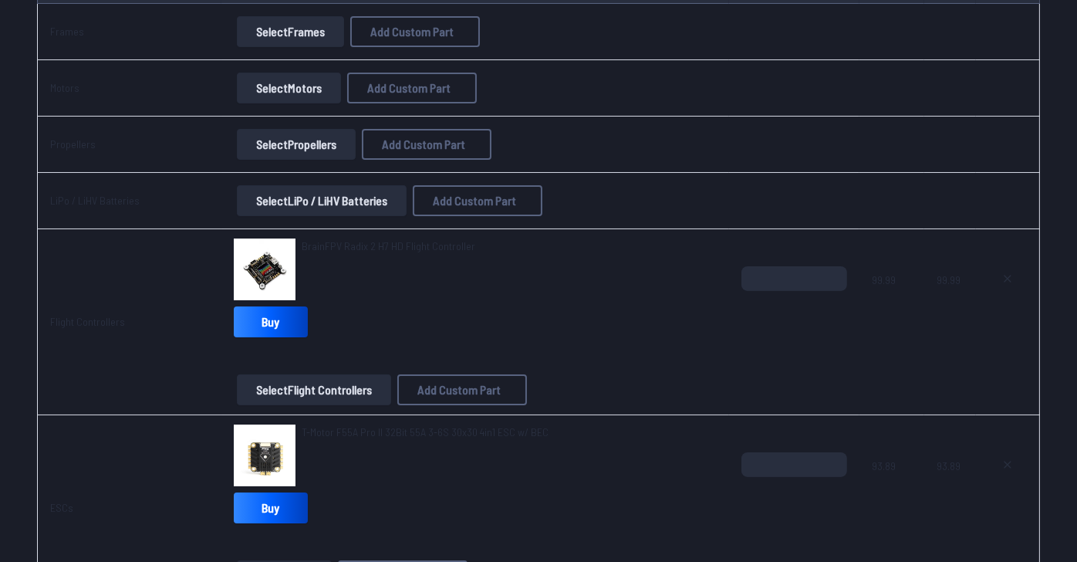
scroll to position [130, 0]
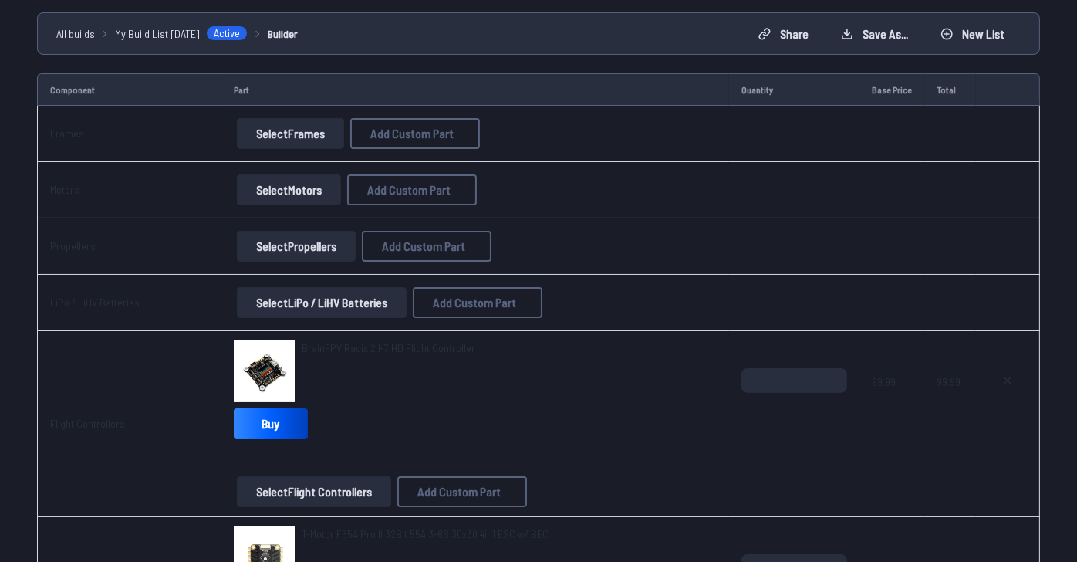
click at [292, 149] on button "Select Frames" at bounding box center [290, 133] width 107 height 31
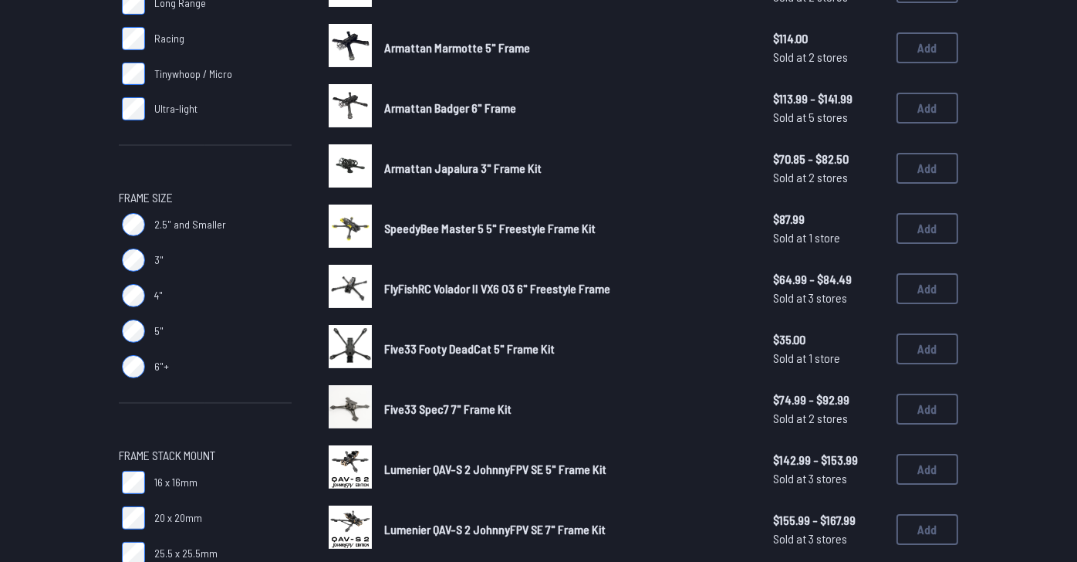
scroll to position [385, 0]
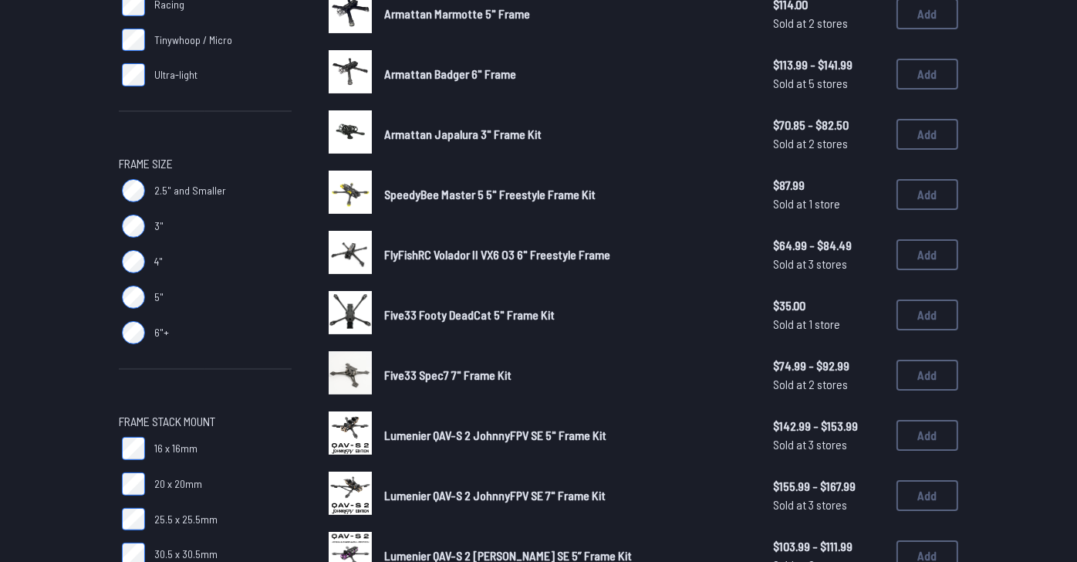
click at [515, 141] on span "Armattan Japalura 3" Frame Kit" at bounding box center [462, 134] width 157 height 15
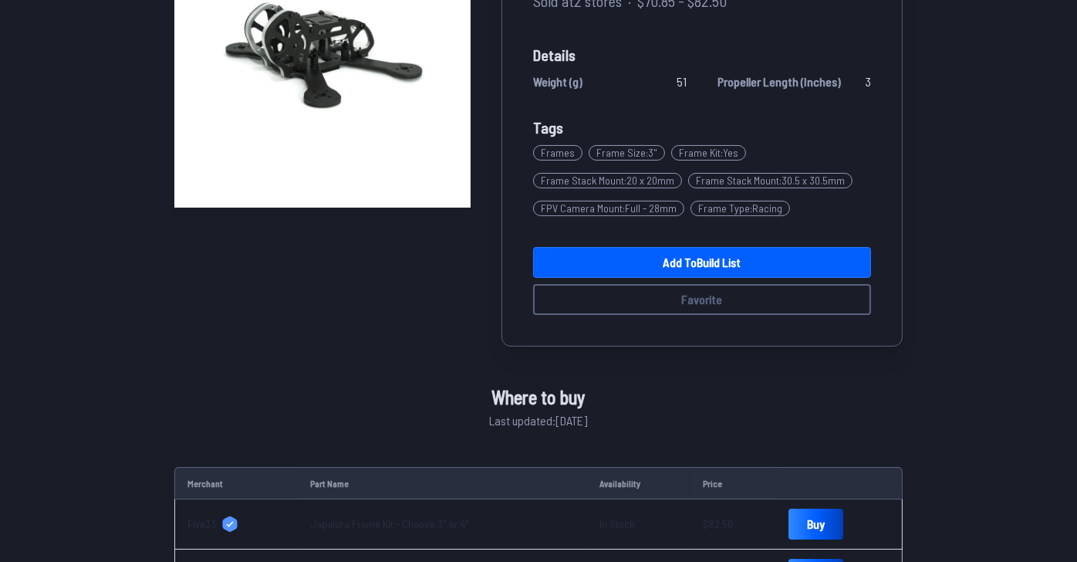
scroll to position [231, 0]
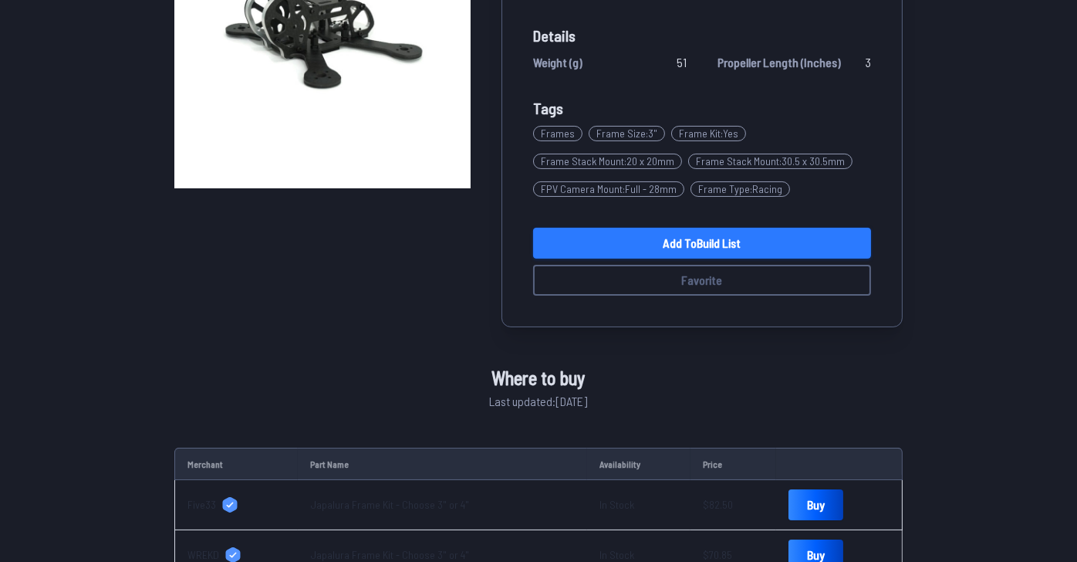
click at [719, 258] on link "Add to Build List" at bounding box center [702, 243] width 338 height 31
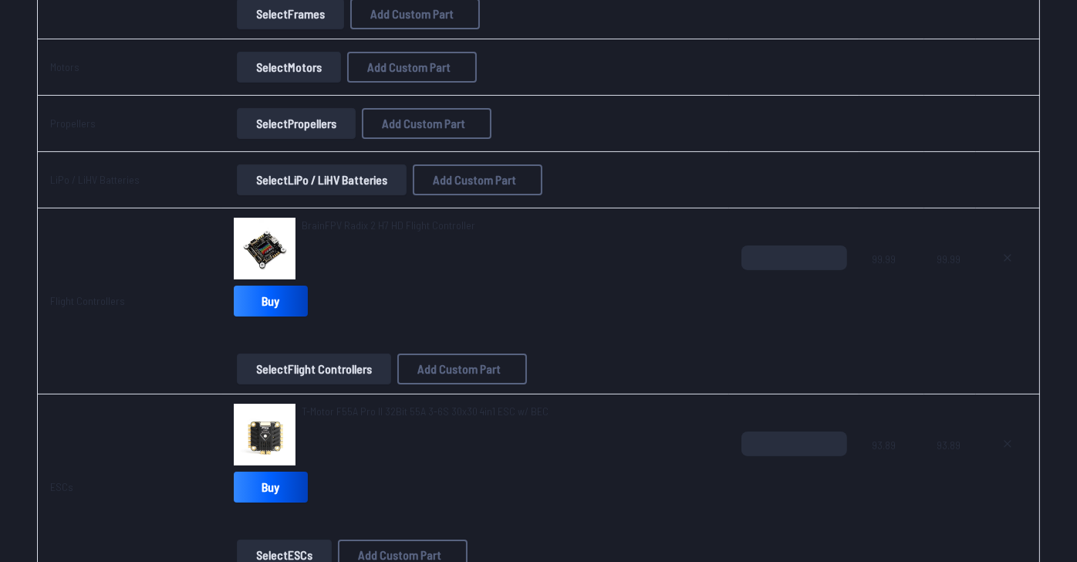
scroll to position [385, 0]
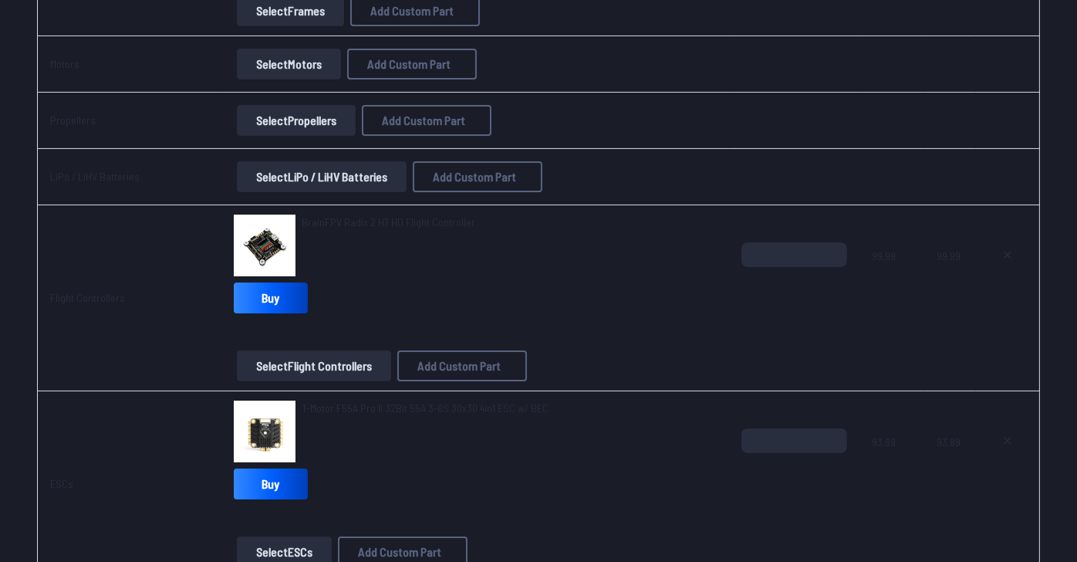
click at [244, 79] on button "Select Motors" at bounding box center [289, 64] width 104 height 31
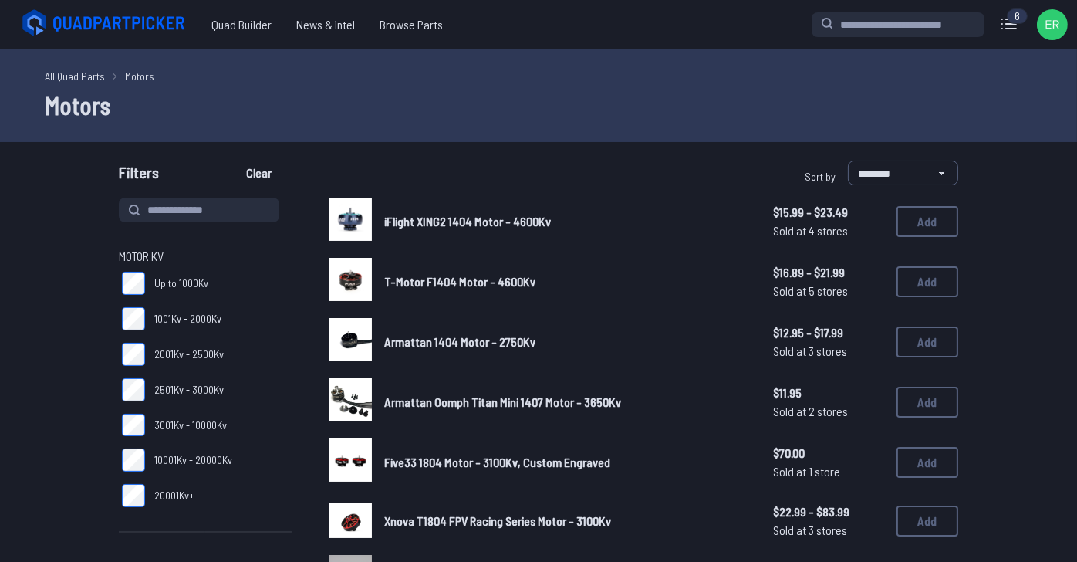
click at [498, 289] on span "T-Motor F1404 Motor - 4600Kv" at bounding box center [459, 281] width 151 height 15
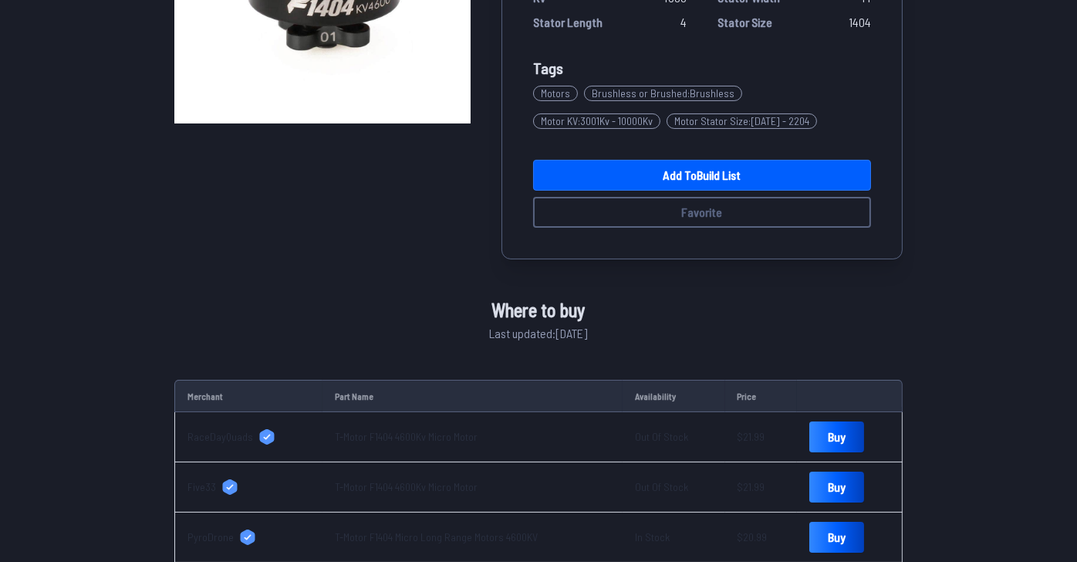
scroll to position [309, 0]
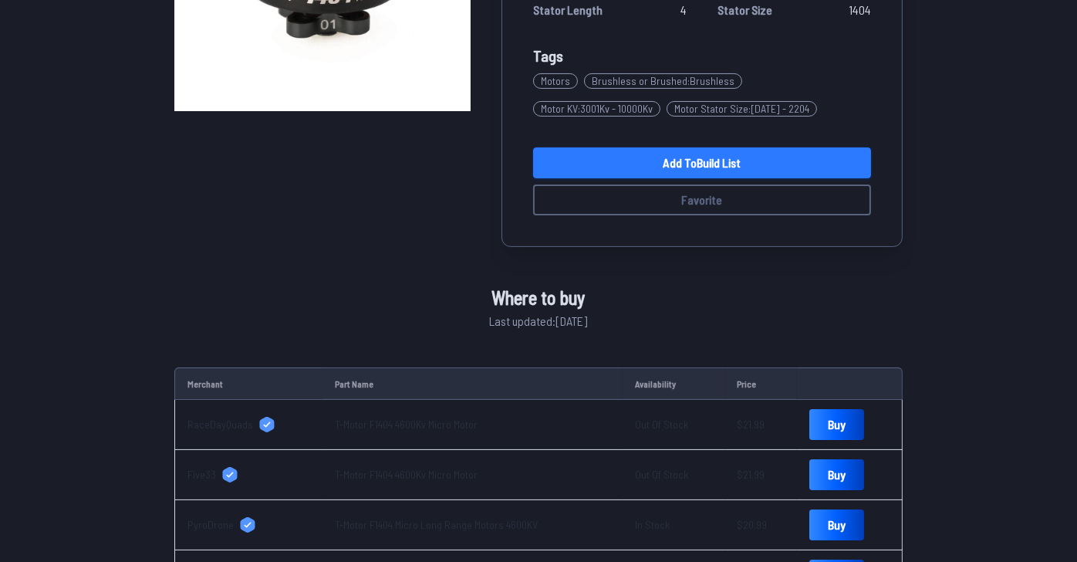
click at [699, 178] on link "Add to Build List" at bounding box center [702, 162] width 338 height 31
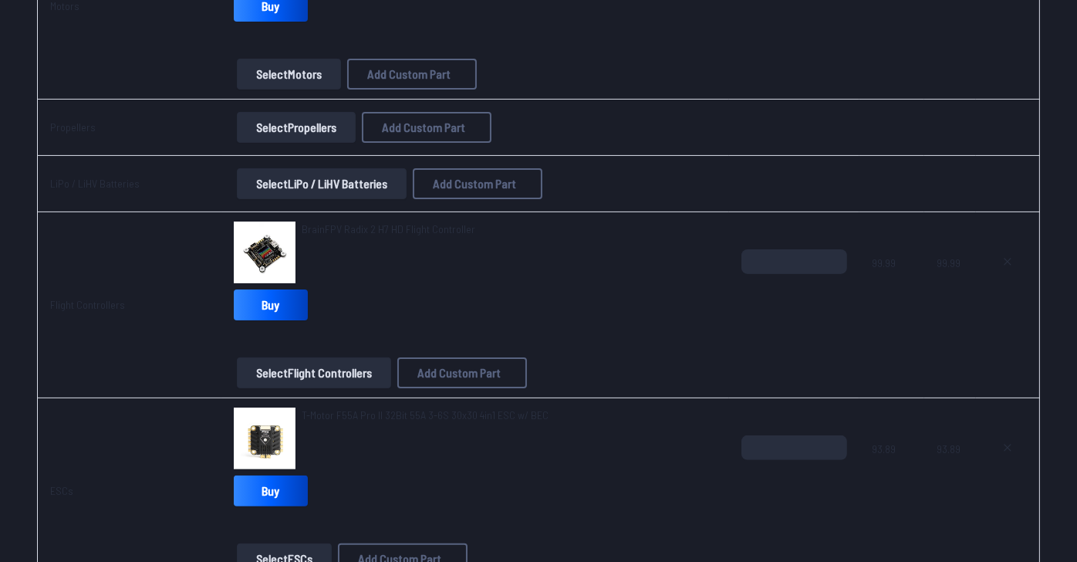
scroll to position [540, 0]
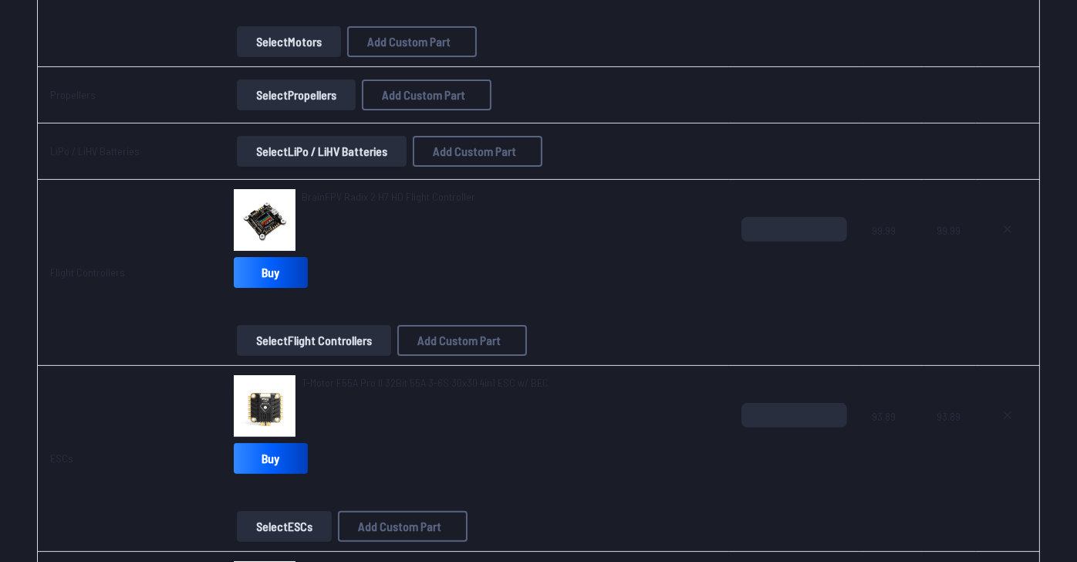
click at [273, 110] on button "Select Propellers" at bounding box center [296, 94] width 119 height 31
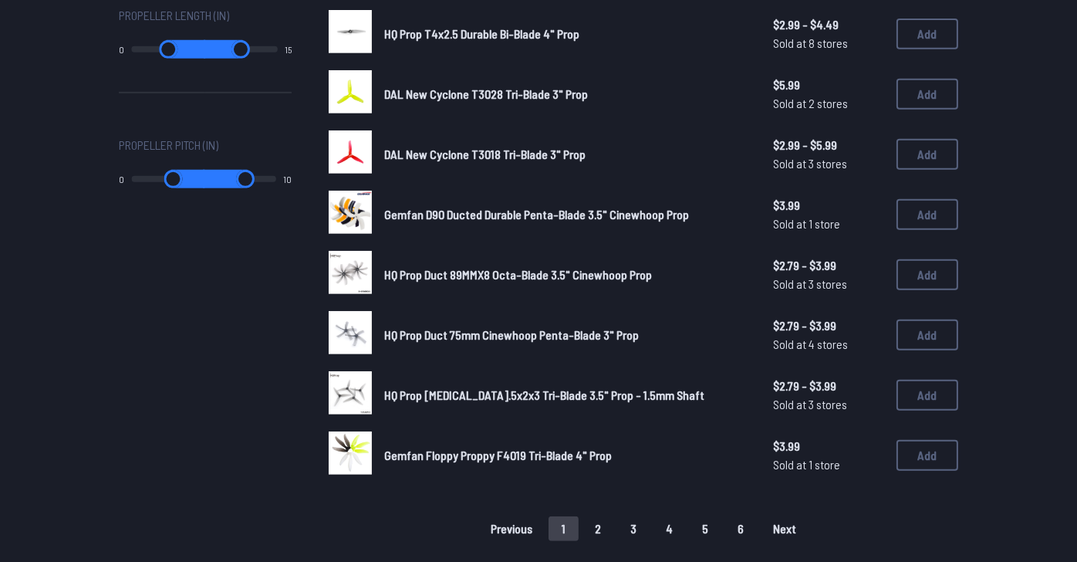
scroll to position [926, 0]
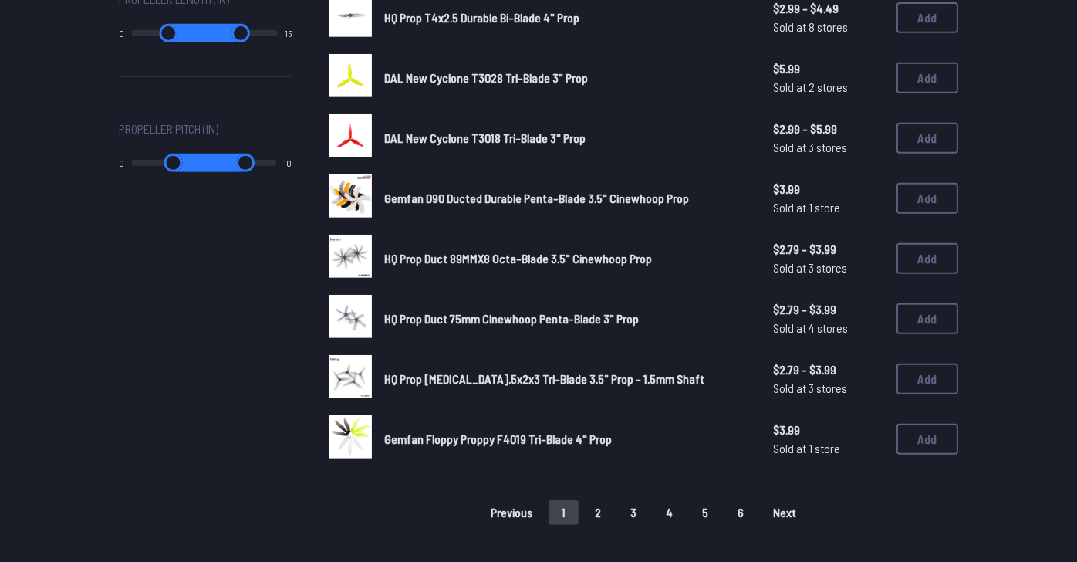
click at [529, 85] on span "DAL New Cyclone T3028 Tri-Blade 3" Prop" at bounding box center [486, 77] width 204 height 15
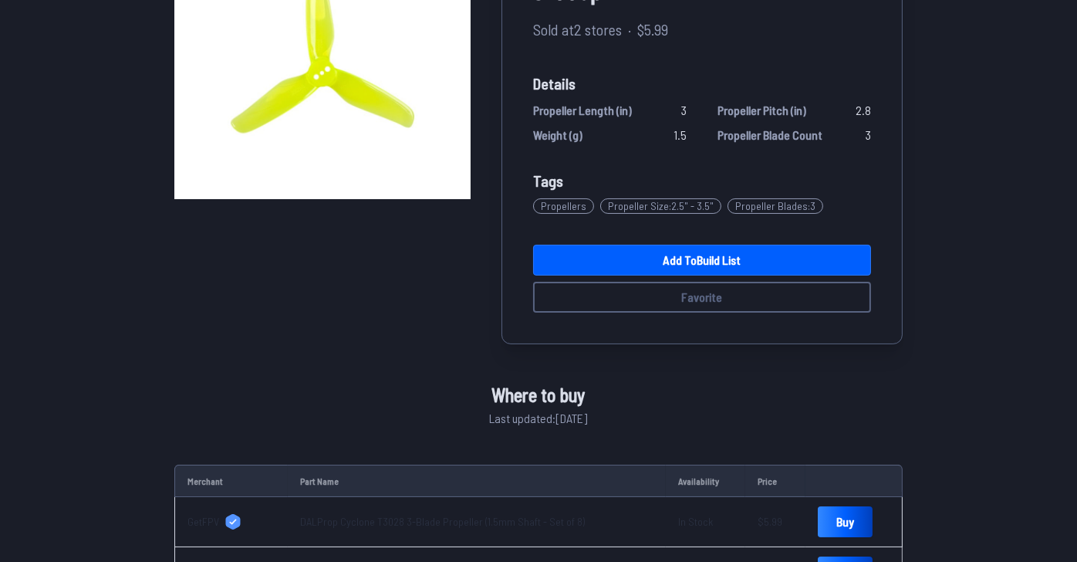
scroll to position [231, 0]
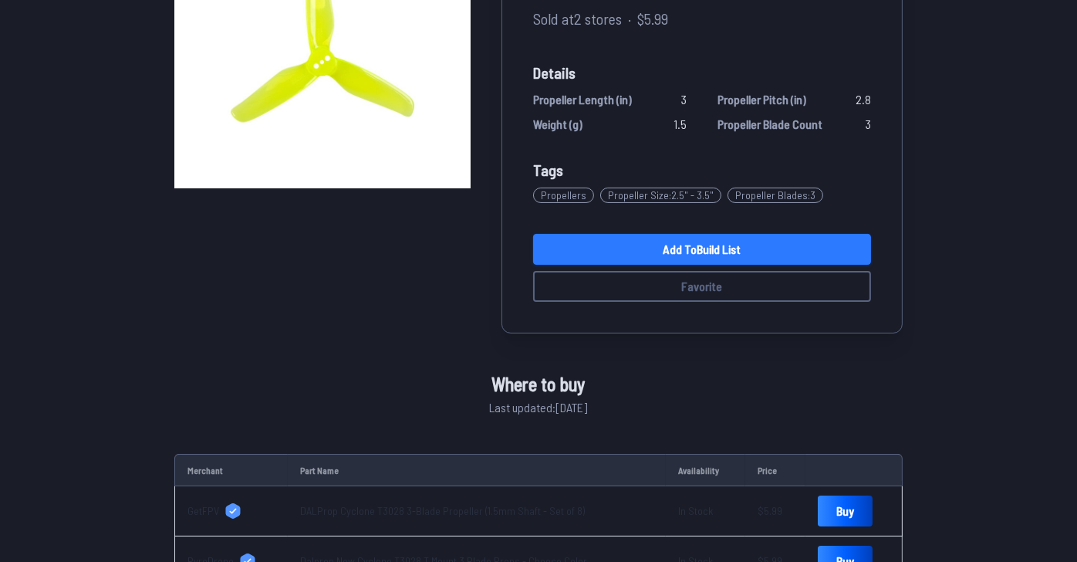
click at [706, 265] on link "Add to Build List" at bounding box center [702, 249] width 338 height 31
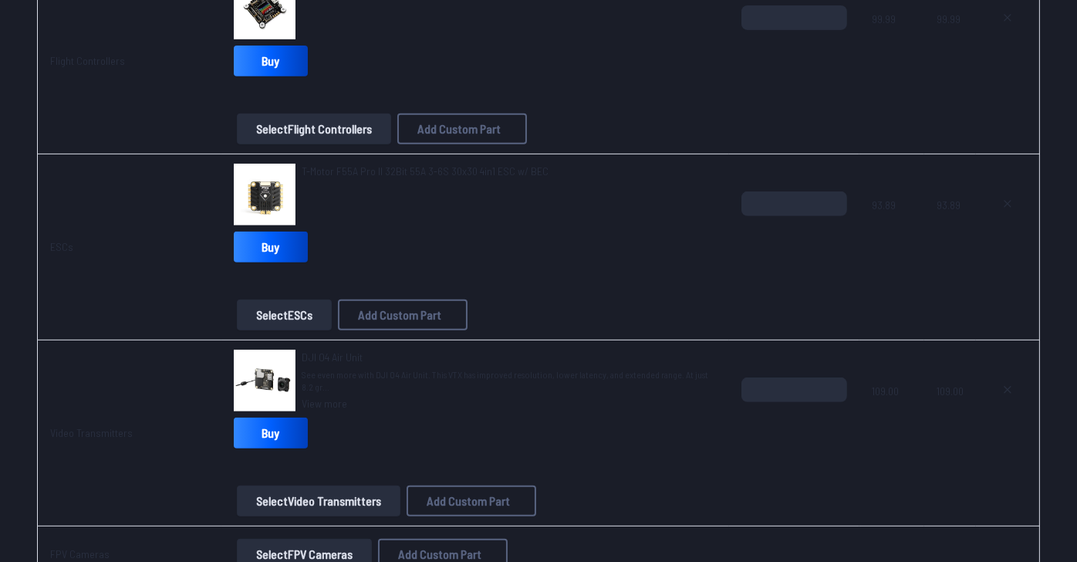
scroll to position [849, 0]
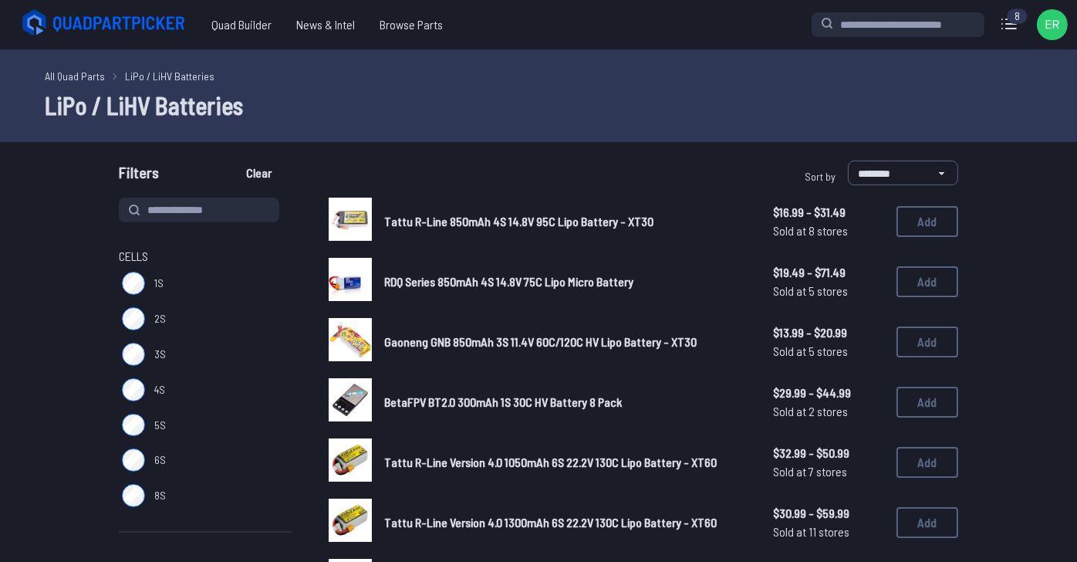
click at [534, 228] on span "Tattu R-Line 850mAh 4S 14.8V 95C Lipo Battery - XT30" at bounding box center [518, 221] width 269 height 15
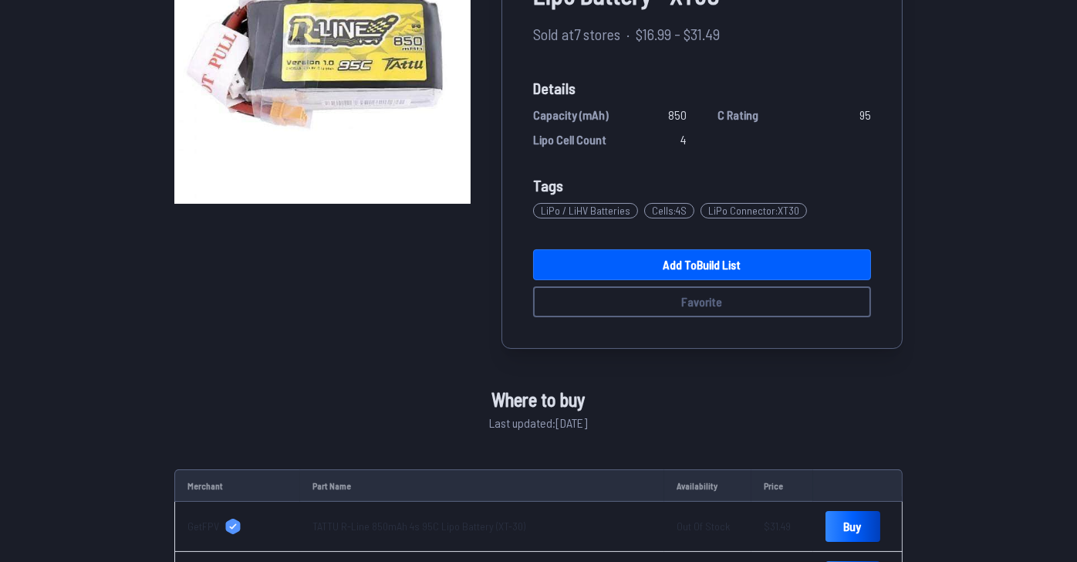
scroll to position [231, 0]
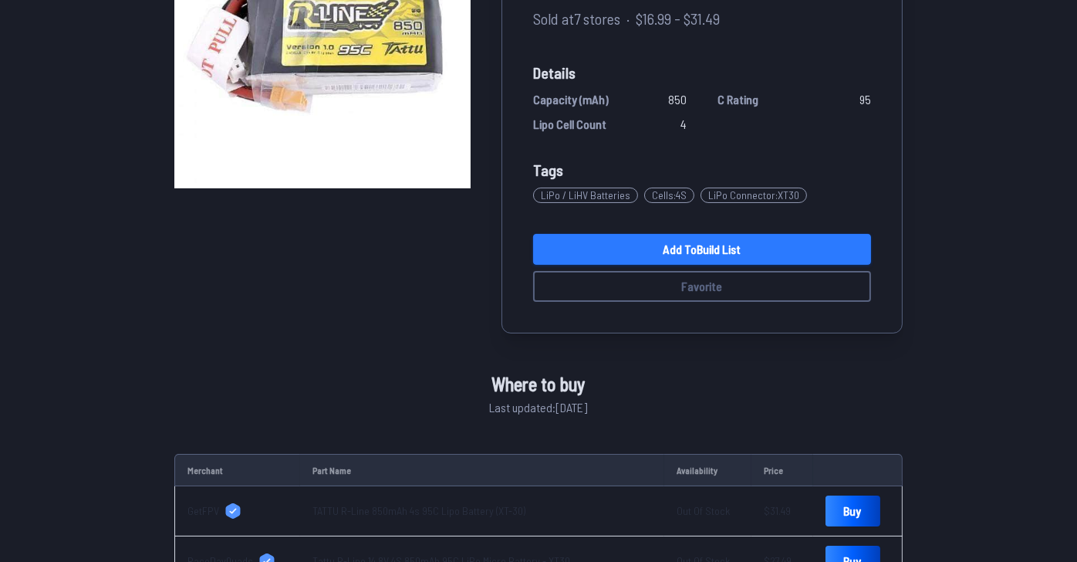
click at [758, 265] on link "Add to Build List" at bounding box center [702, 249] width 338 height 31
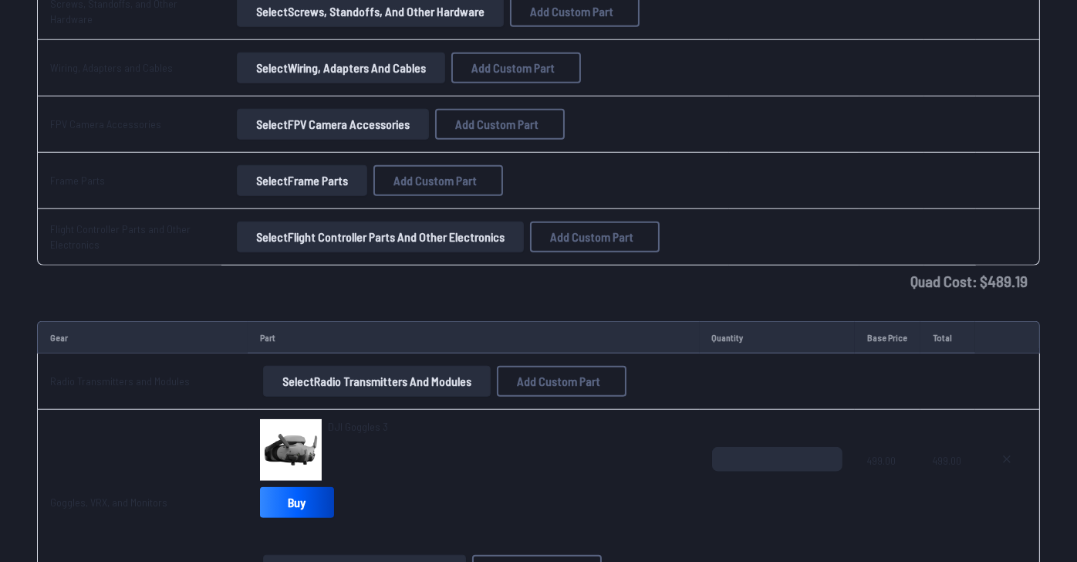
scroll to position [1928, 0]
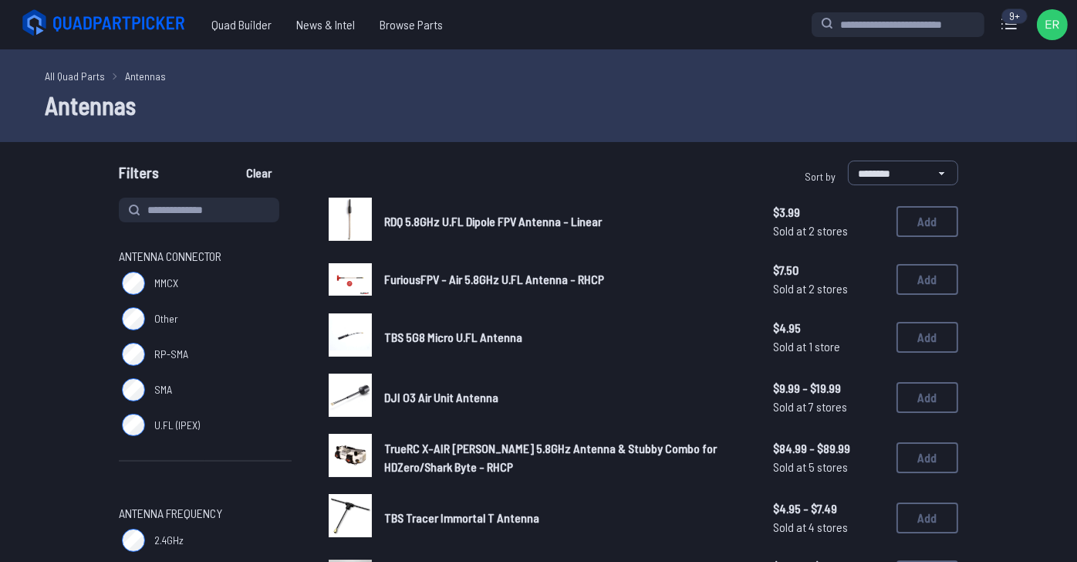
click at [45, 84] on link "All Quad Parts" at bounding box center [75, 76] width 60 height 16
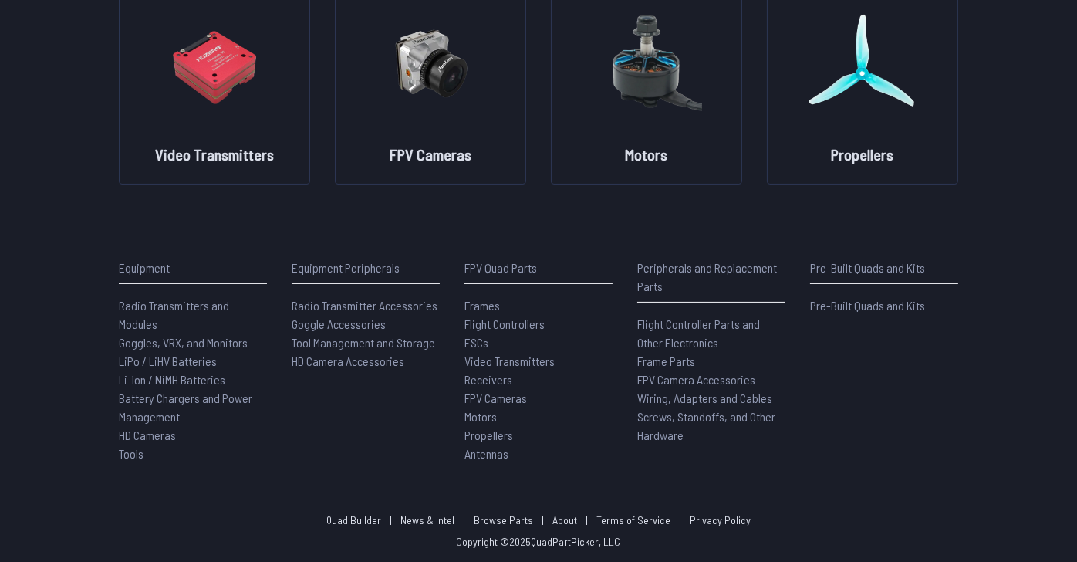
scroll to position [643, 0]
click at [133, 298] on span "Radio Transmitters and Modules" at bounding box center [174, 314] width 110 height 33
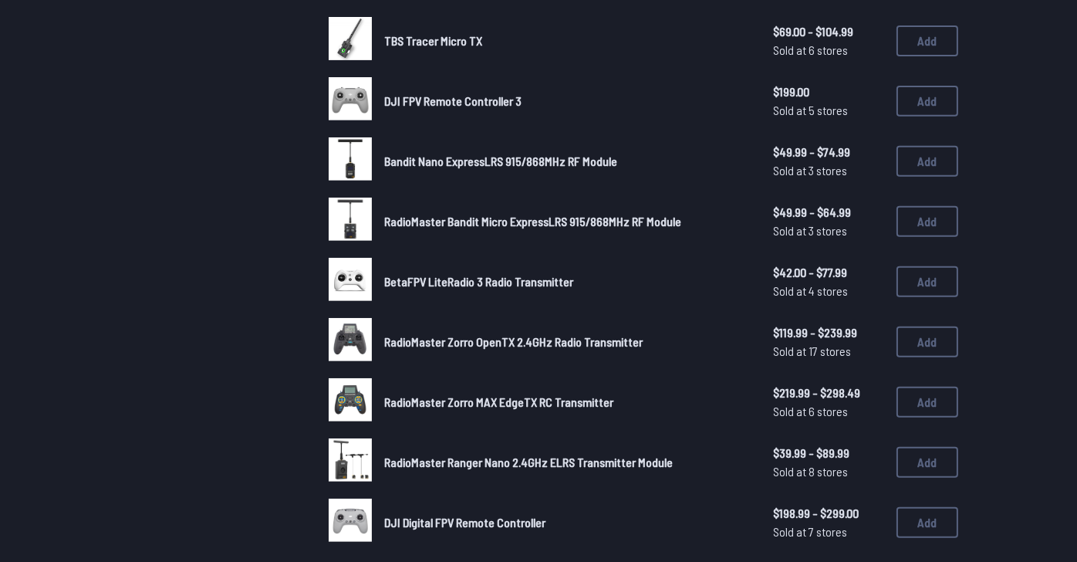
scroll to position [849, 0]
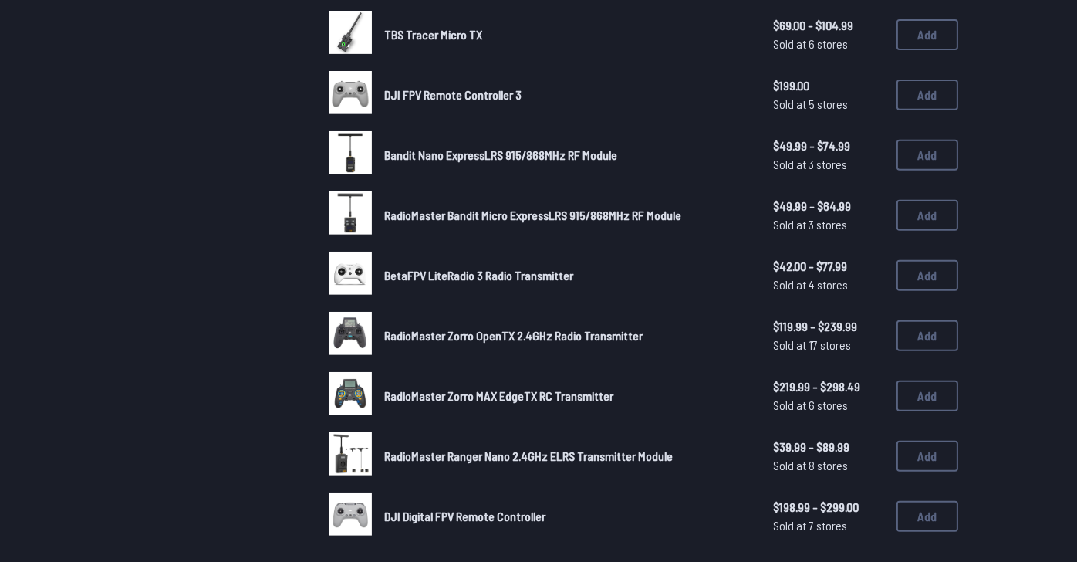
click at [502, 102] on span "DJI FPV Remote Controller 3" at bounding box center [452, 94] width 137 height 15
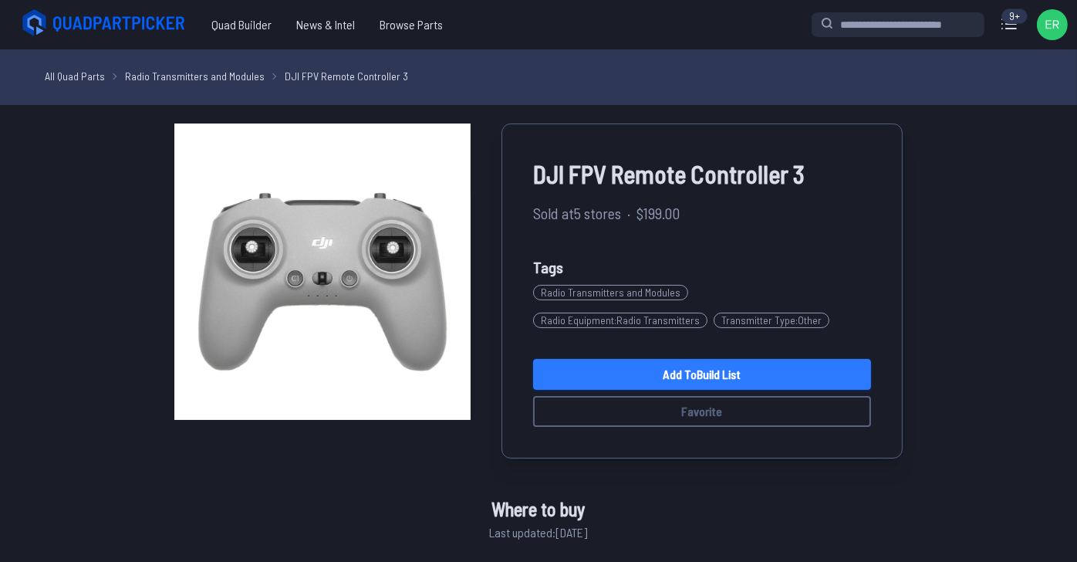
click at [735, 390] on link "Add to Build List" at bounding box center [702, 374] width 338 height 31
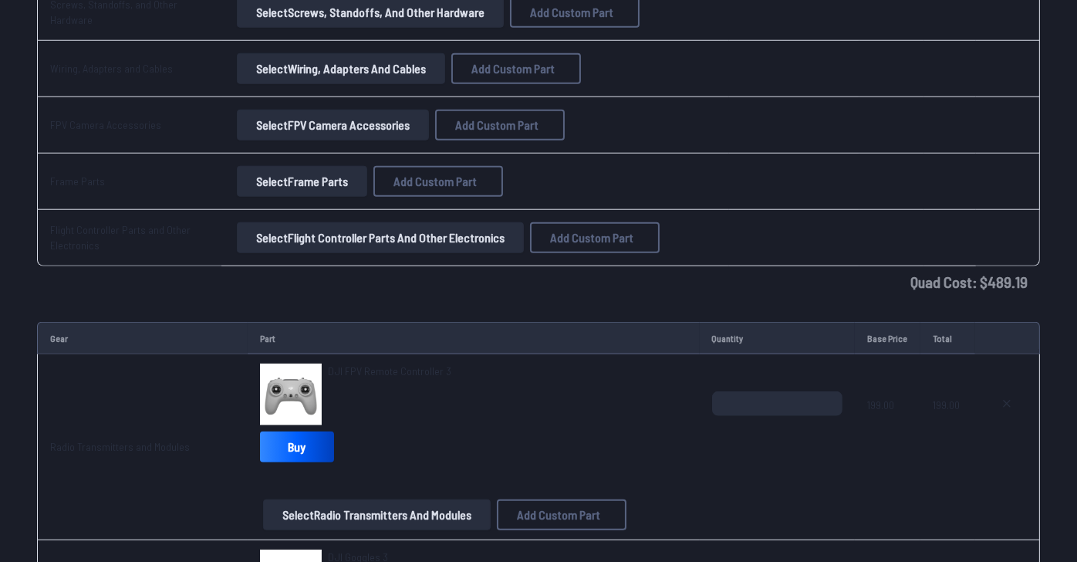
scroll to position [1852, 0]
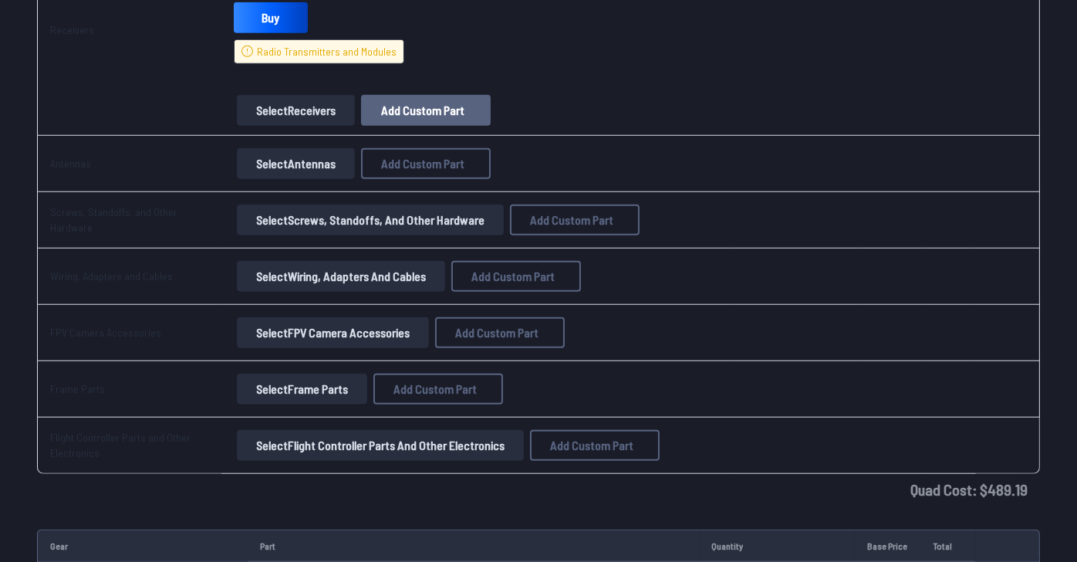
type textarea "**********"
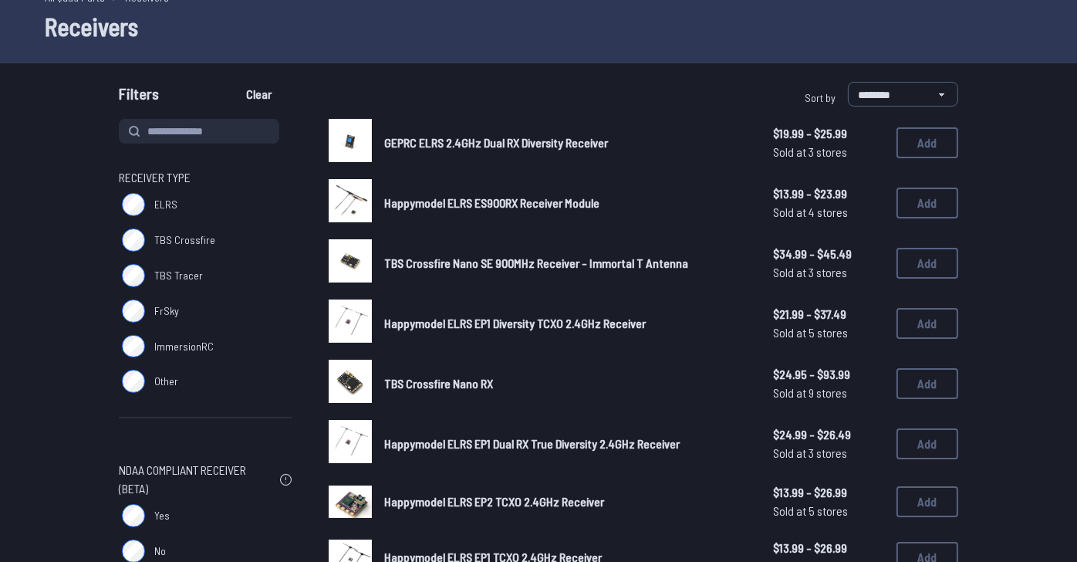
scroll to position [76, 0]
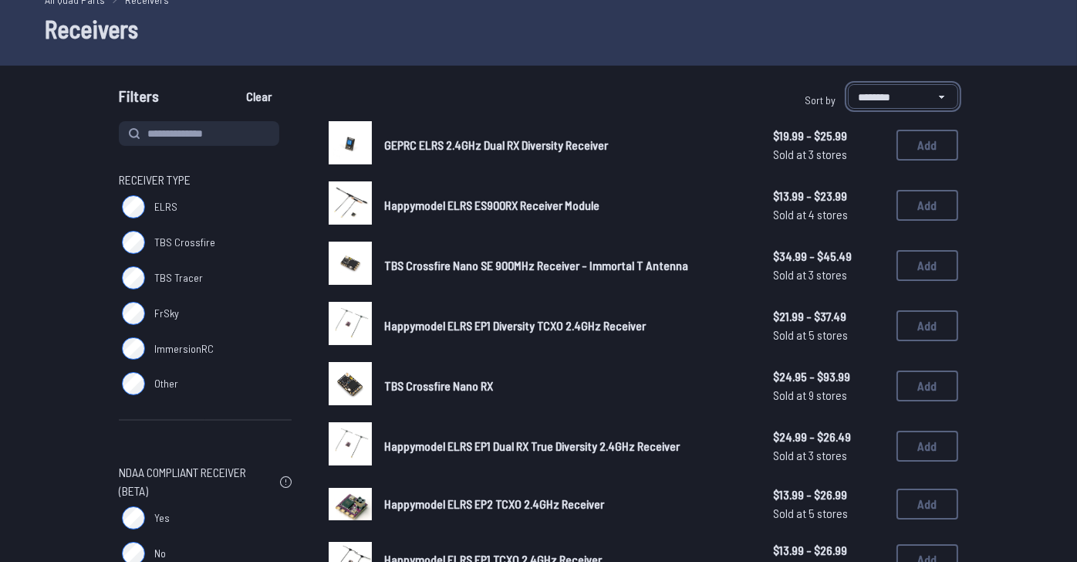
click at [958, 109] on select "**********" at bounding box center [903, 96] width 110 height 25
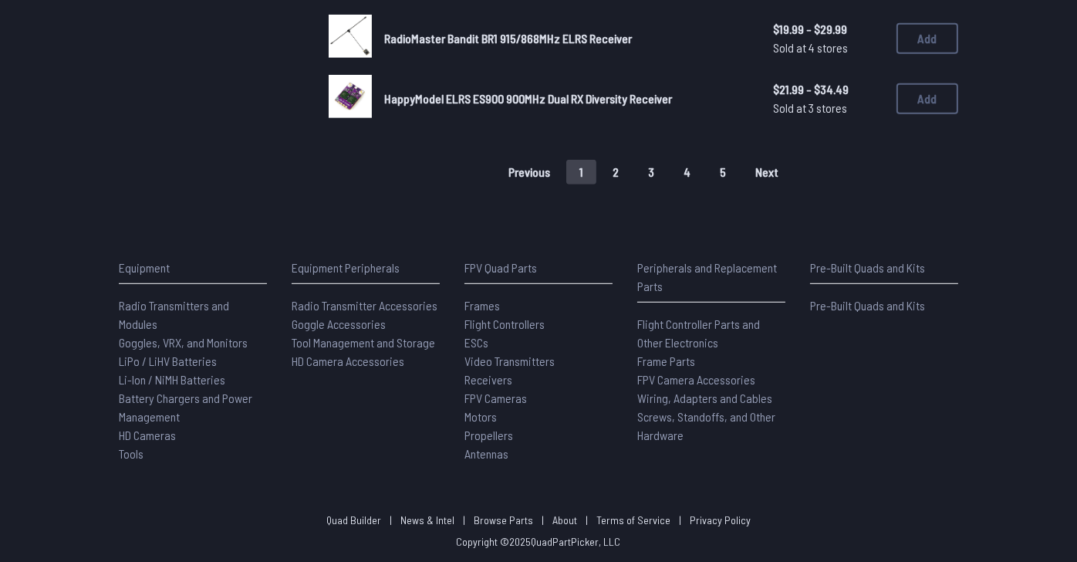
scroll to position [1389, 0]
click at [632, 184] on button "2" at bounding box center [616, 172] width 32 height 25
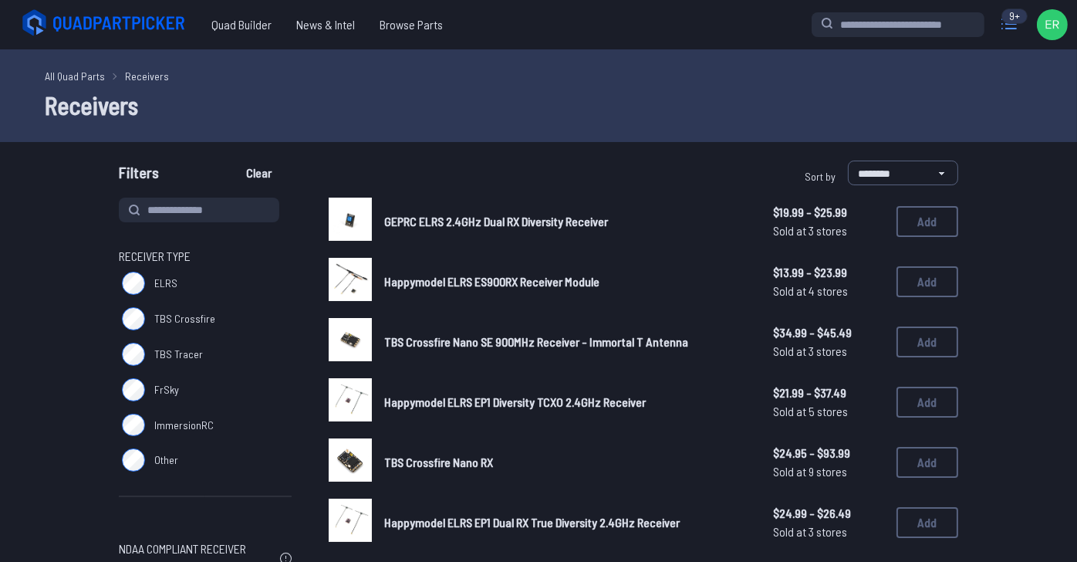
click at [998, 32] on icon at bounding box center [1009, 24] width 25 height 25
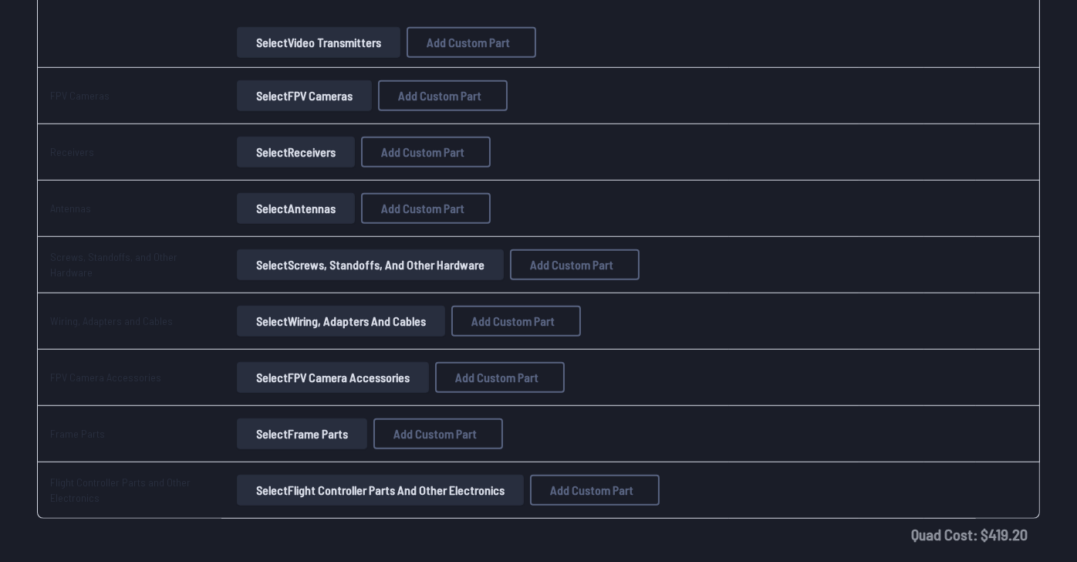
scroll to position [1466, 0]
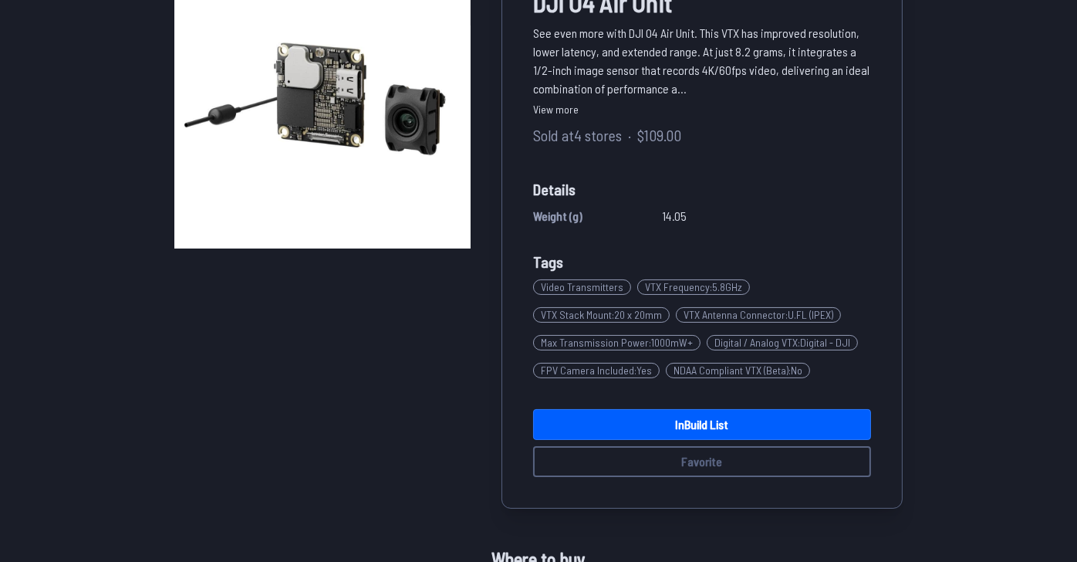
scroll to position [154, 0]
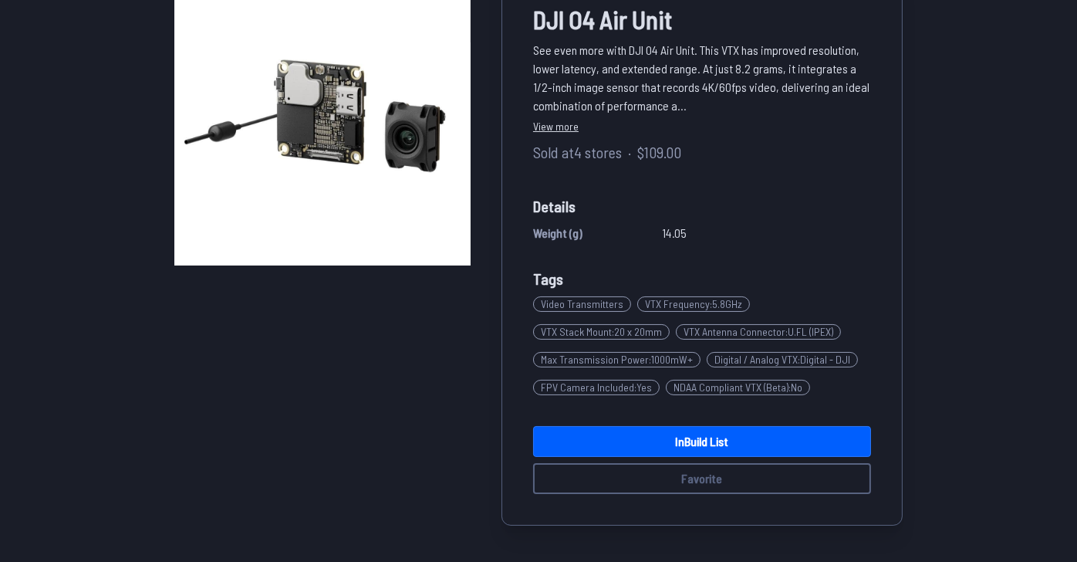
click at [591, 134] on link "View more" at bounding box center [702, 126] width 338 height 16
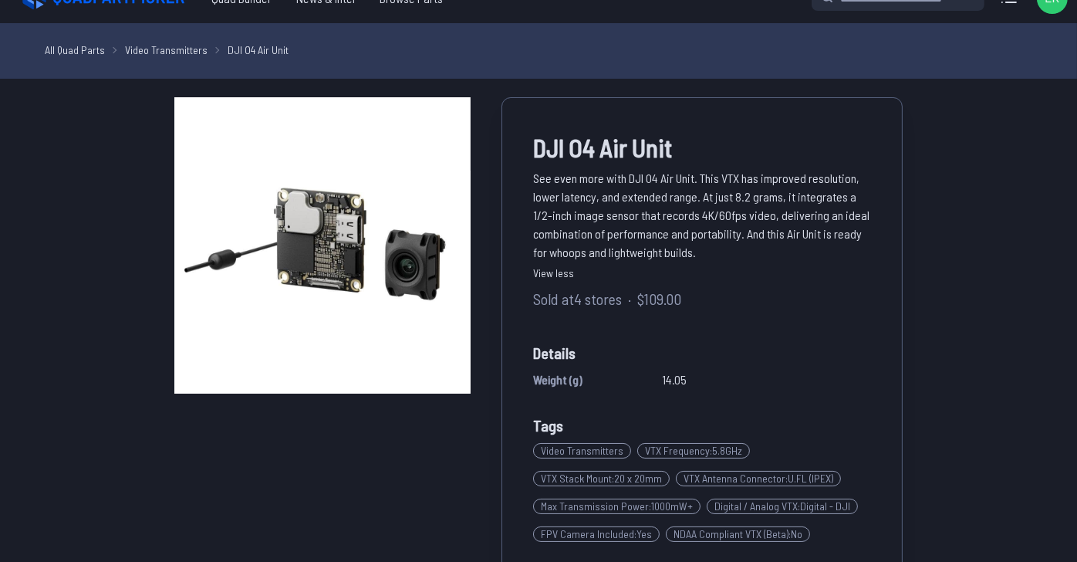
scroll to position [0, 0]
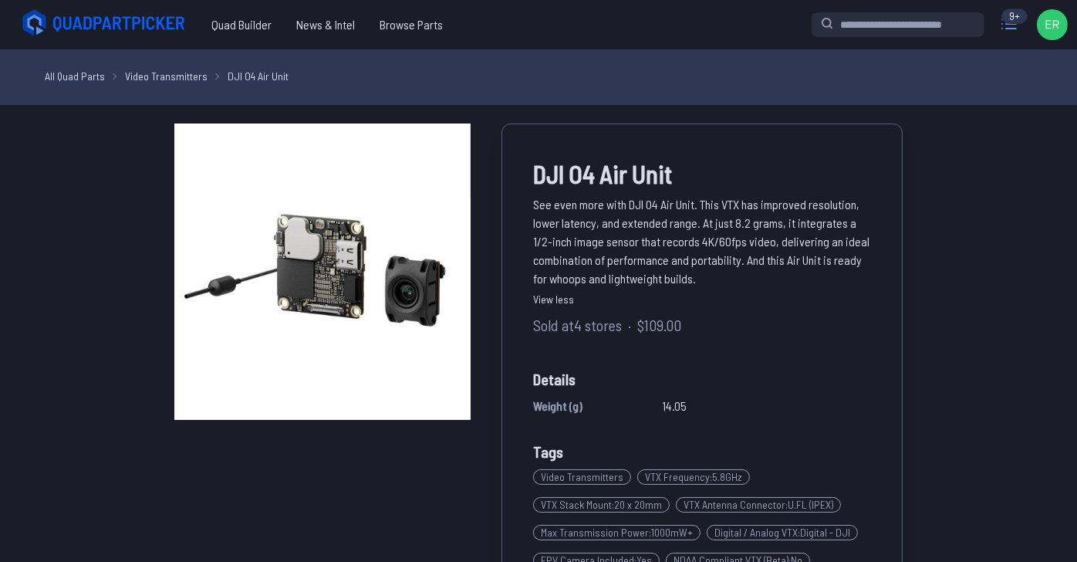
click at [997, 31] on icon at bounding box center [1009, 24] width 25 height 25
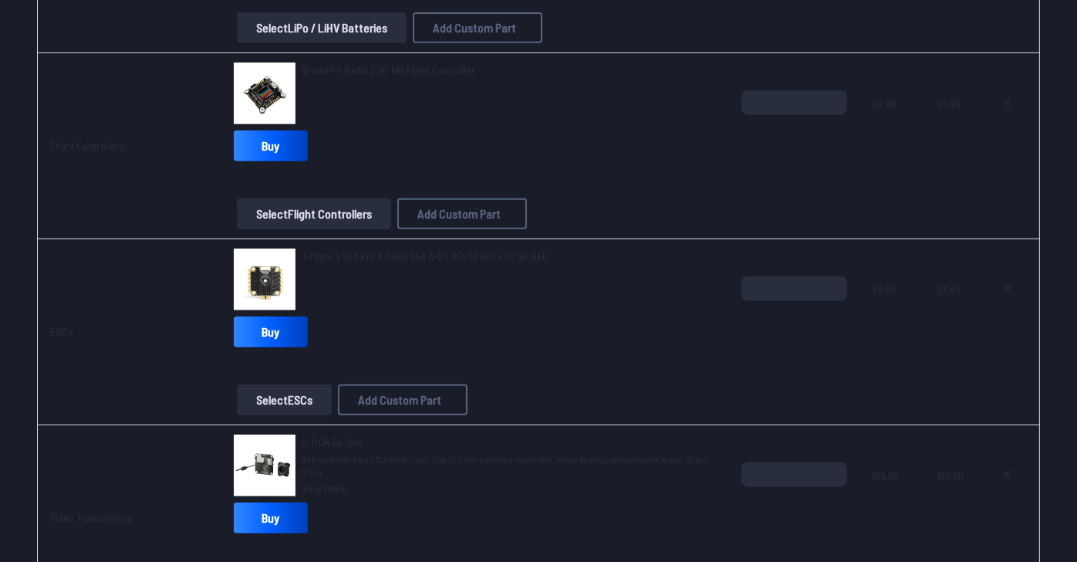
scroll to position [849, 0]
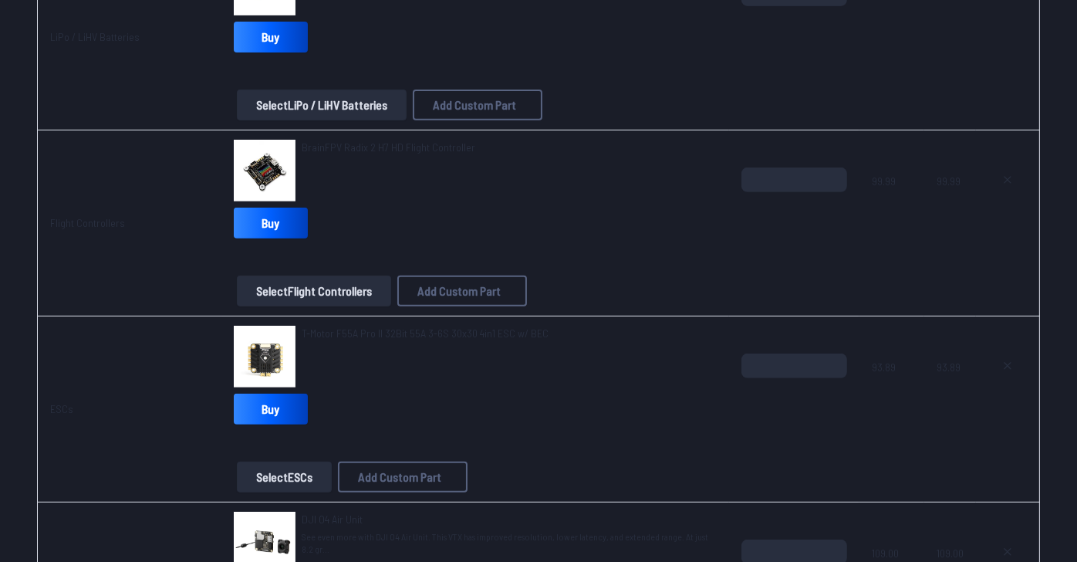
click at [296, 120] on button "Select LiPo / LiHV Batteries" at bounding box center [322, 105] width 170 height 31
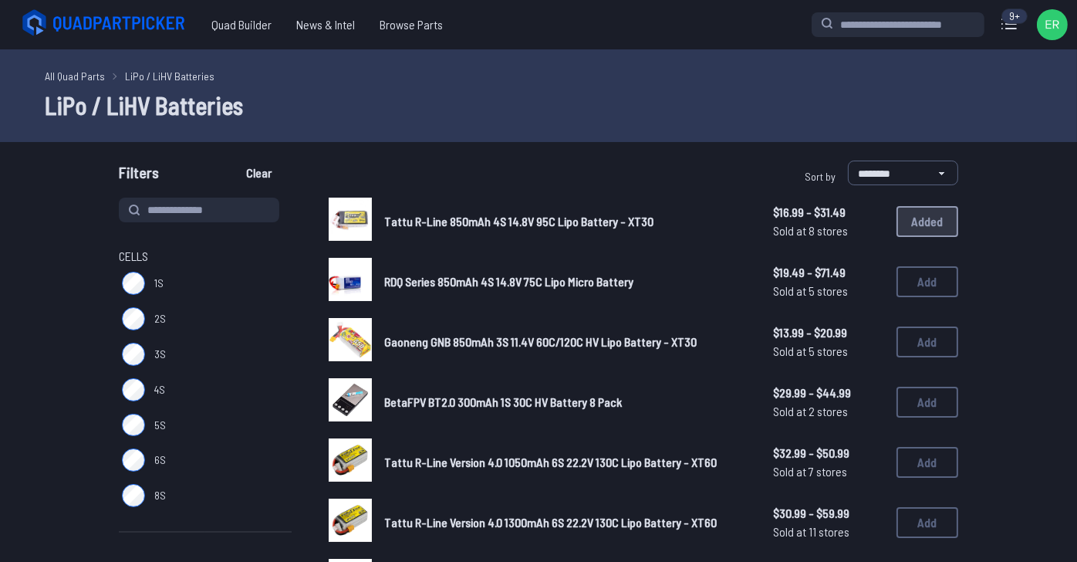
click at [1002, 24] on div "9+" at bounding box center [1015, 15] width 26 height 15
click at [1002, 29] on icon at bounding box center [1009, 23] width 14 height 9
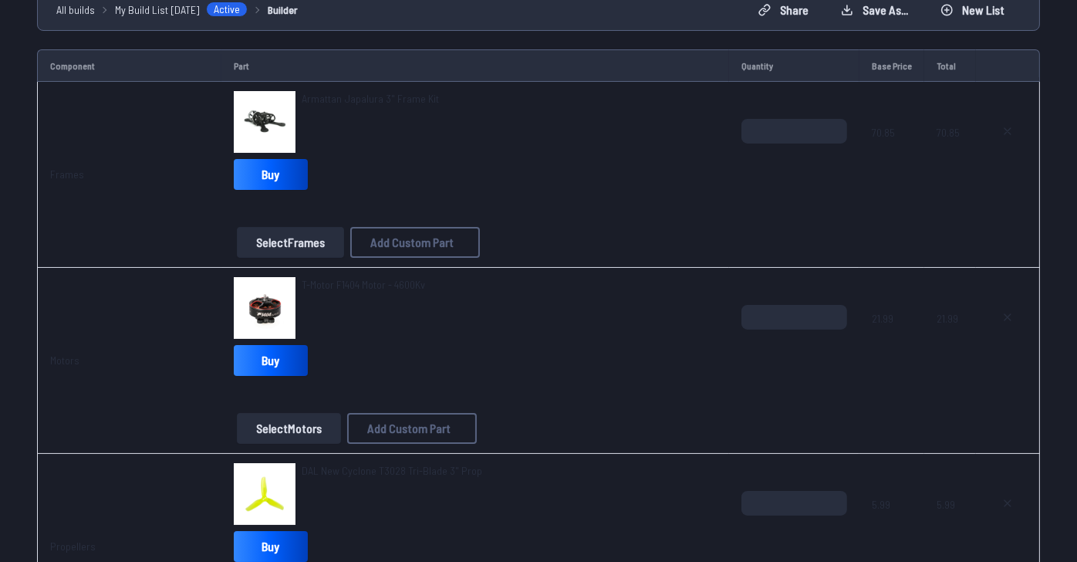
scroll to position [154, 0]
click at [354, 104] on span "Armattan Japalura 3" Frame Kit" at bounding box center [370, 97] width 137 height 13
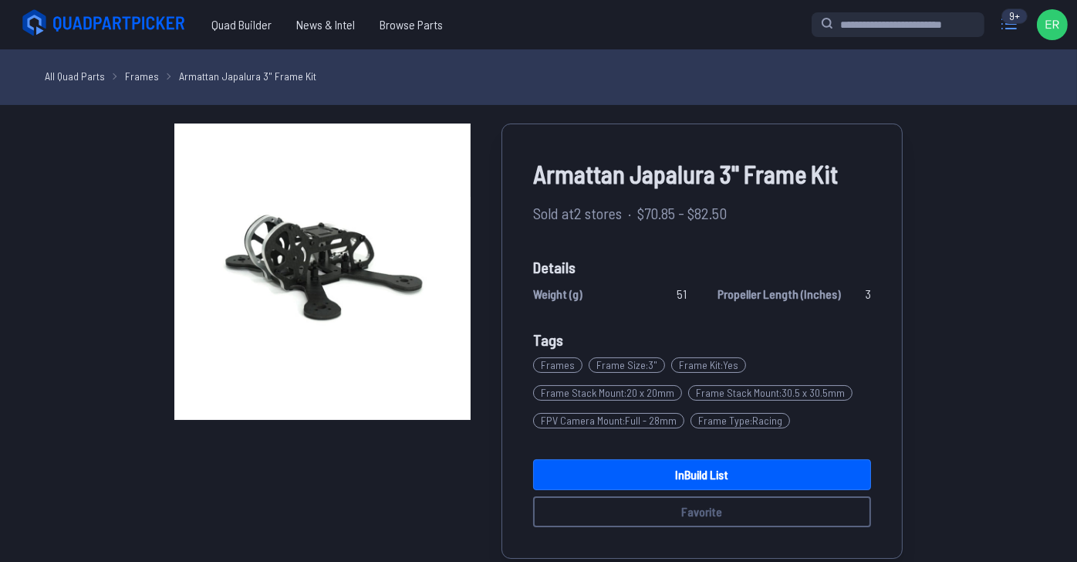
click at [997, 32] on icon at bounding box center [1009, 24] width 25 height 25
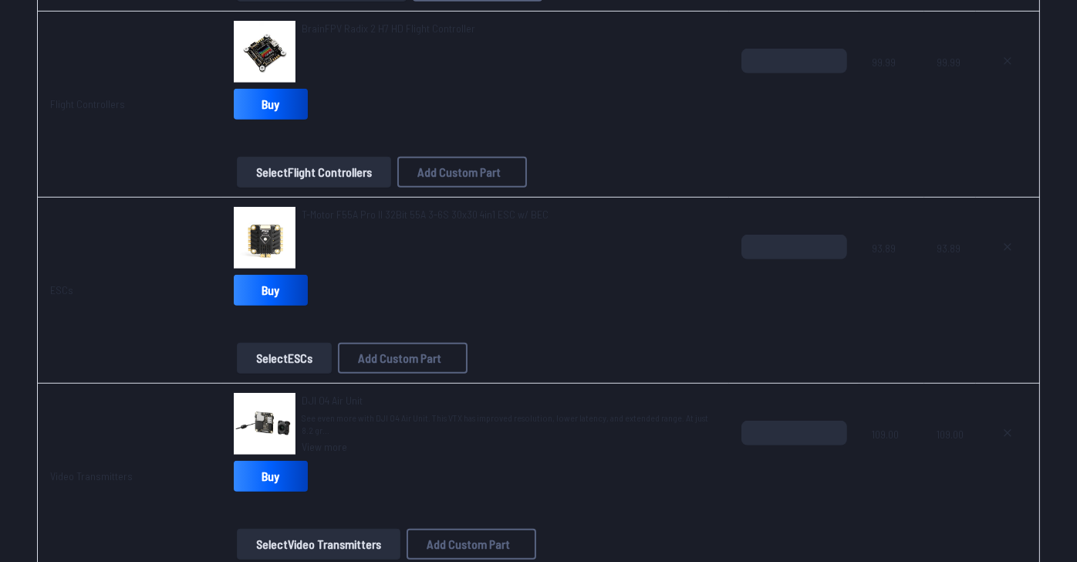
scroll to position [1002, 0]
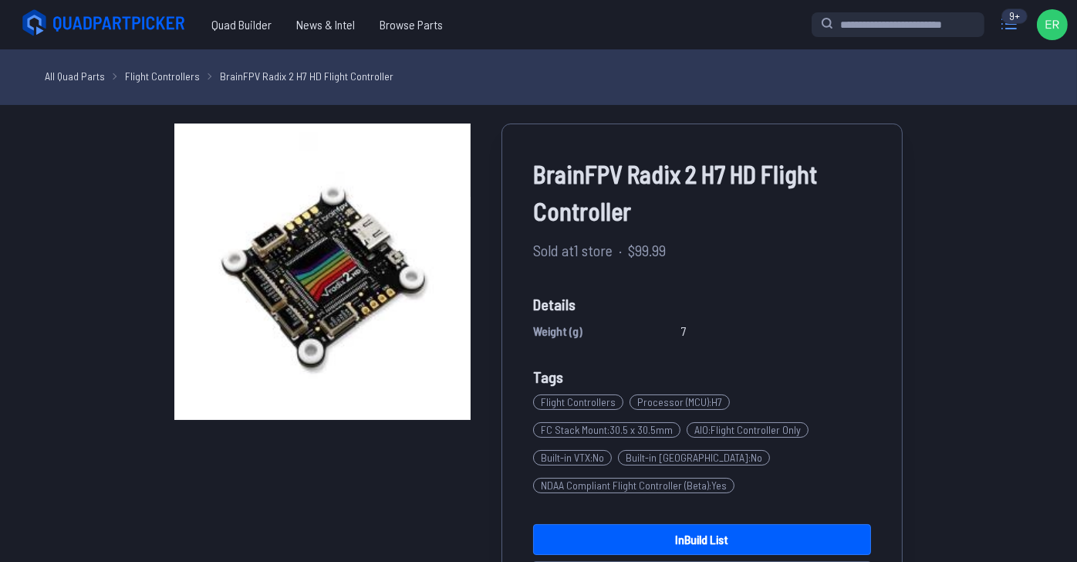
click at [997, 36] on icon at bounding box center [1009, 24] width 25 height 25
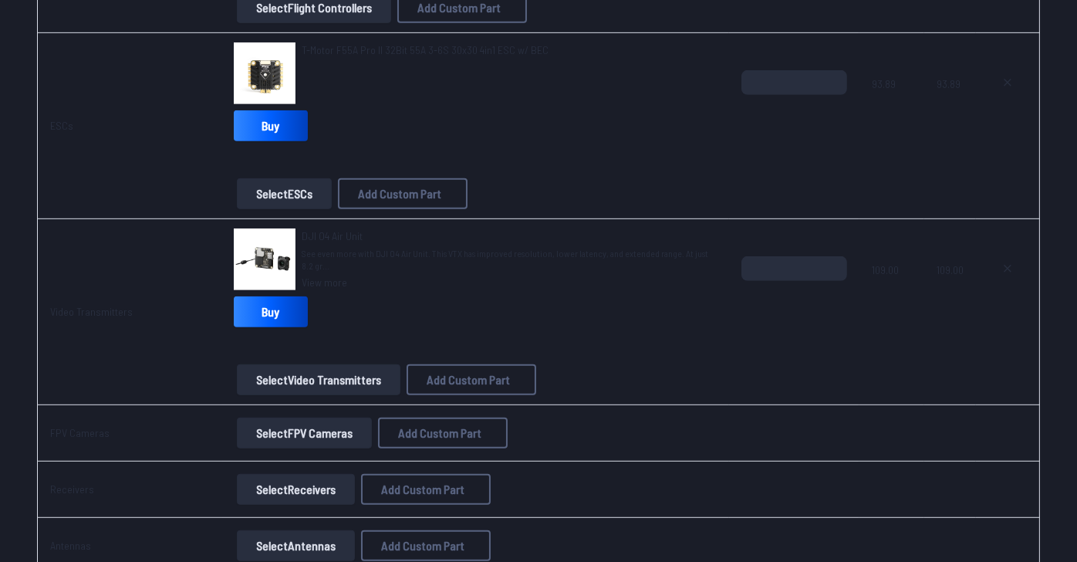
scroll to position [1157, 0]
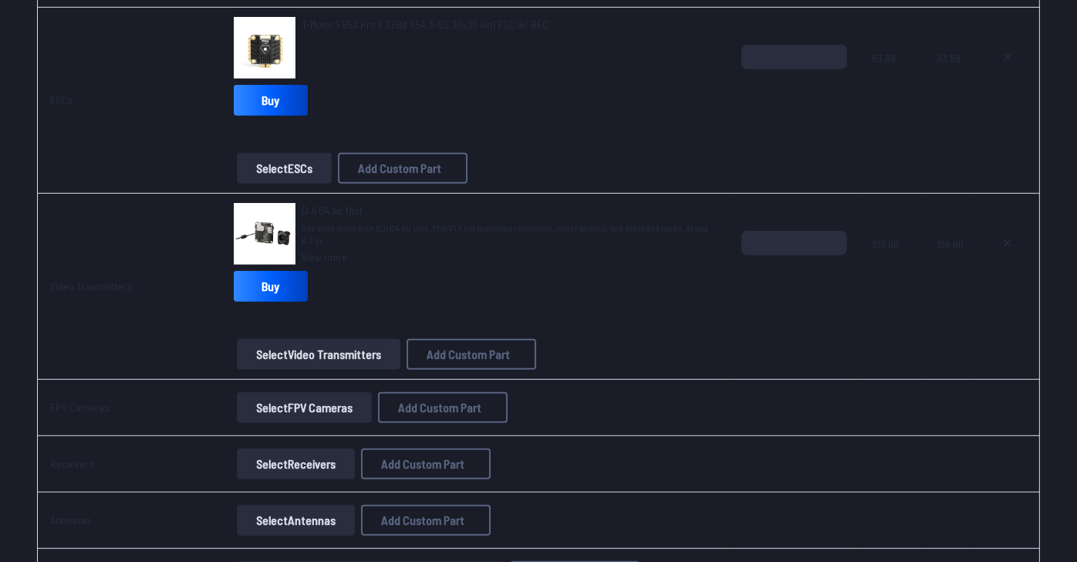
click at [422, 31] on span "T-Motor F55A Pro II 32Bit 55A 3-6S 30x30 4in1 ESC w/ BEC" at bounding box center [425, 24] width 247 height 13
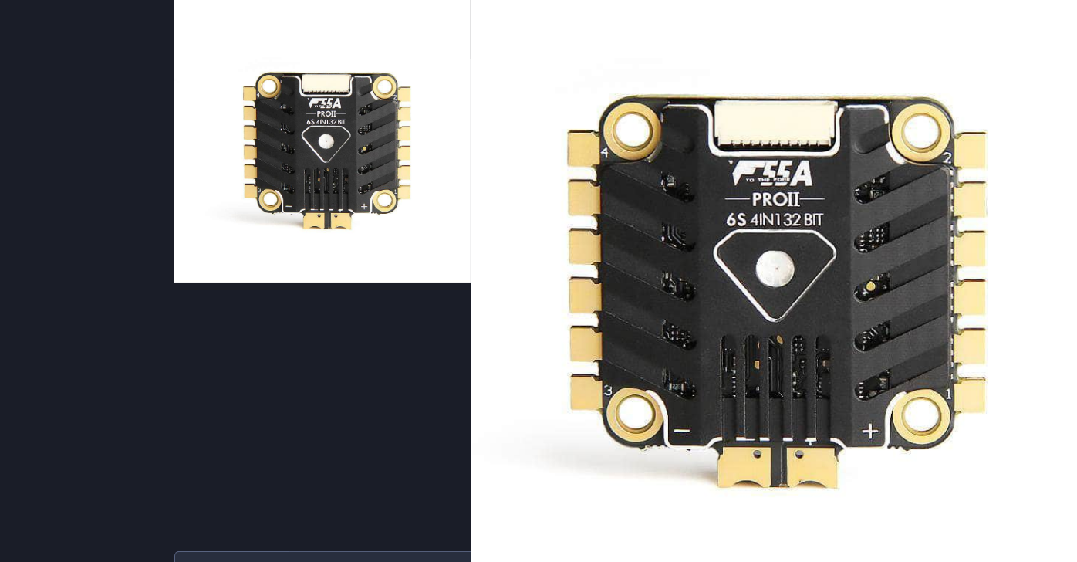
scroll to position [231, 0]
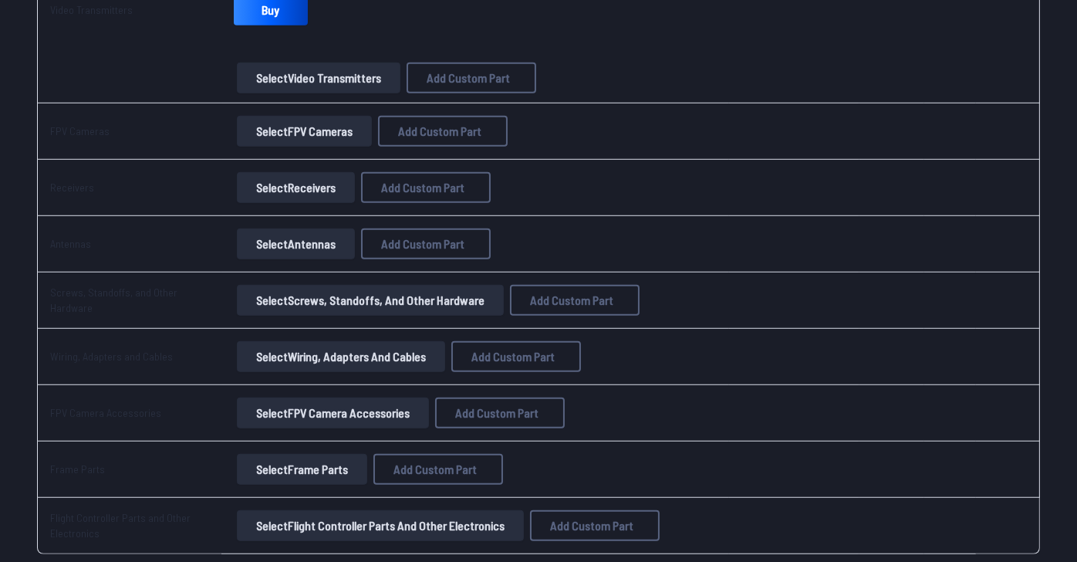
scroll to position [1466, 0]
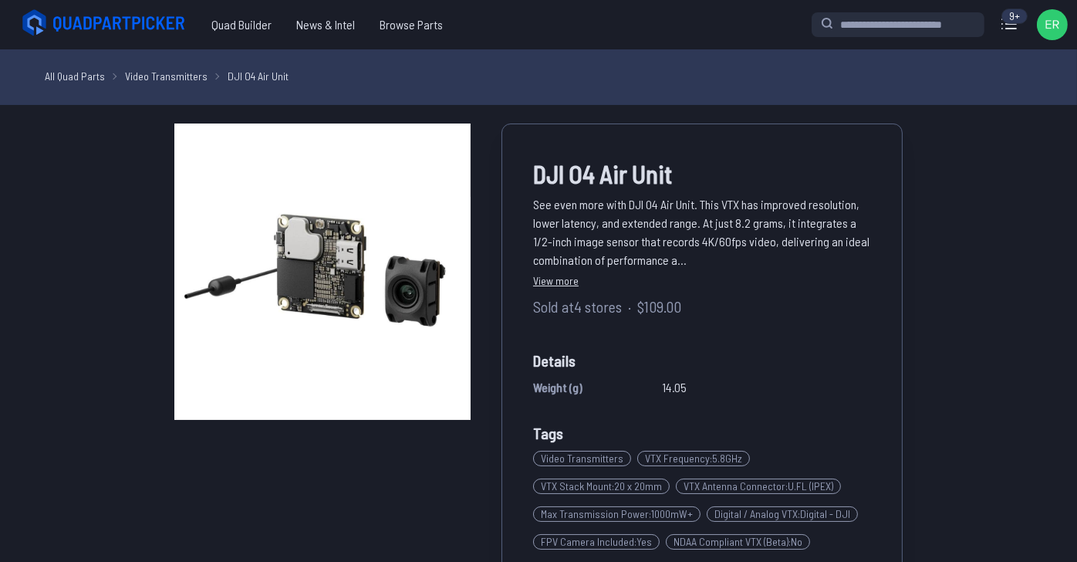
click at [600, 289] on link "View more" at bounding box center [702, 280] width 338 height 16
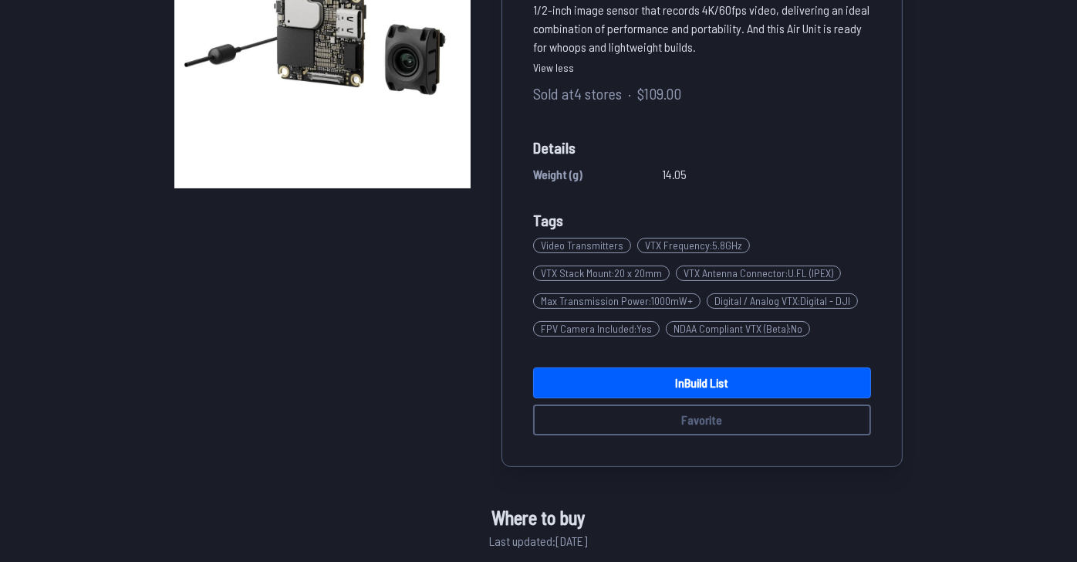
scroll to position [309, 0]
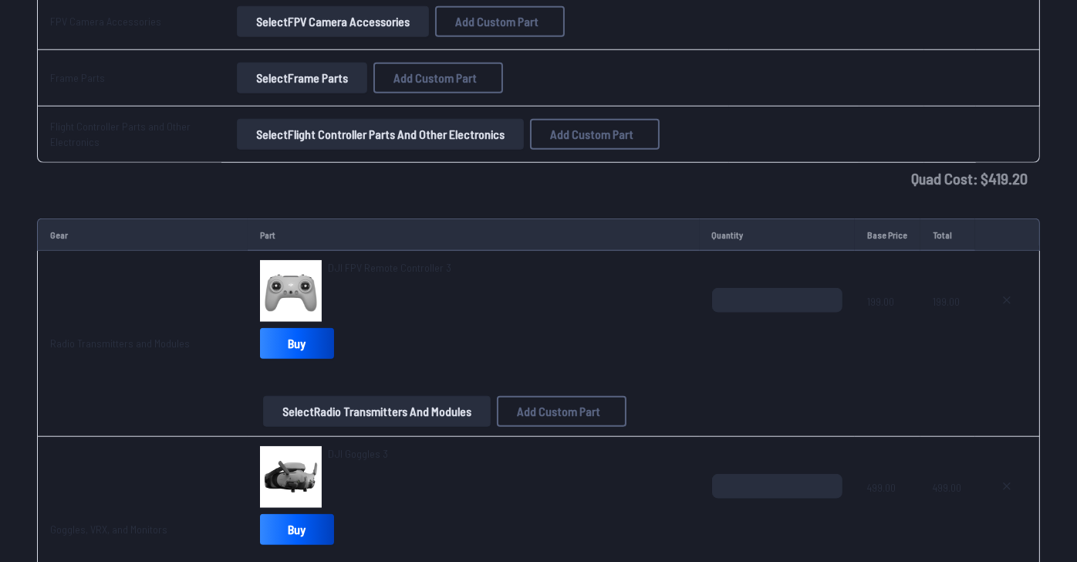
scroll to position [1852, 0]
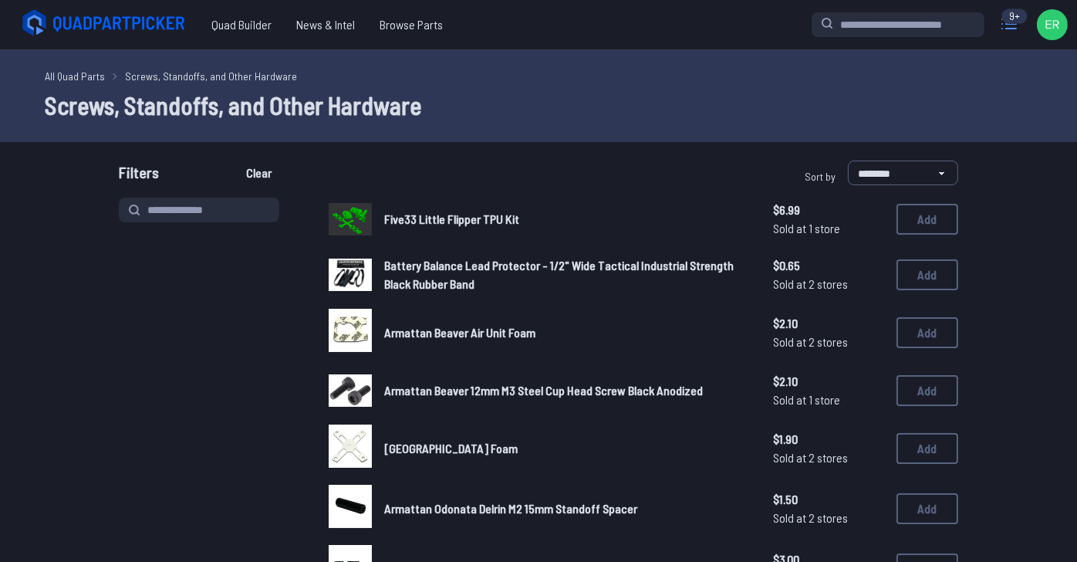
click at [997, 32] on icon at bounding box center [1009, 24] width 25 height 25
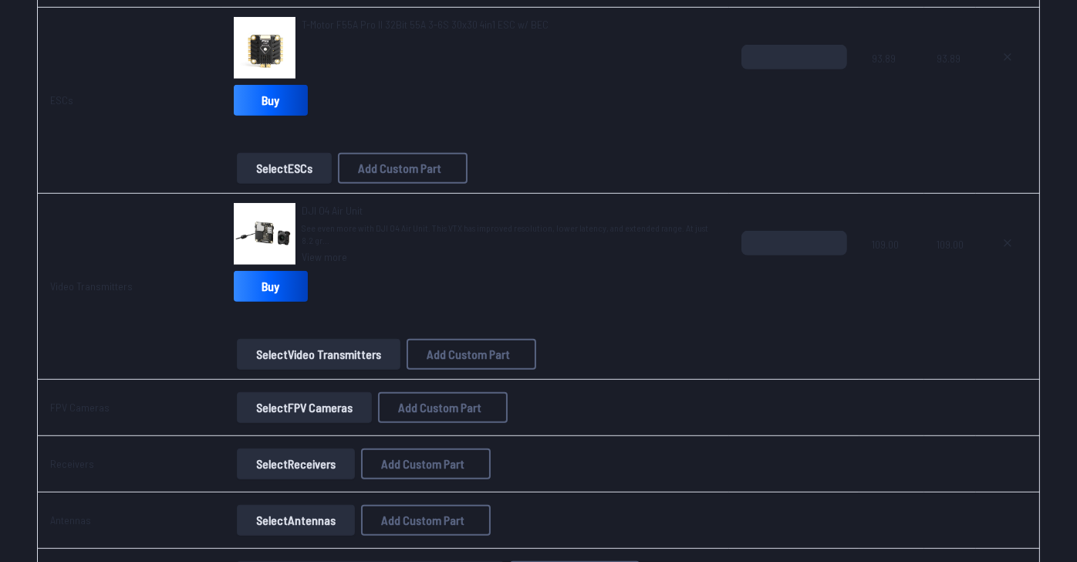
scroll to position [1080, 0]
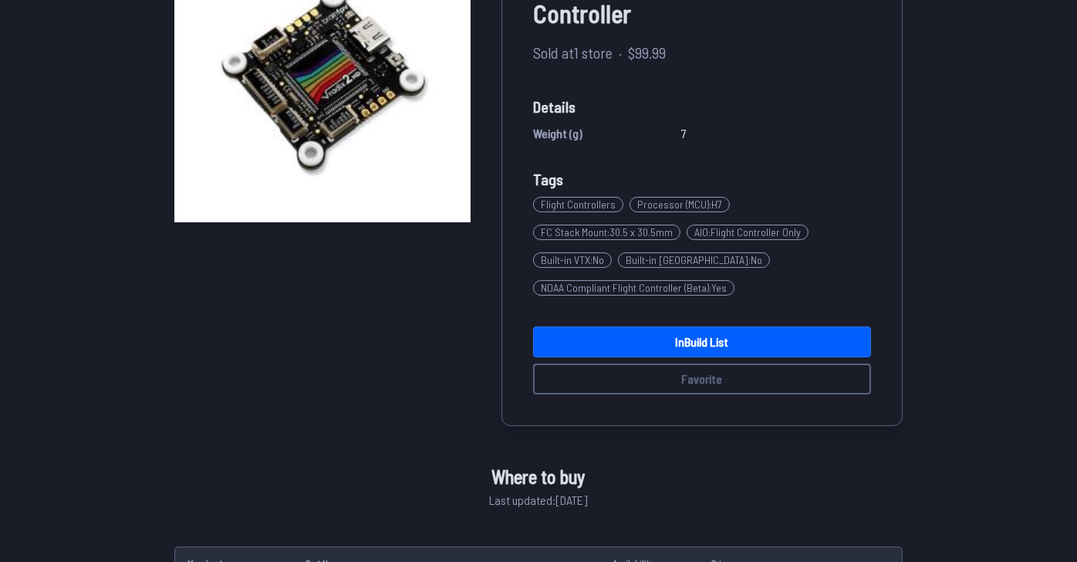
scroll to position [154, 0]
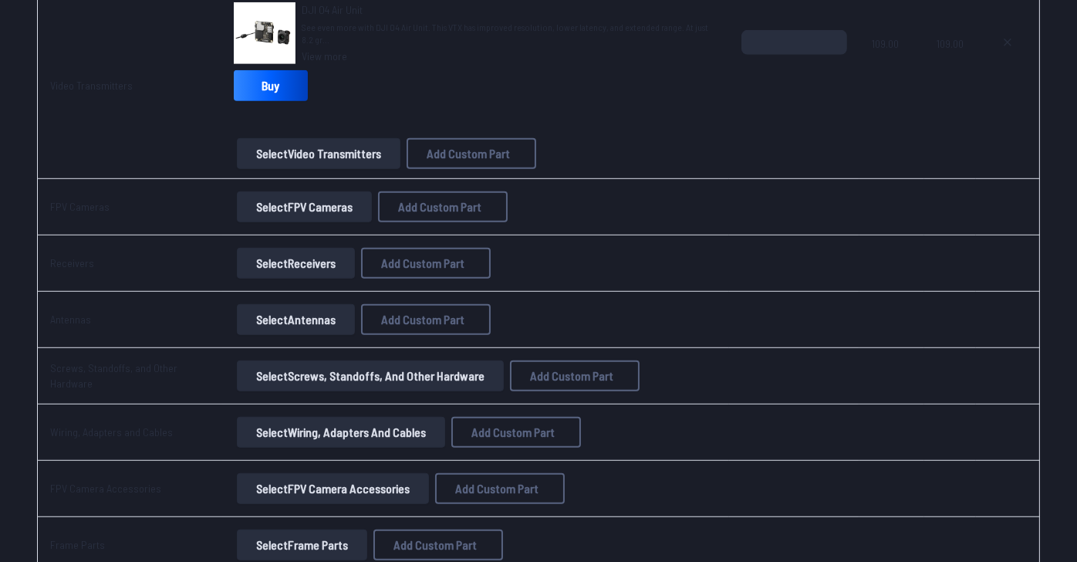
scroll to position [1389, 0]
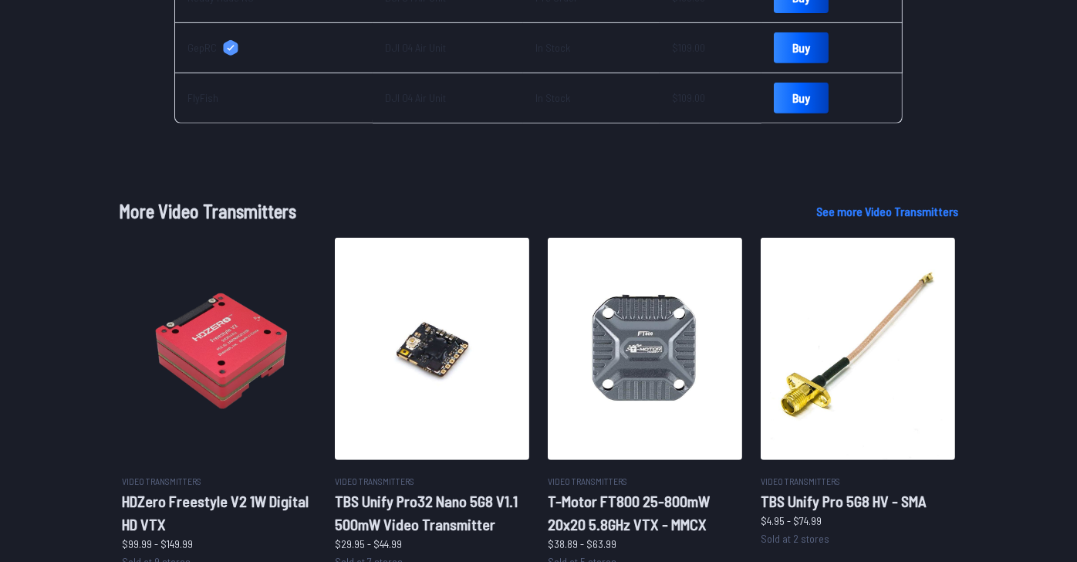
scroll to position [926, 0]
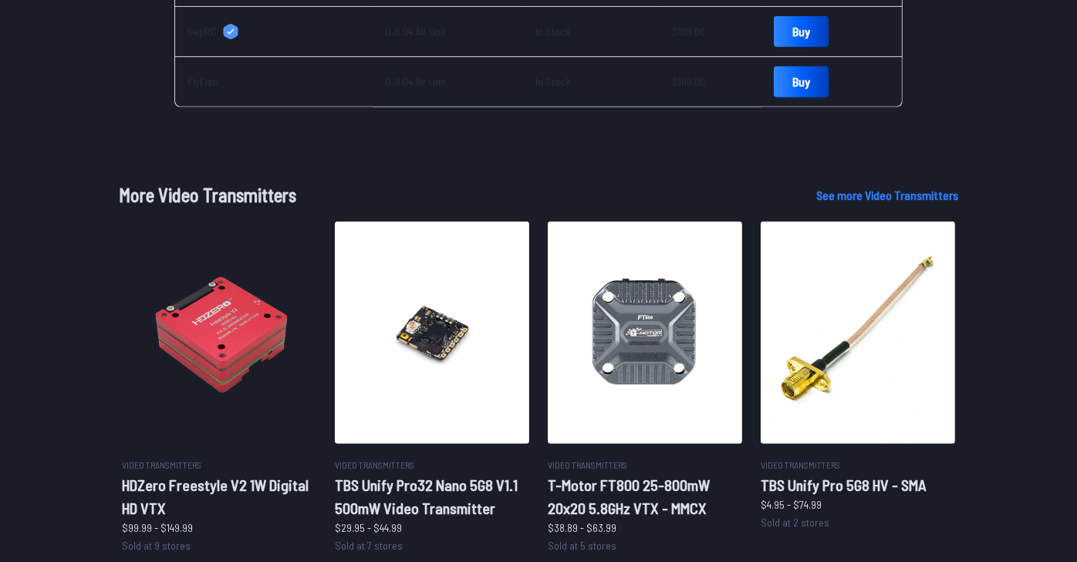
click at [829, 97] on link "Buy" at bounding box center [801, 81] width 55 height 31
